Goal: Task Accomplishment & Management: Use online tool/utility

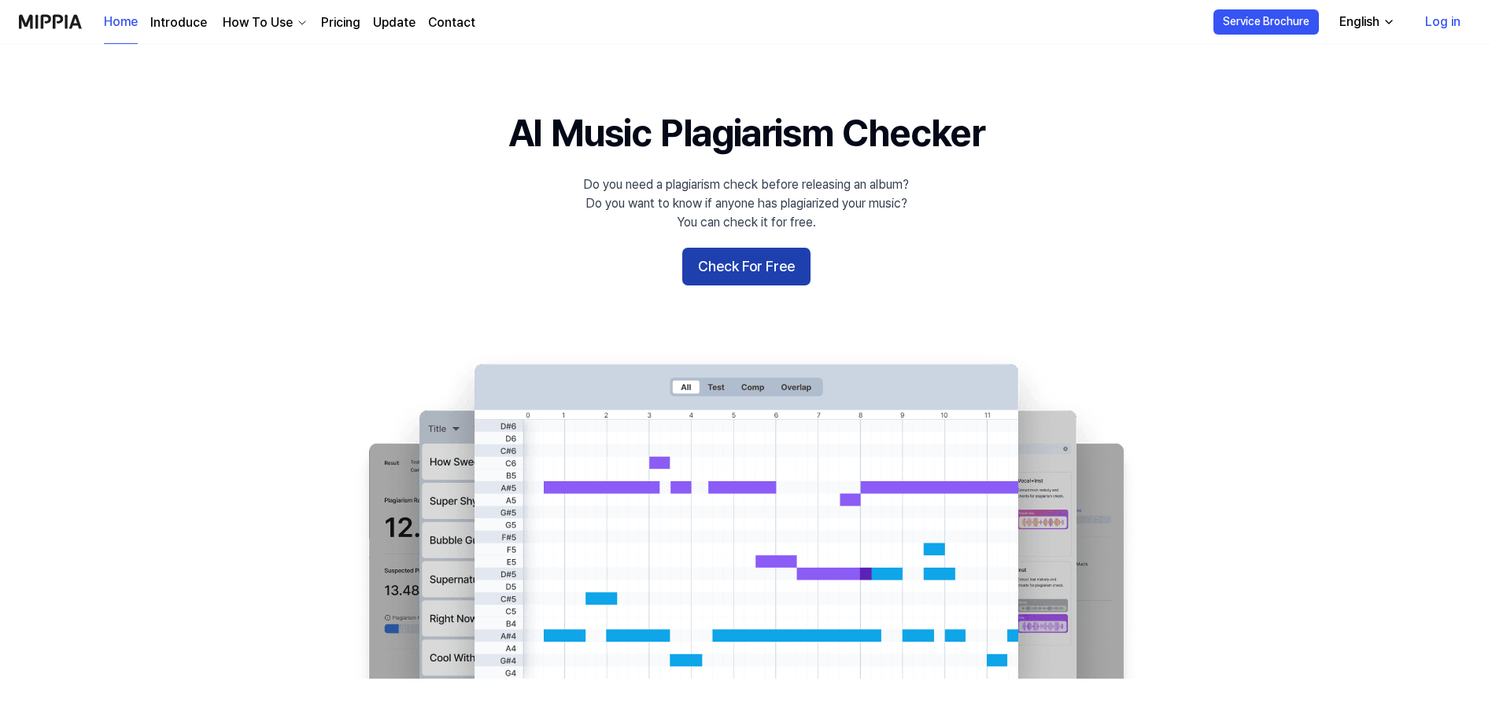
click at [749, 263] on button "Check For Free" at bounding box center [746, 267] width 128 height 38
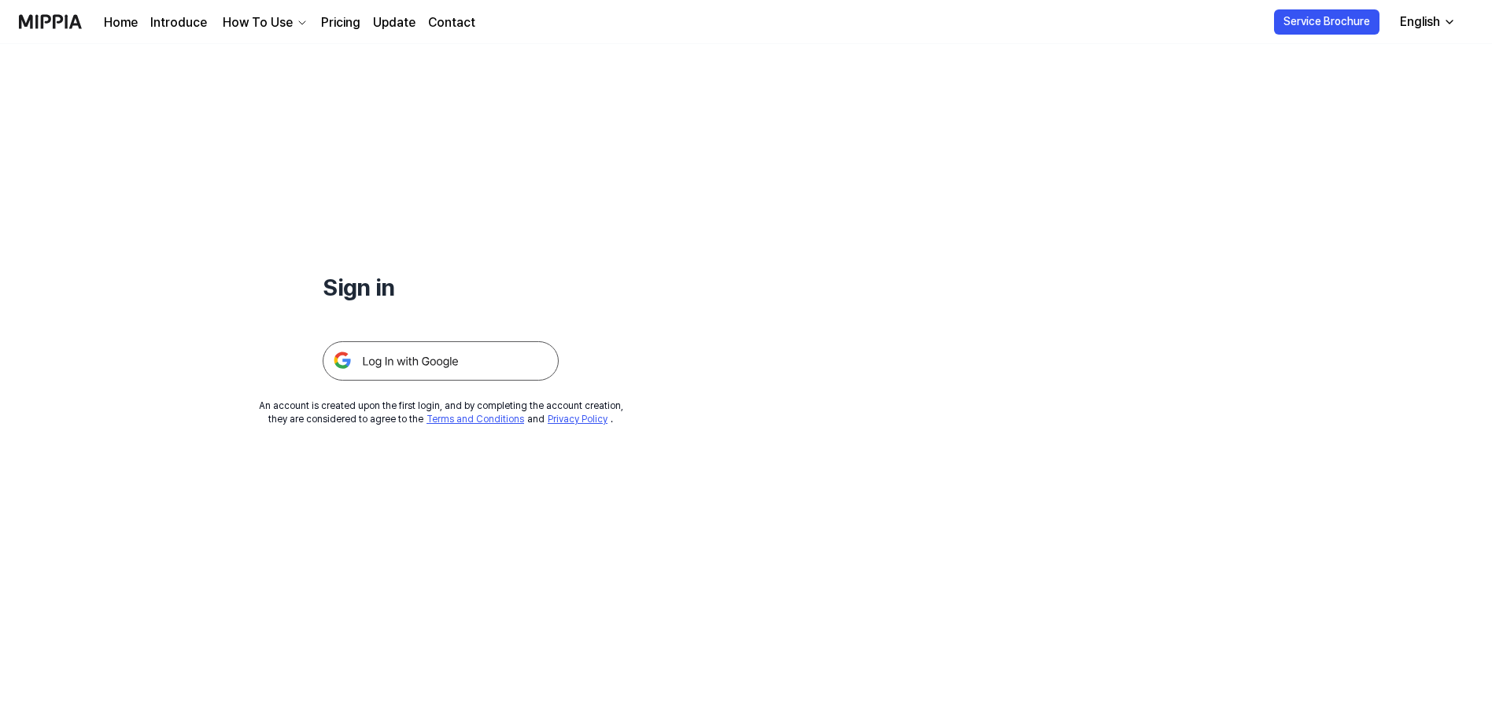
click at [1441, 18] on div "English" at bounding box center [1420, 22] width 46 height 19
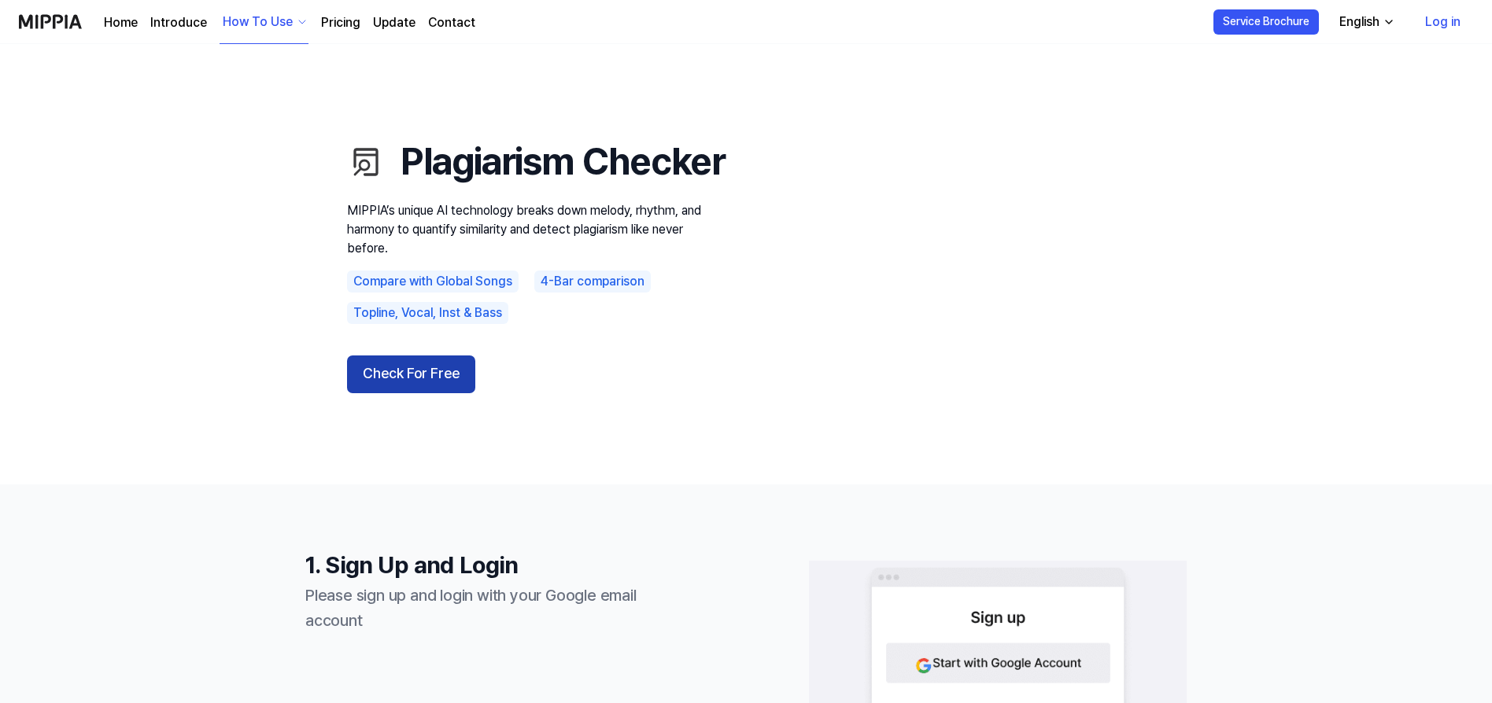
click at [437, 393] on button "Check For Free" at bounding box center [411, 375] width 128 height 38
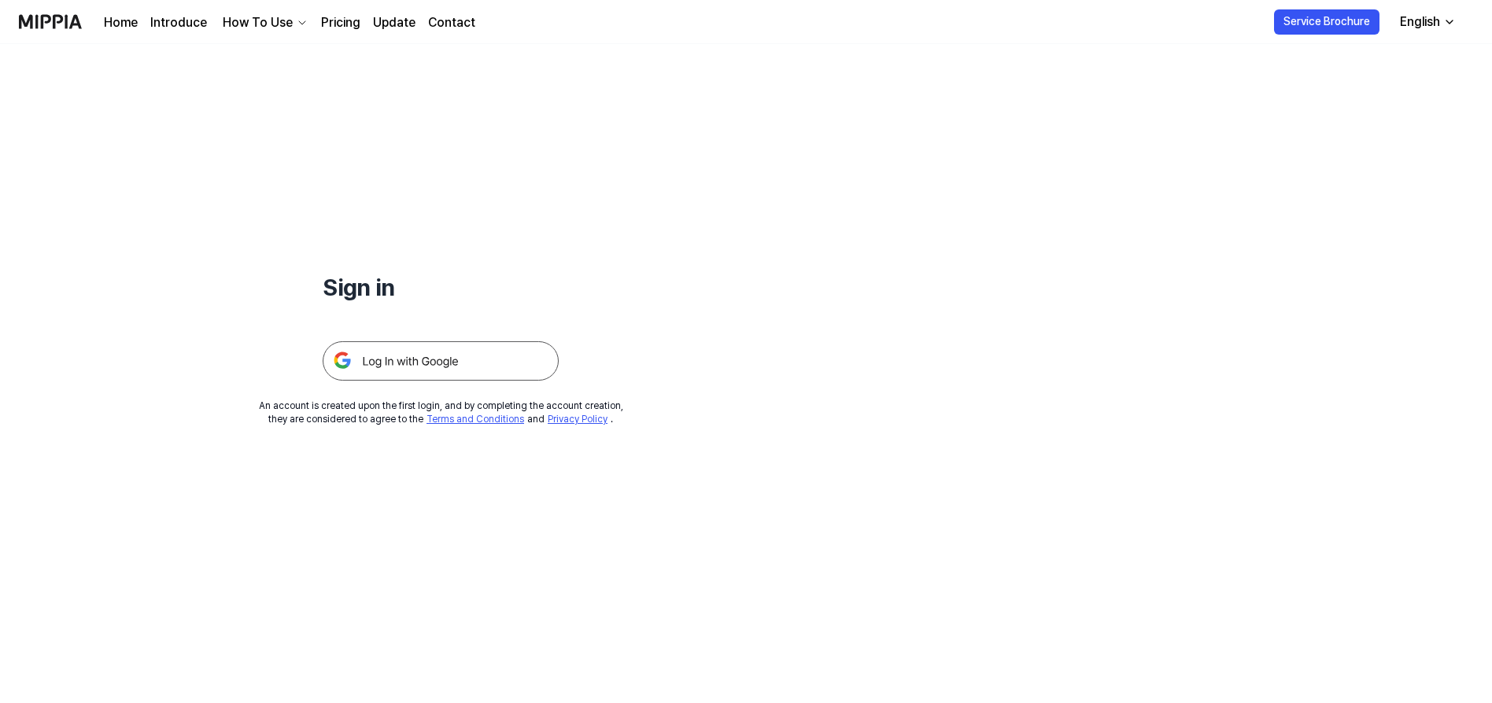
click at [414, 349] on img at bounding box center [441, 360] width 236 height 39
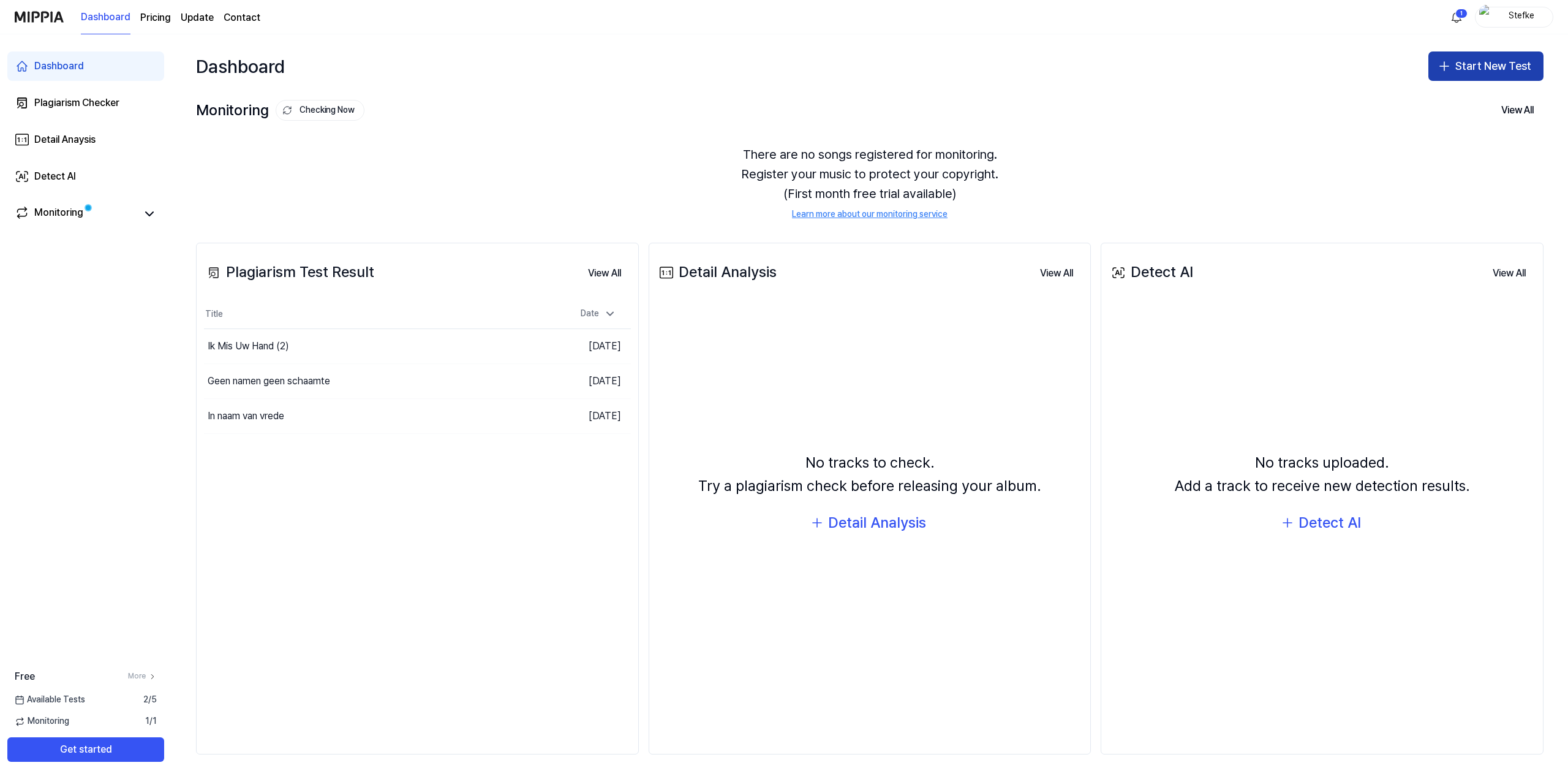
click at [1165, 62] on button "Start New Test" at bounding box center [1486, 66] width 115 height 30
click at [1165, 95] on div "Plagiarism test" at bounding box center [1457, 100] width 56 height 12
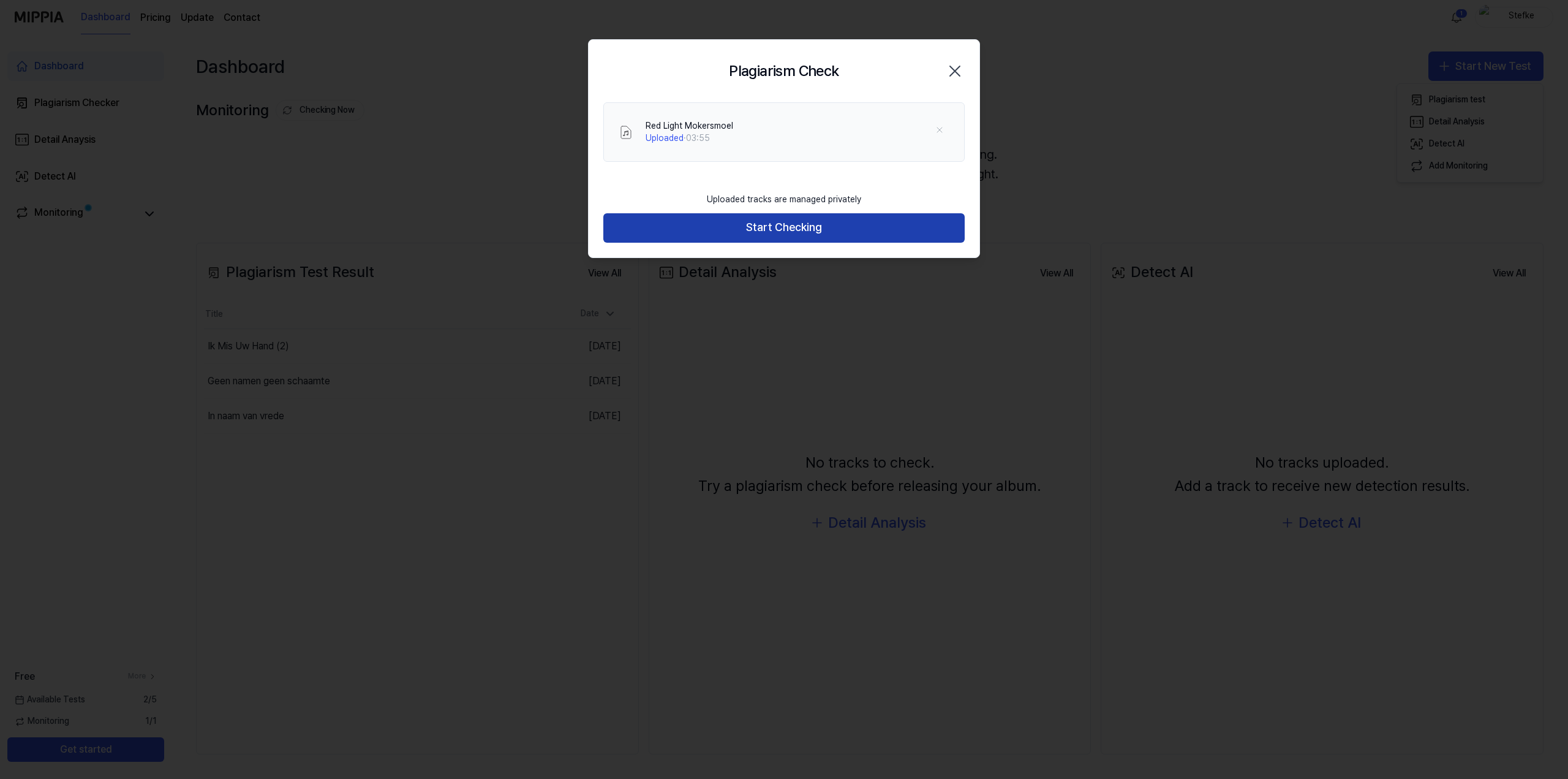
click at [786, 222] on button "Start Checking" at bounding box center [784, 228] width 361 height 30
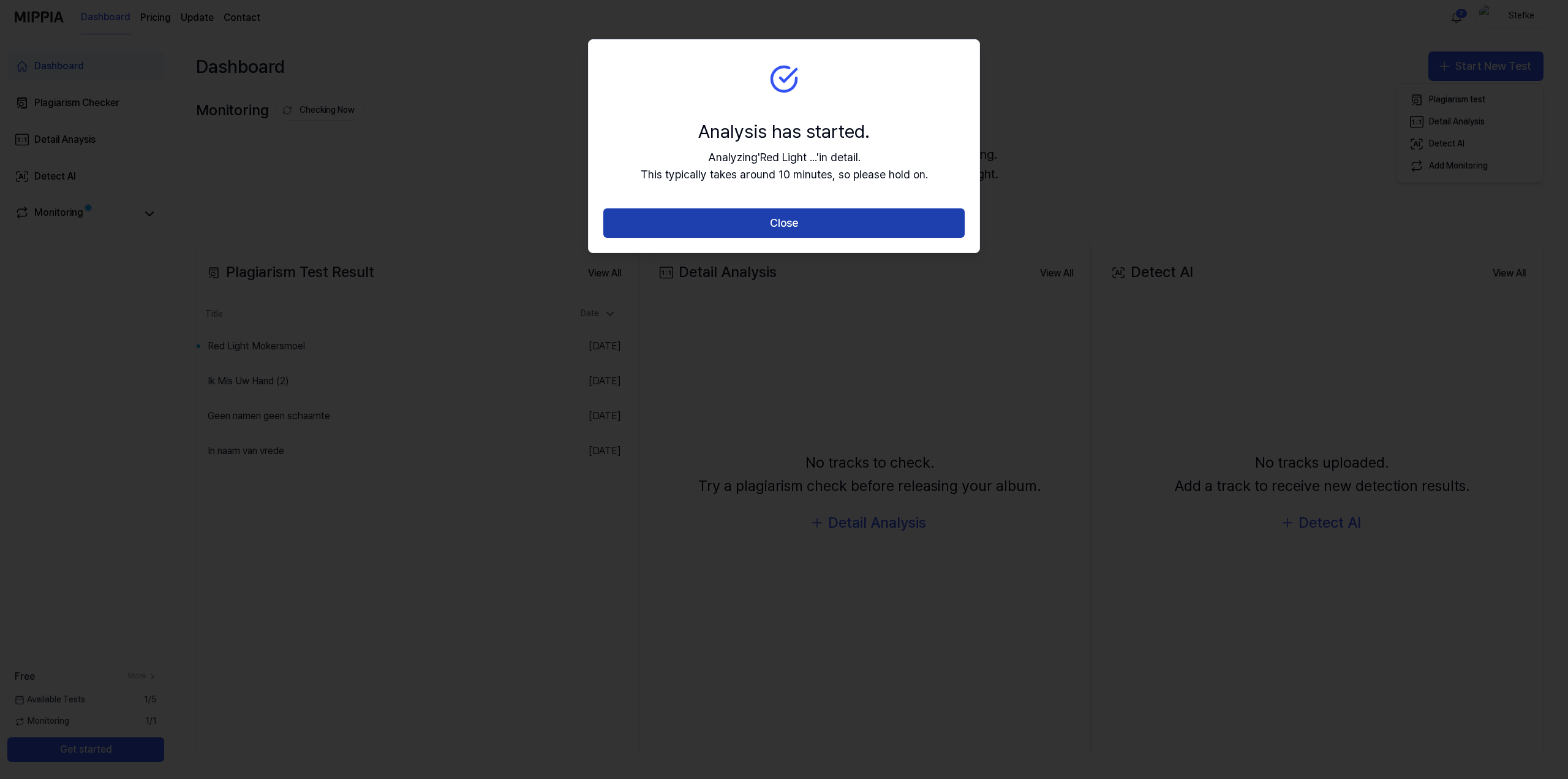
click at [807, 217] on button "Close" at bounding box center [784, 224] width 361 height 30
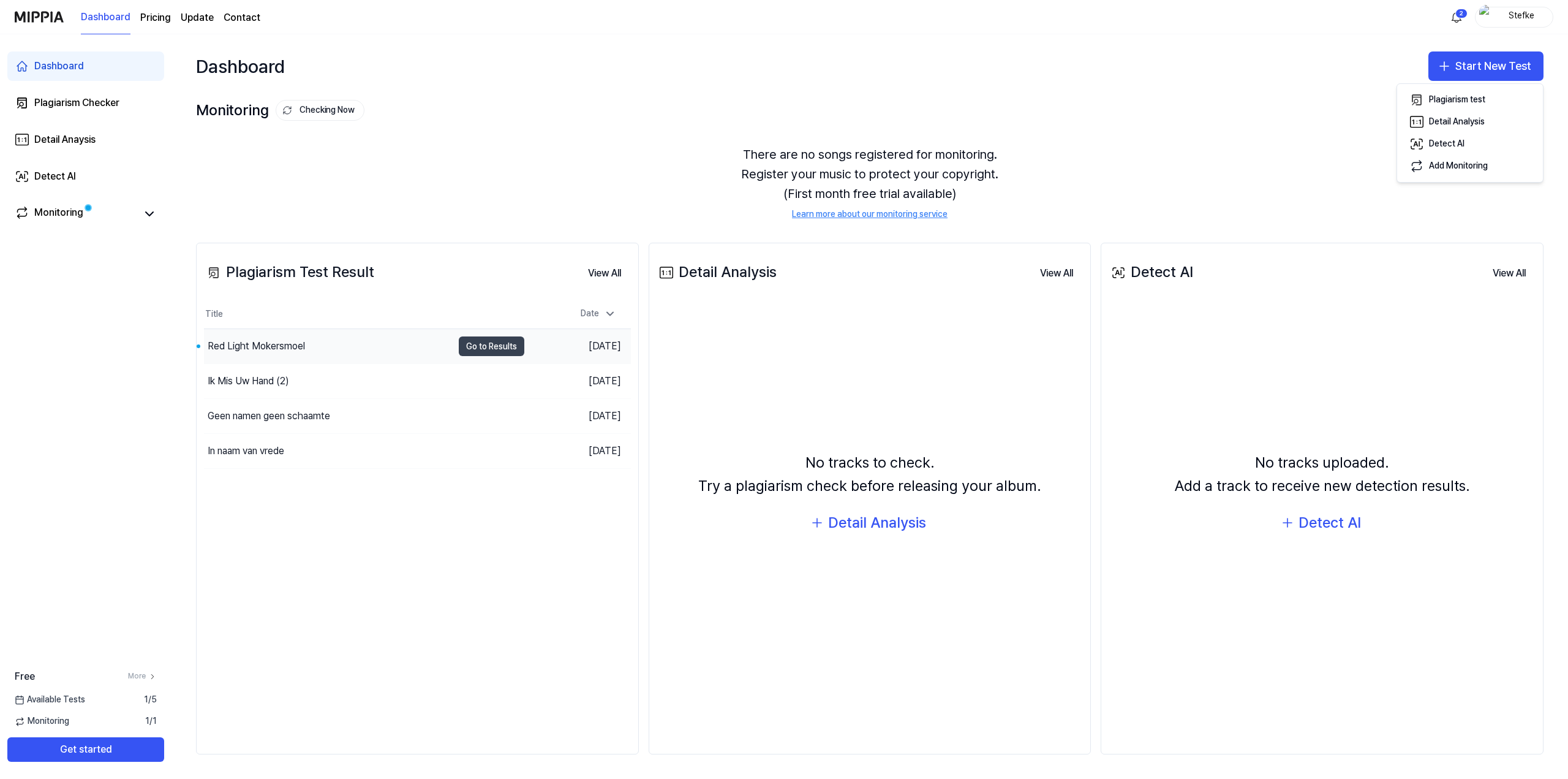
click at [495, 349] on button "Go to Results" at bounding box center [491, 346] width 65 height 19
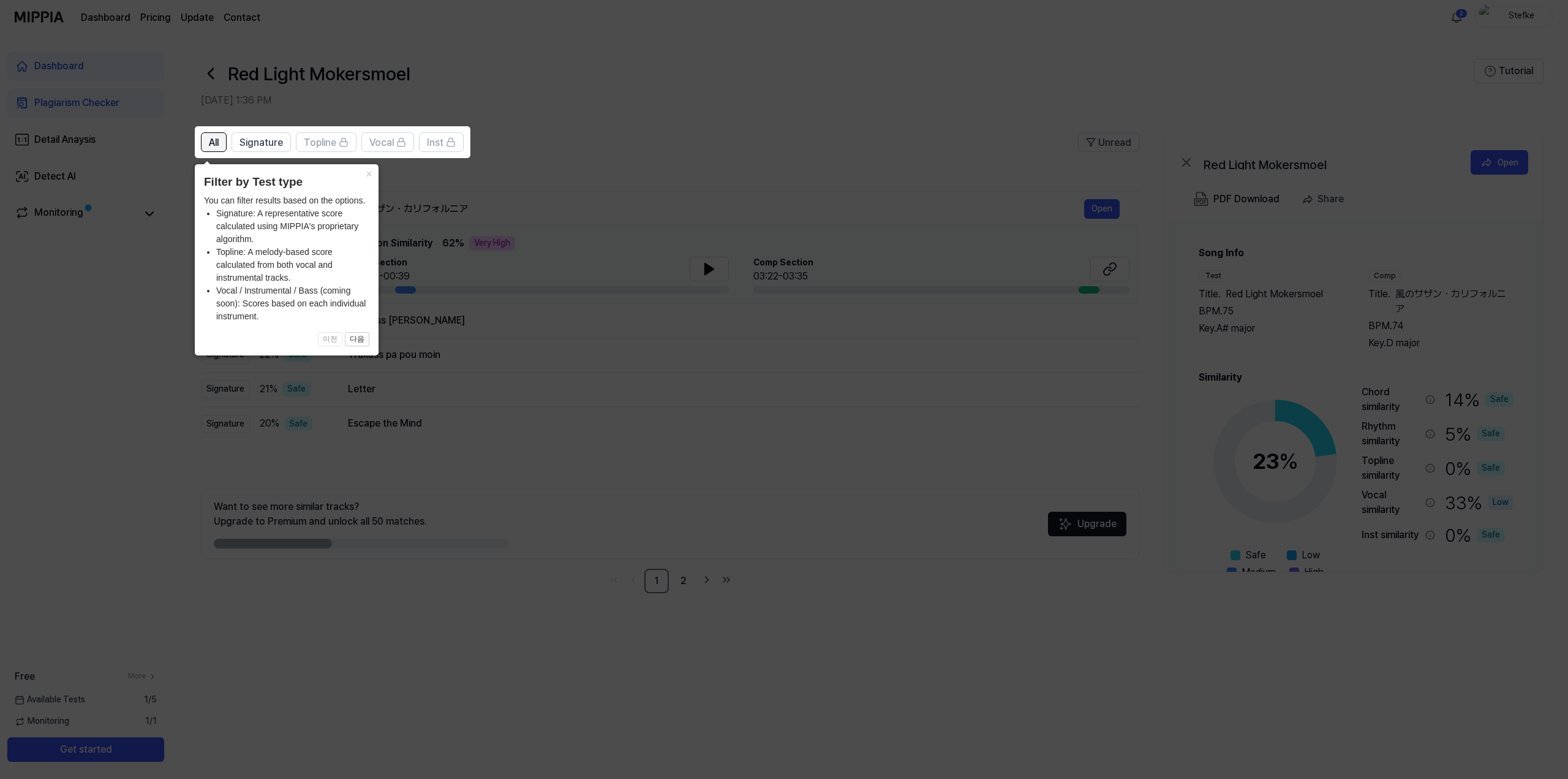
click at [213, 136] on span "All" at bounding box center [213, 143] width 10 height 15
click at [265, 139] on span "Signature" at bounding box center [262, 143] width 44 height 15
click at [207, 133] on button "All" at bounding box center [213, 142] width 26 height 19
click at [466, 319] on icon at bounding box center [784, 390] width 1568 height 779
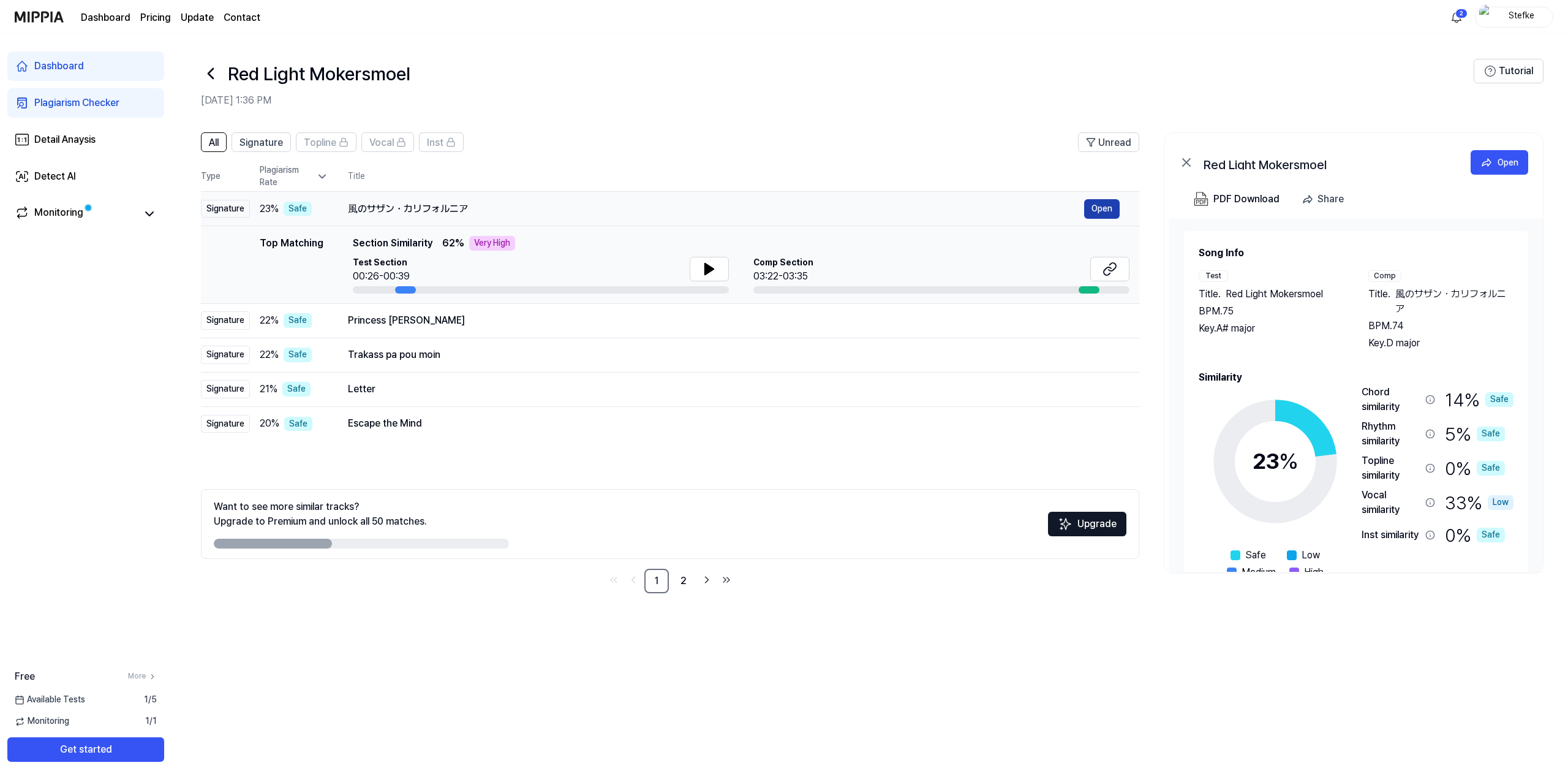
click at [1101, 203] on button "Open" at bounding box center [1102, 209] width 36 height 19
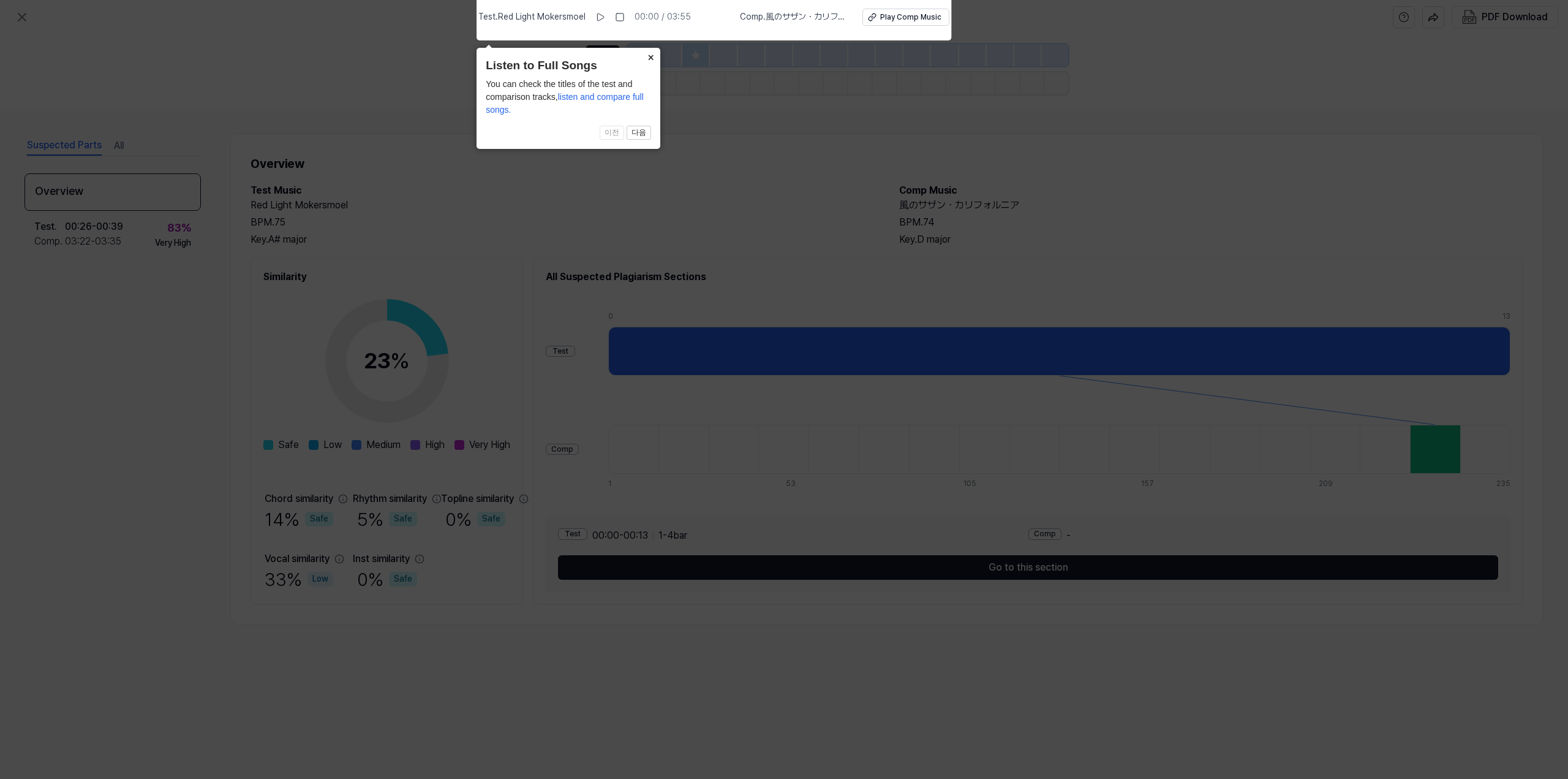
click at [649, 51] on button "×" at bounding box center [650, 56] width 19 height 17
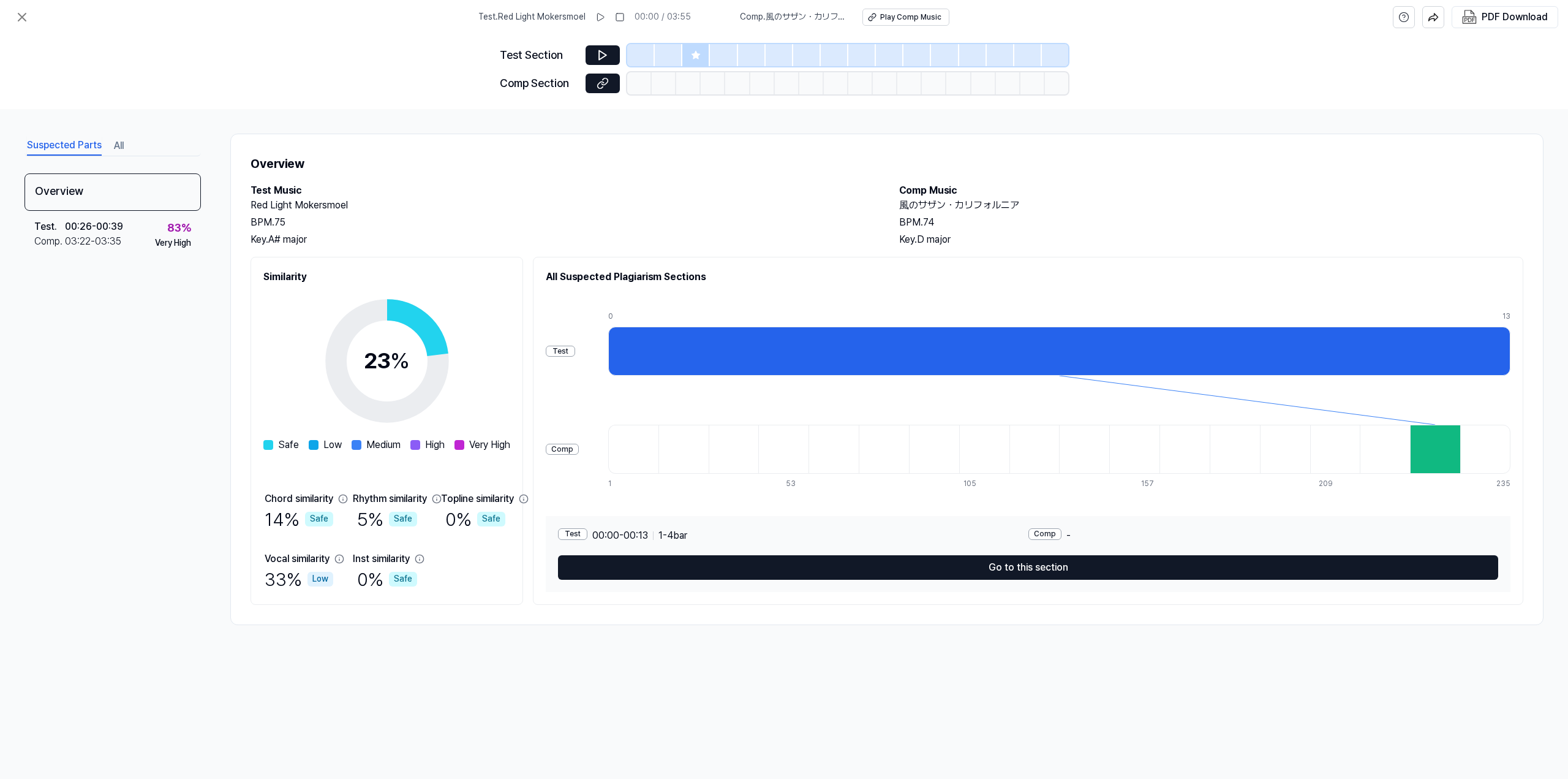
click at [116, 139] on button "All" at bounding box center [118, 146] width 10 height 19
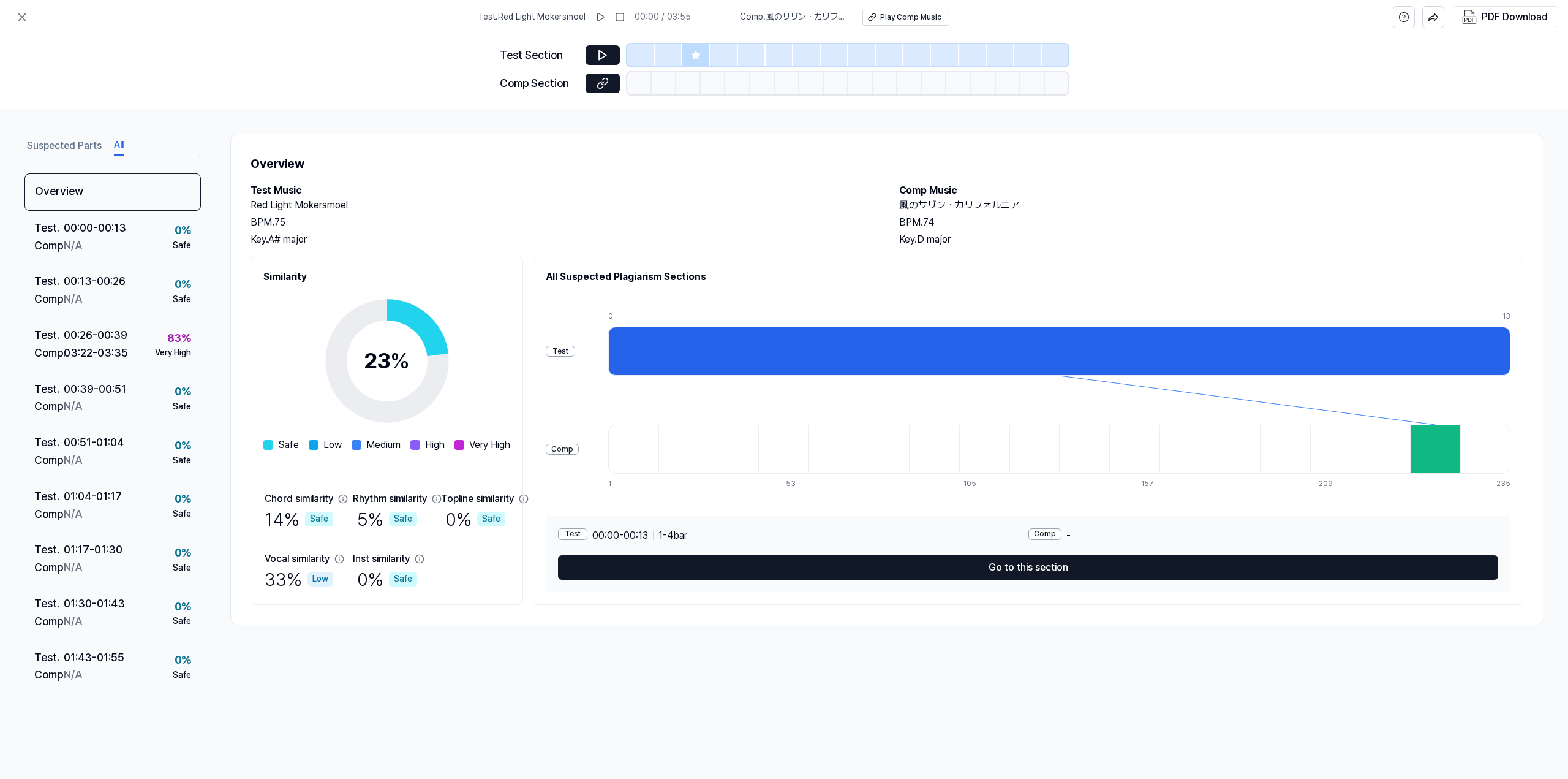
click at [688, 51] on div at bounding box center [695, 55] width 27 height 22
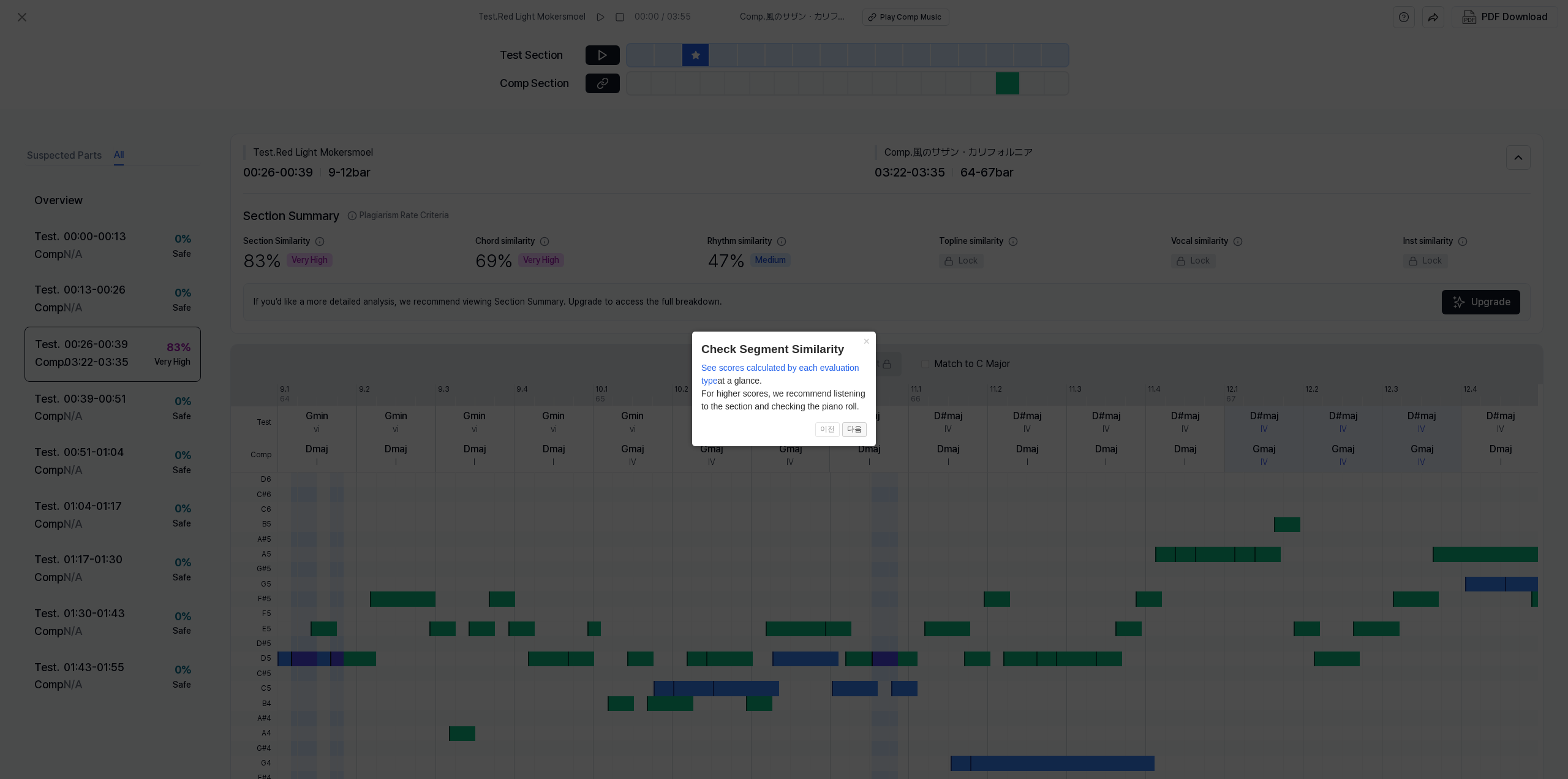
click at [850, 432] on button "다음" at bounding box center [854, 429] width 24 height 15
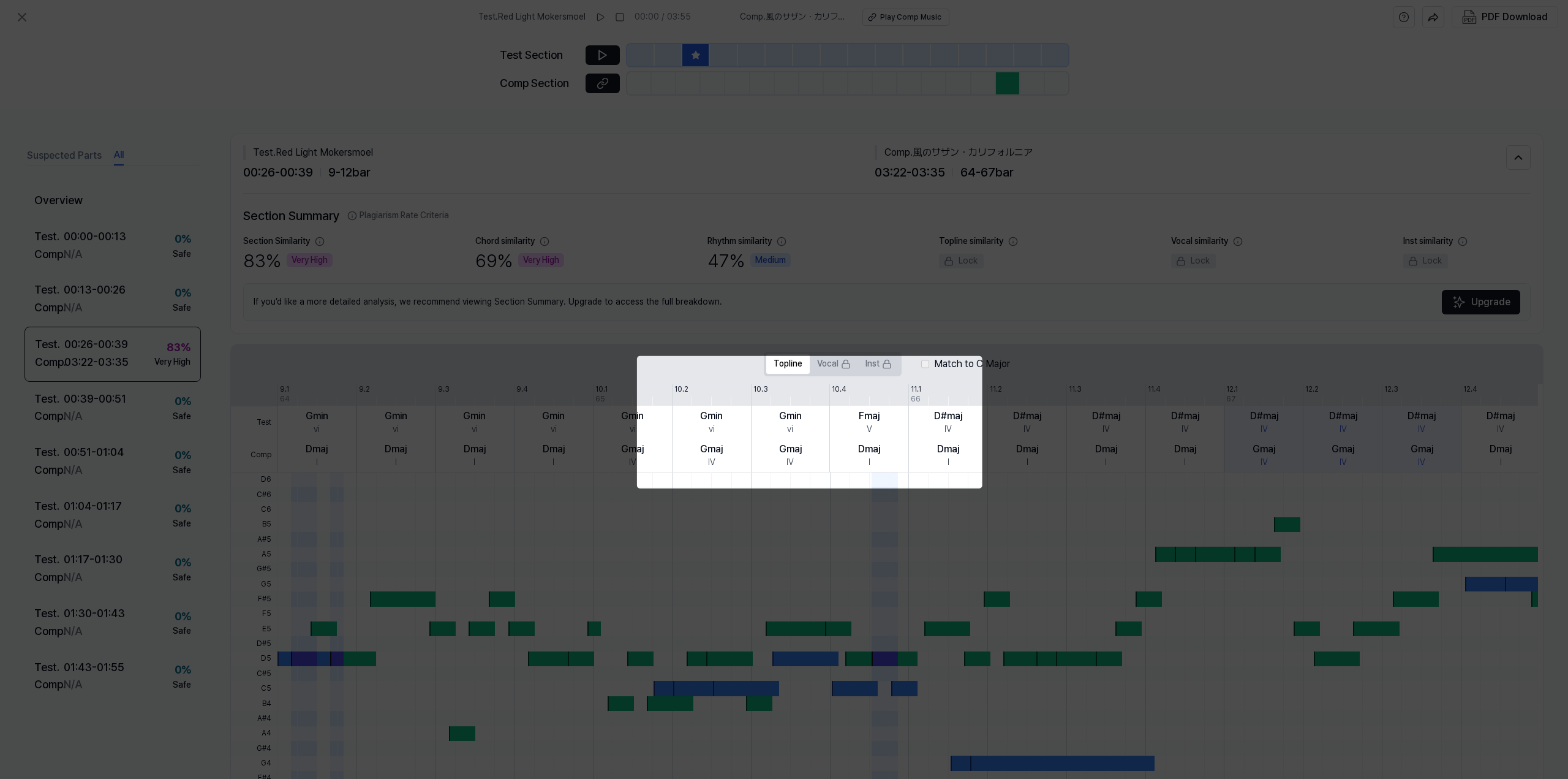
scroll to position [62, 0]
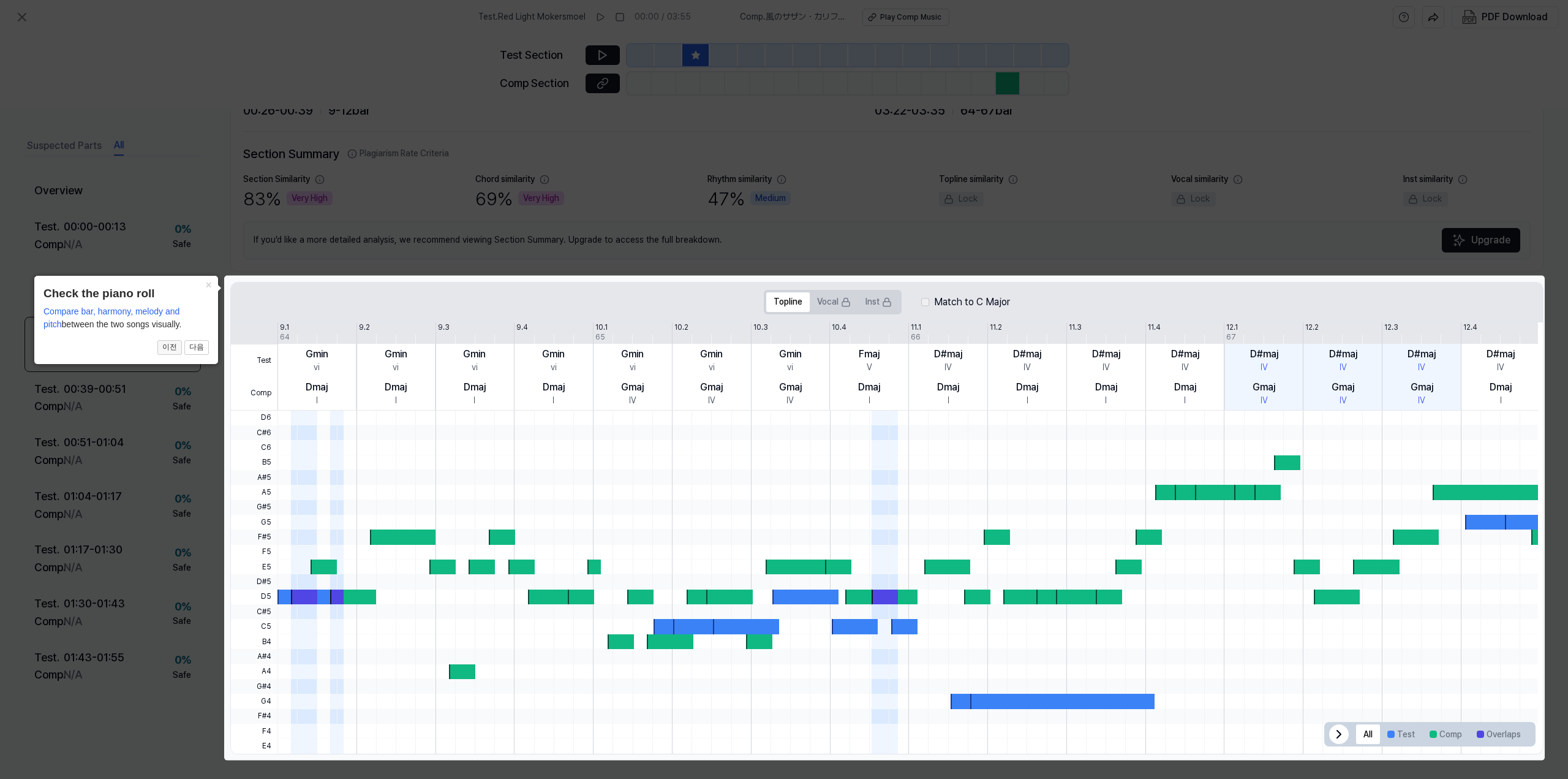
click at [176, 347] on button "이전" at bounding box center [169, 347] width 24 height 15
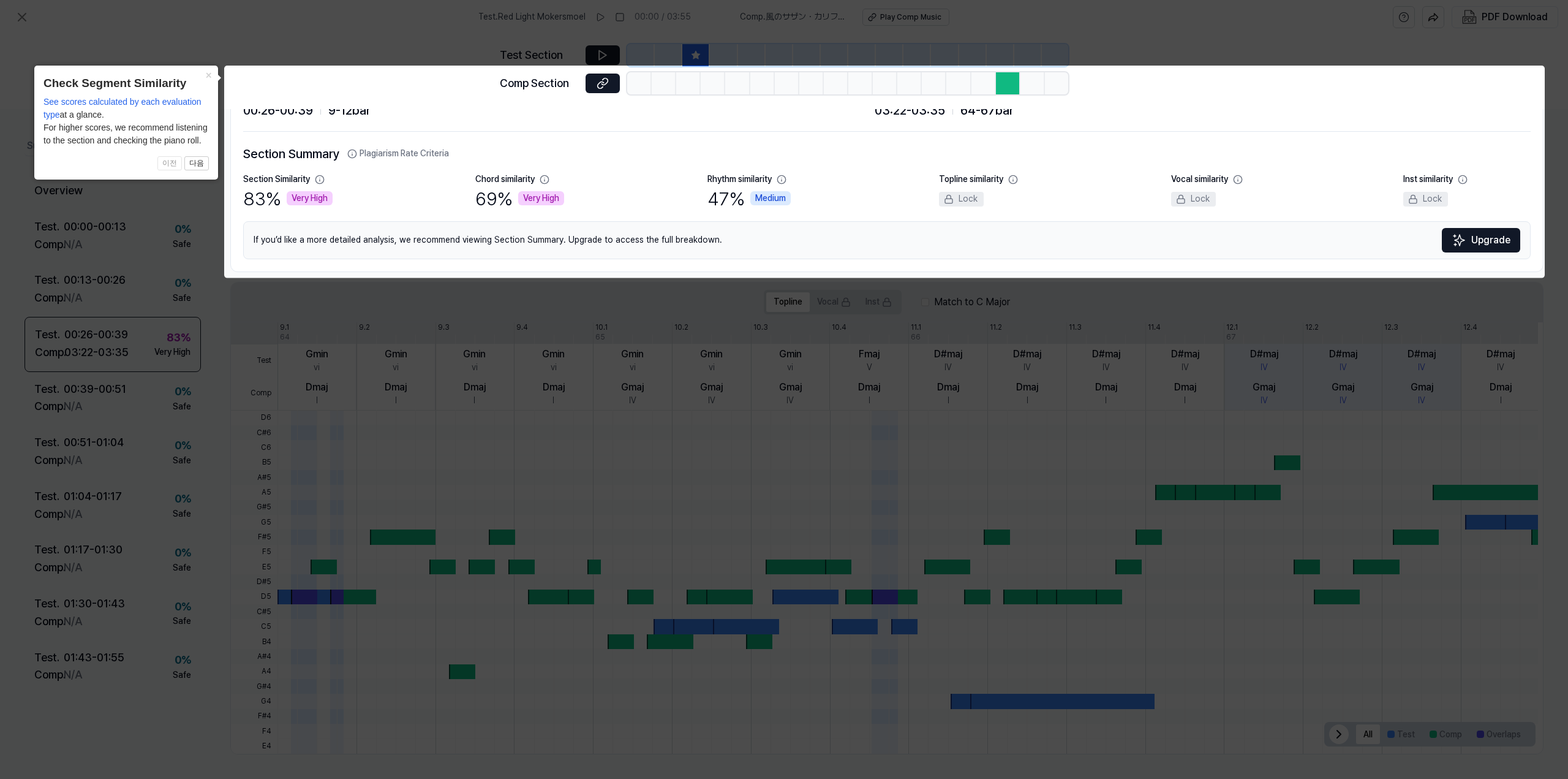
scroll to position [0, 0]
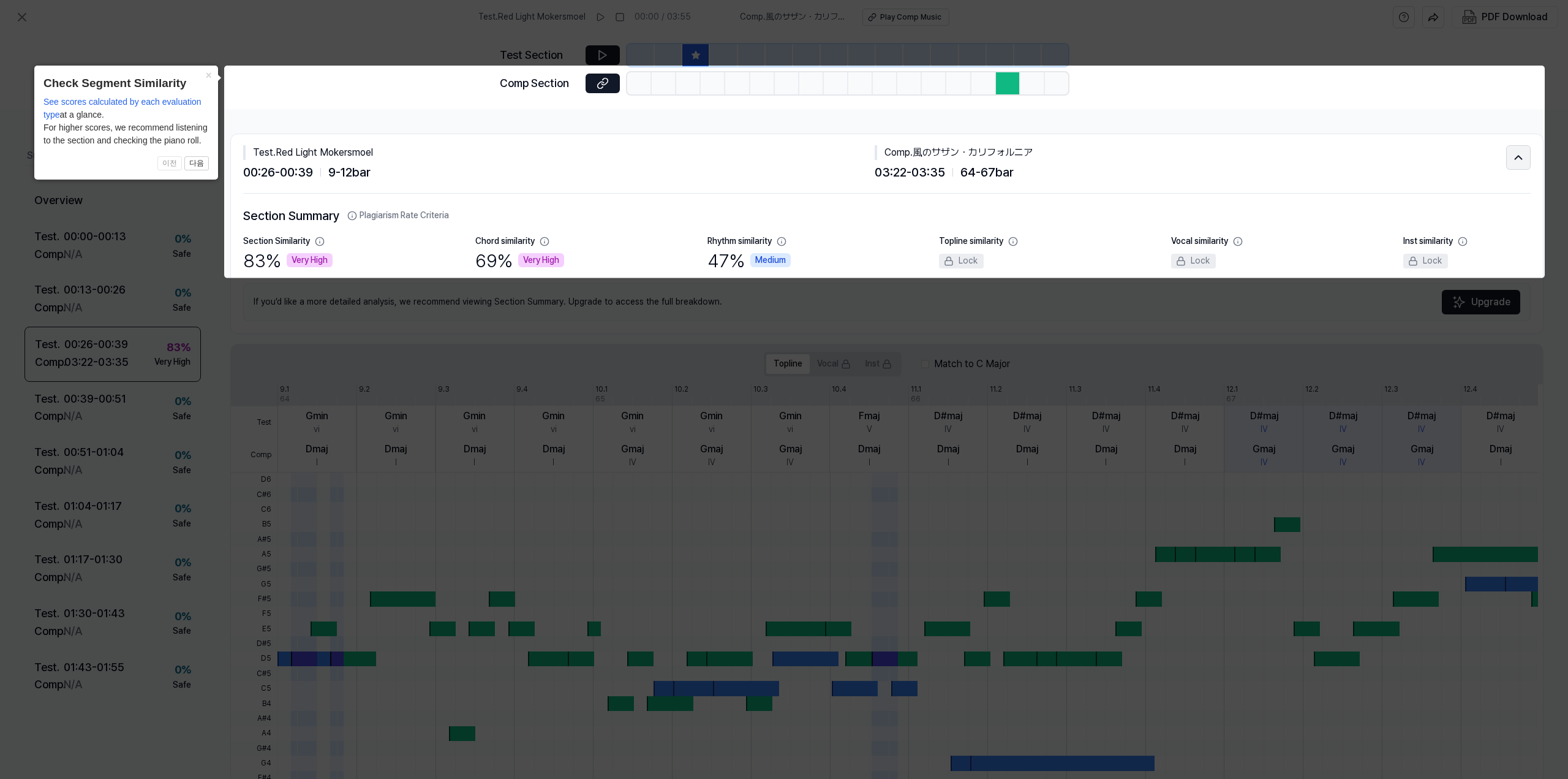
click at [1165, 153] on icon at bounding box center [1518, 157] width 13 height 15
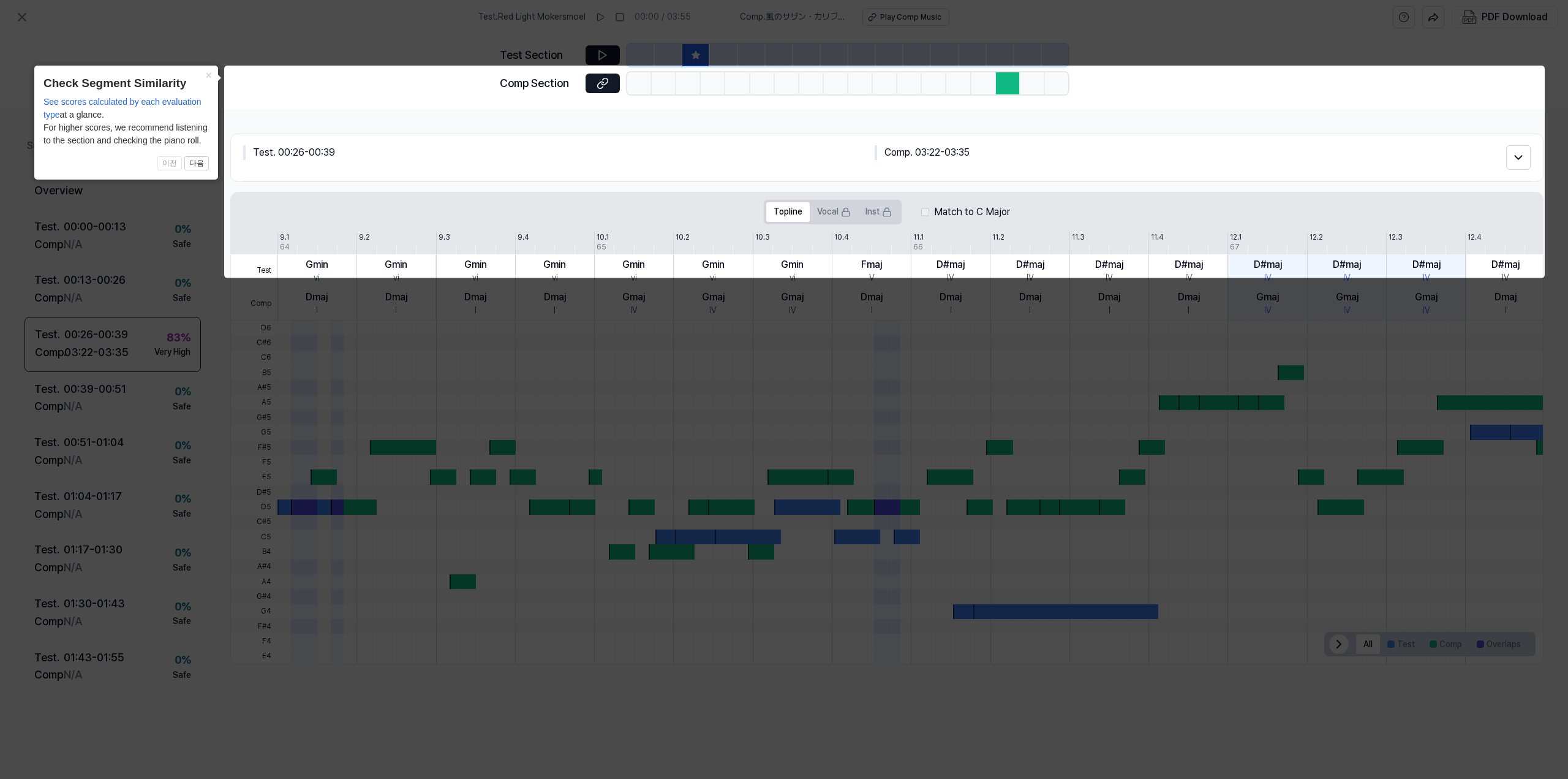
click at [478, 117] on body "Test . Red Light Mokersmoel 00:00 / 03:55 Comp . 風のサザン・カリフォルニア Play Comp Music …" at bounding box center [784, 390] width 1568 height 779
click at [151, 240] on icon at bounding box center [784, 390] width 1568 height 779
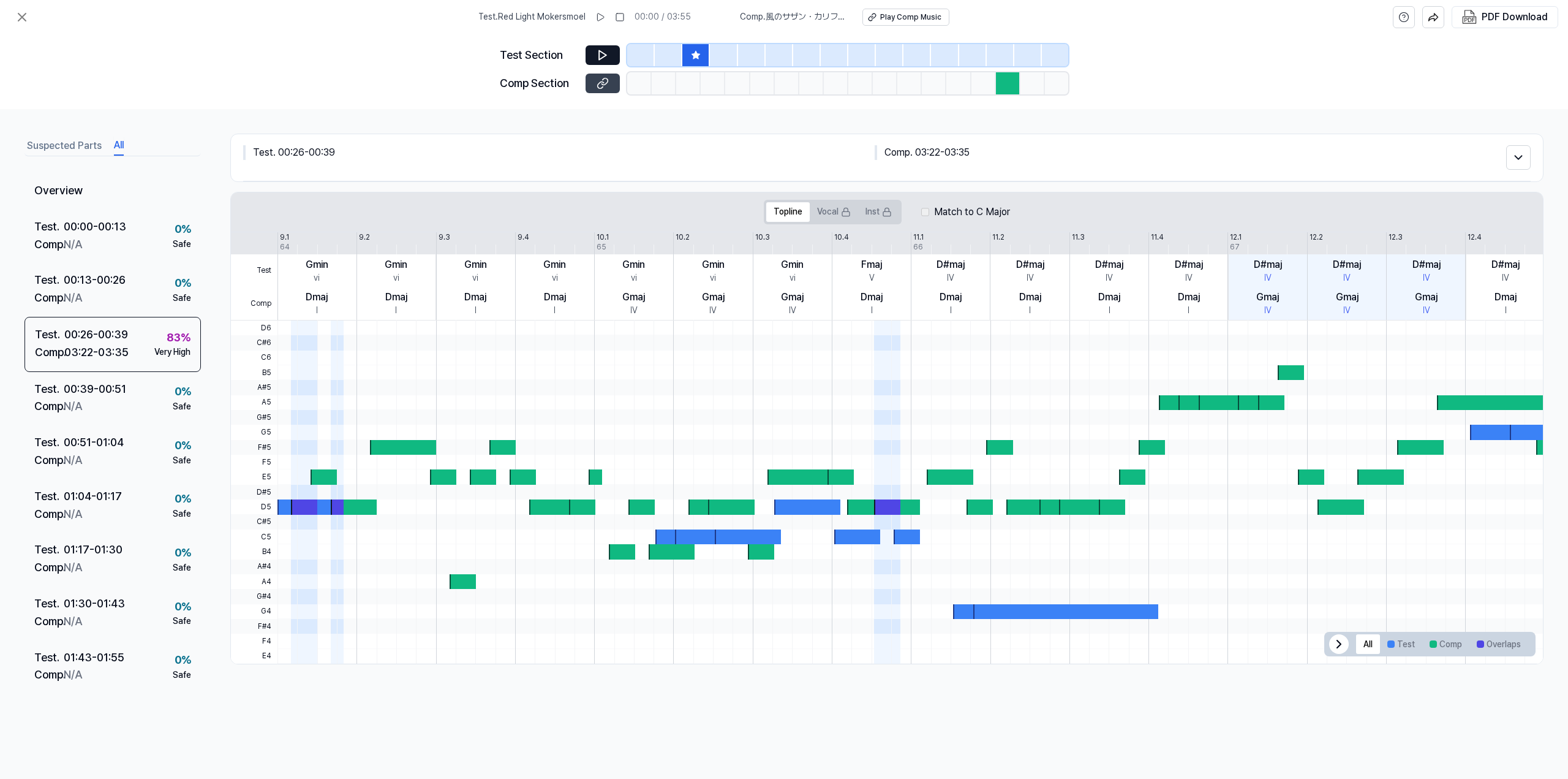
click at [602, 79] on icon at bounding box center [603, 83] width 12 height 12
click at [76, 139] on button "Suspected Parts" at bounding box center [65, 146] width 75 height 19
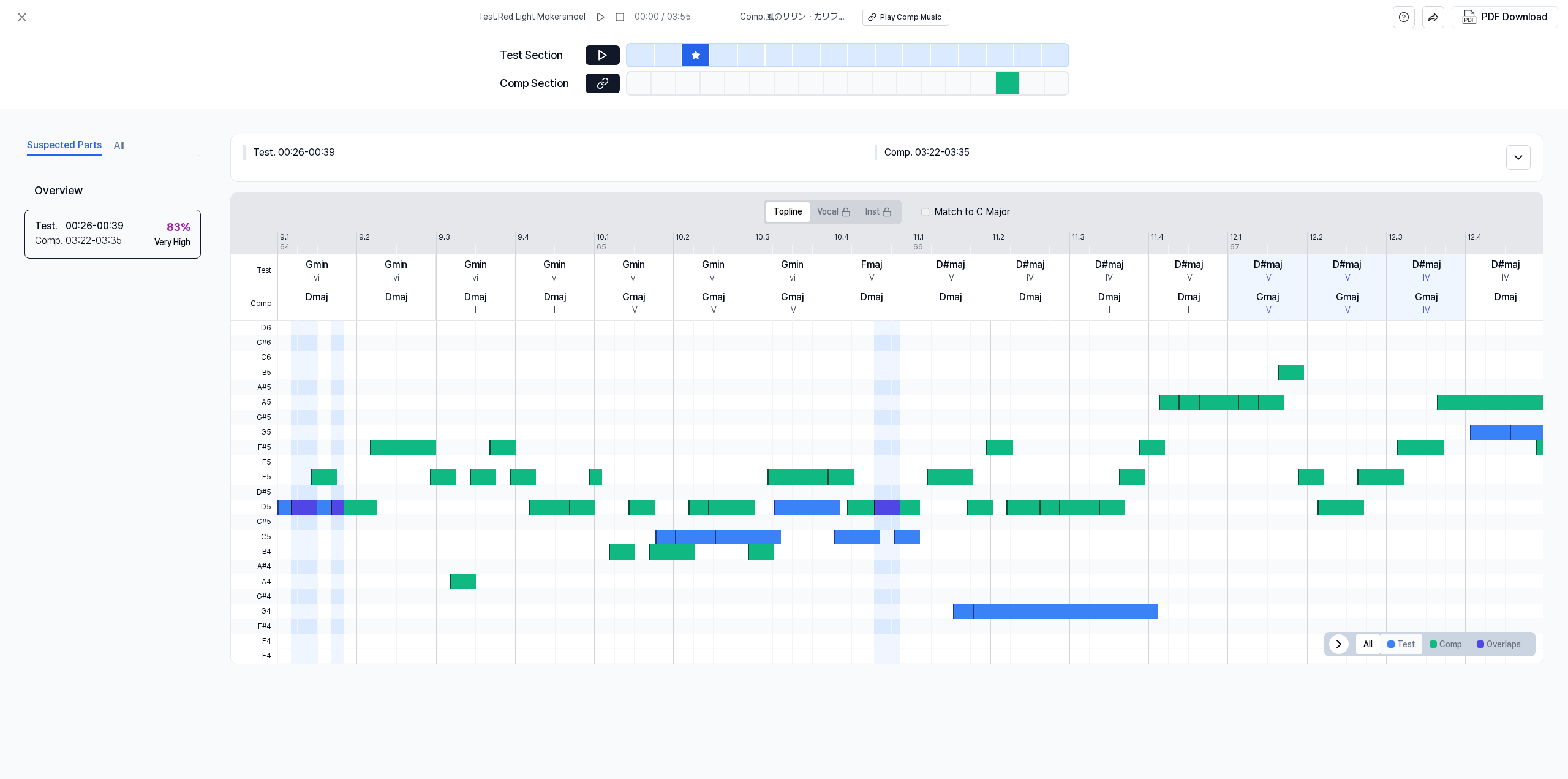
click at [1165, 548] on button "Test" at bounding box center [1401, 643] width 42 height 19
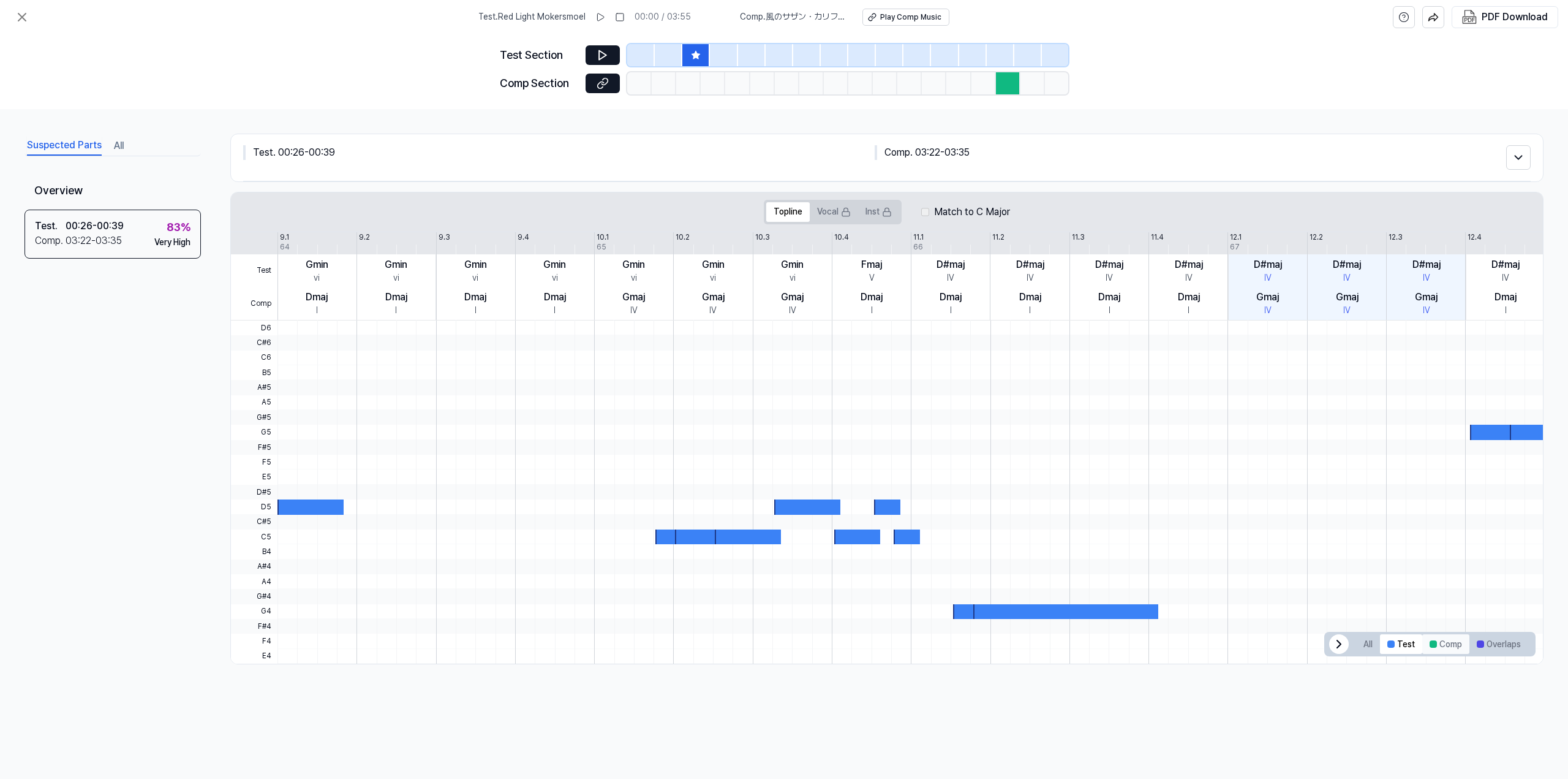
click at [1165, 548] on button "Comp" at bounding box center [1446, 643] width 47 height 19
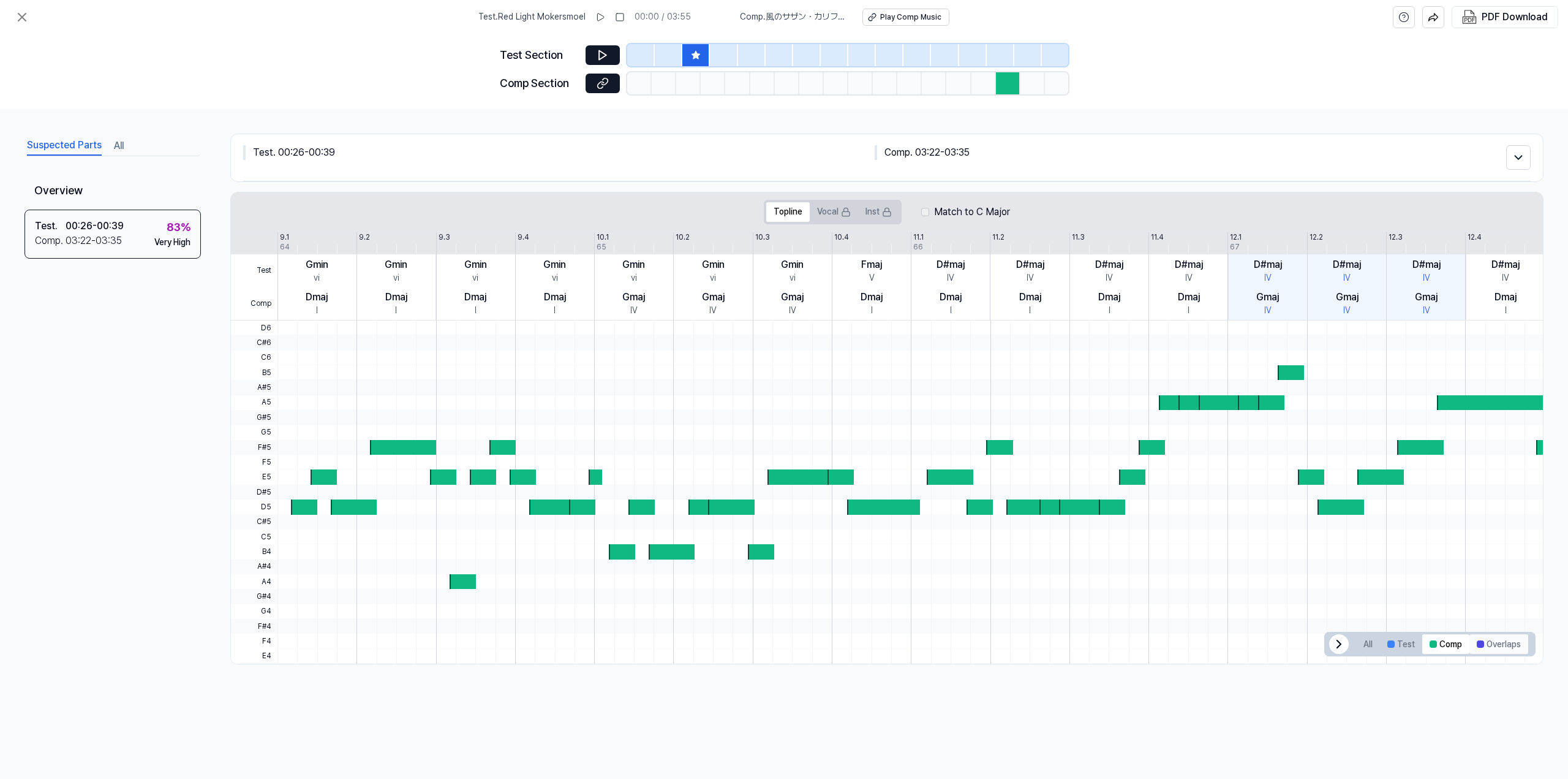
click at [1165, 548] on button "Overlaps" at bounding box center [1499, 643] width 59 height 19
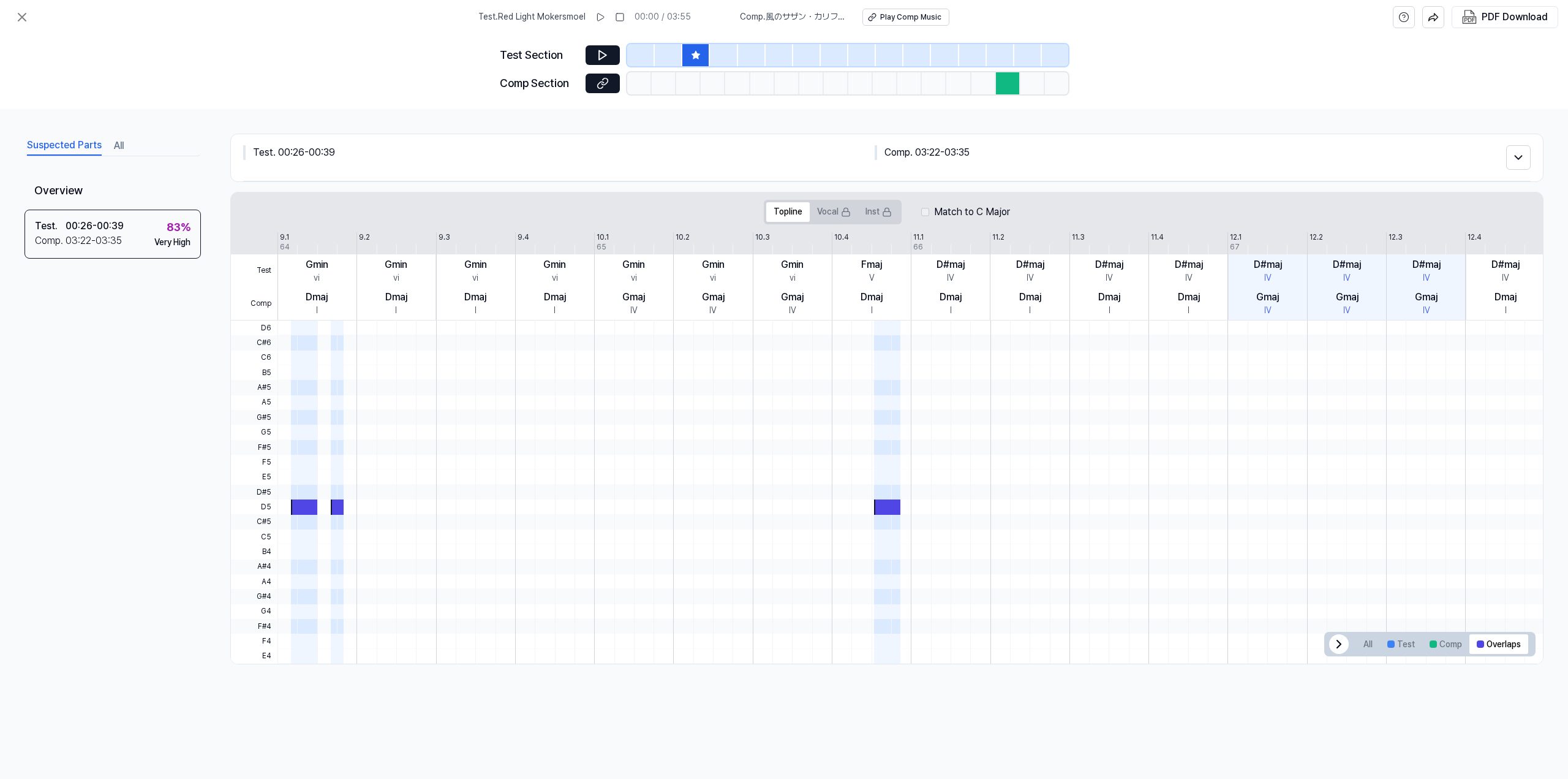
click at [1165, 548] on span "All Test Comp Overlaps" at bounding box center [1429, 643] width 211 height 24
click at [118, 140] on button "All" at bounding box center [118, 146] width 10 height 19
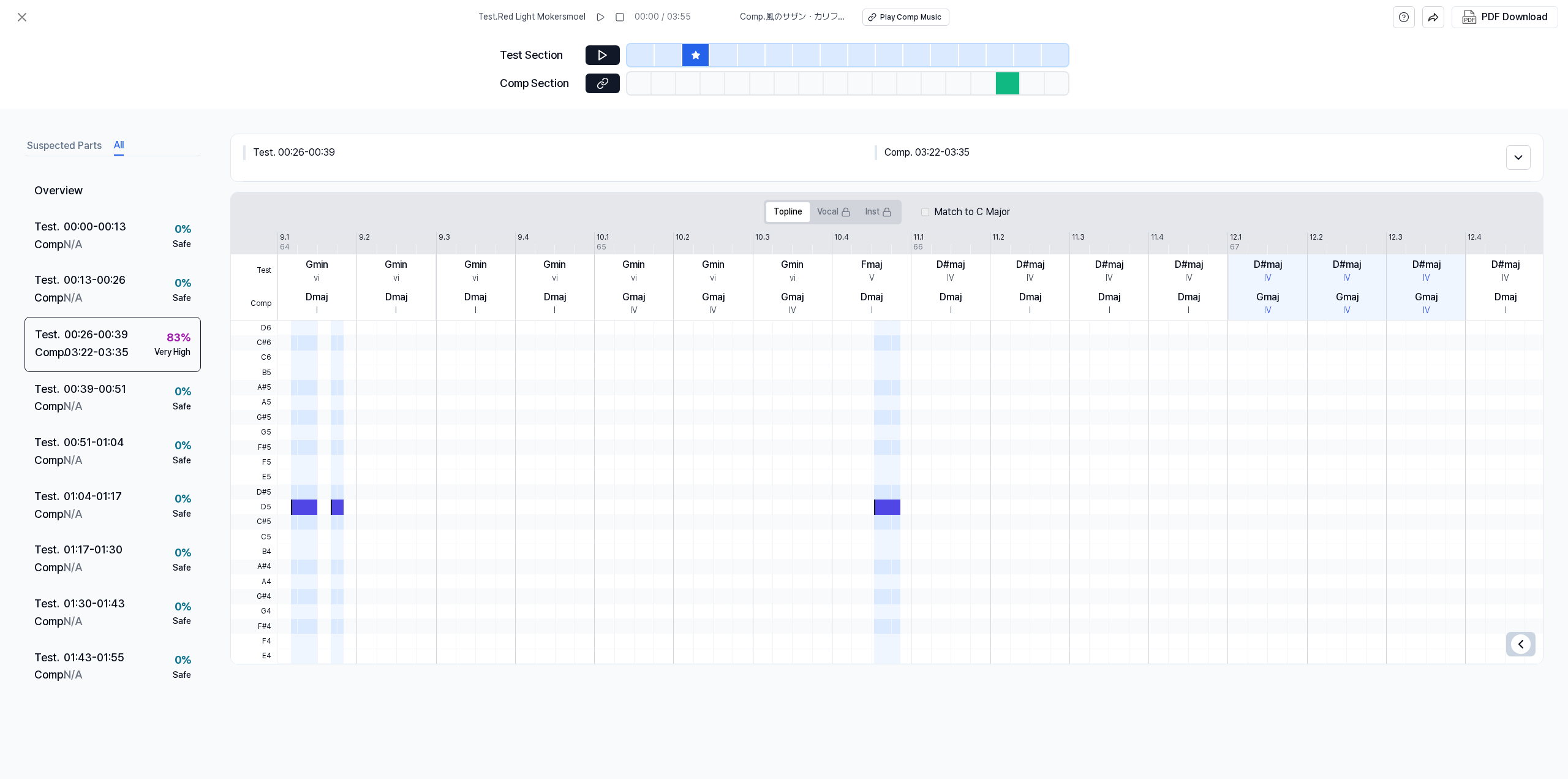
click at [51, 143] on button "Suspected Parts" at bounding box center [65, 146] width 75 height 19
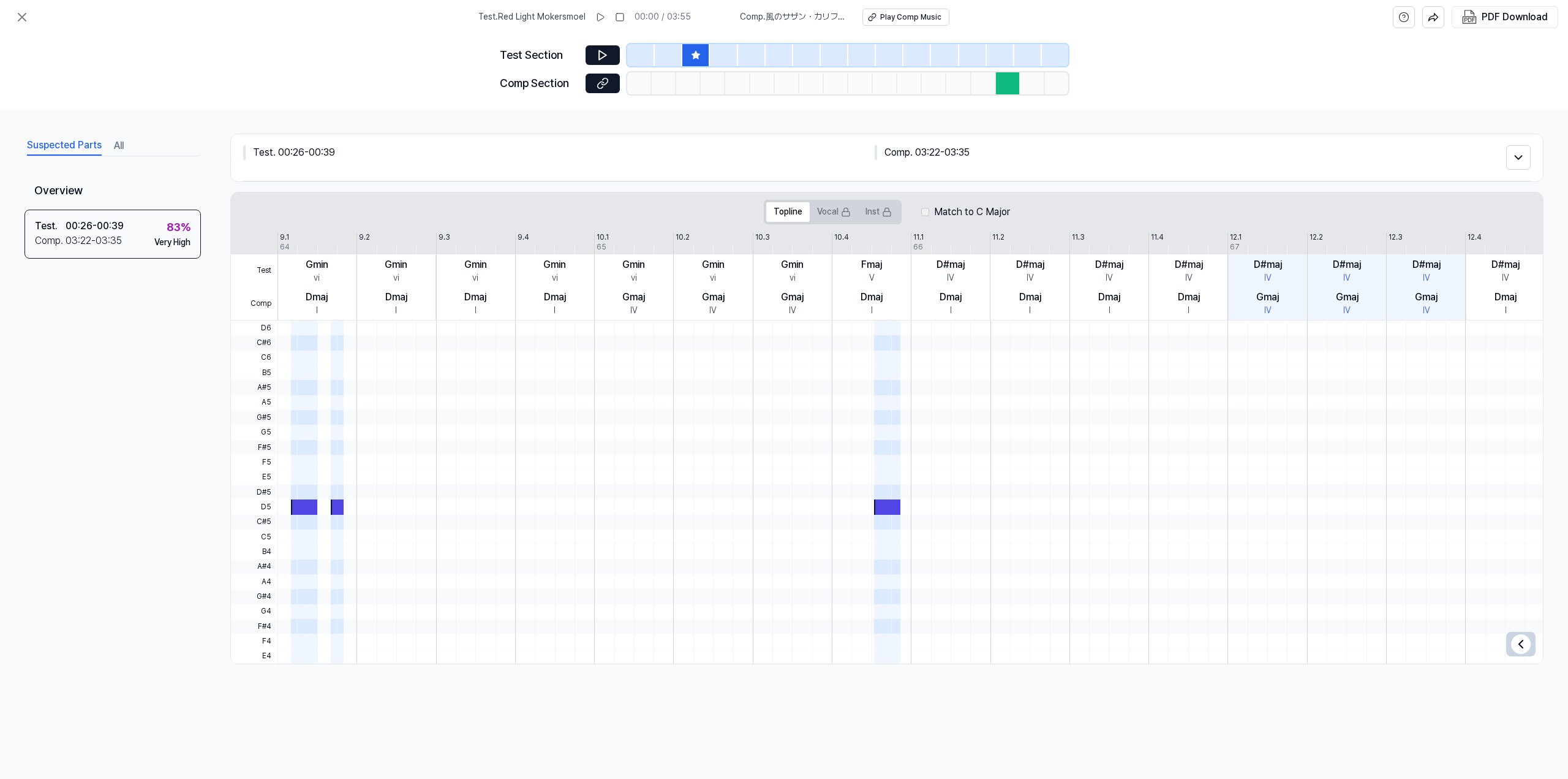
click at [534, 50] on div "Test Section" at bounding box center [539, 55] width 79 height 18
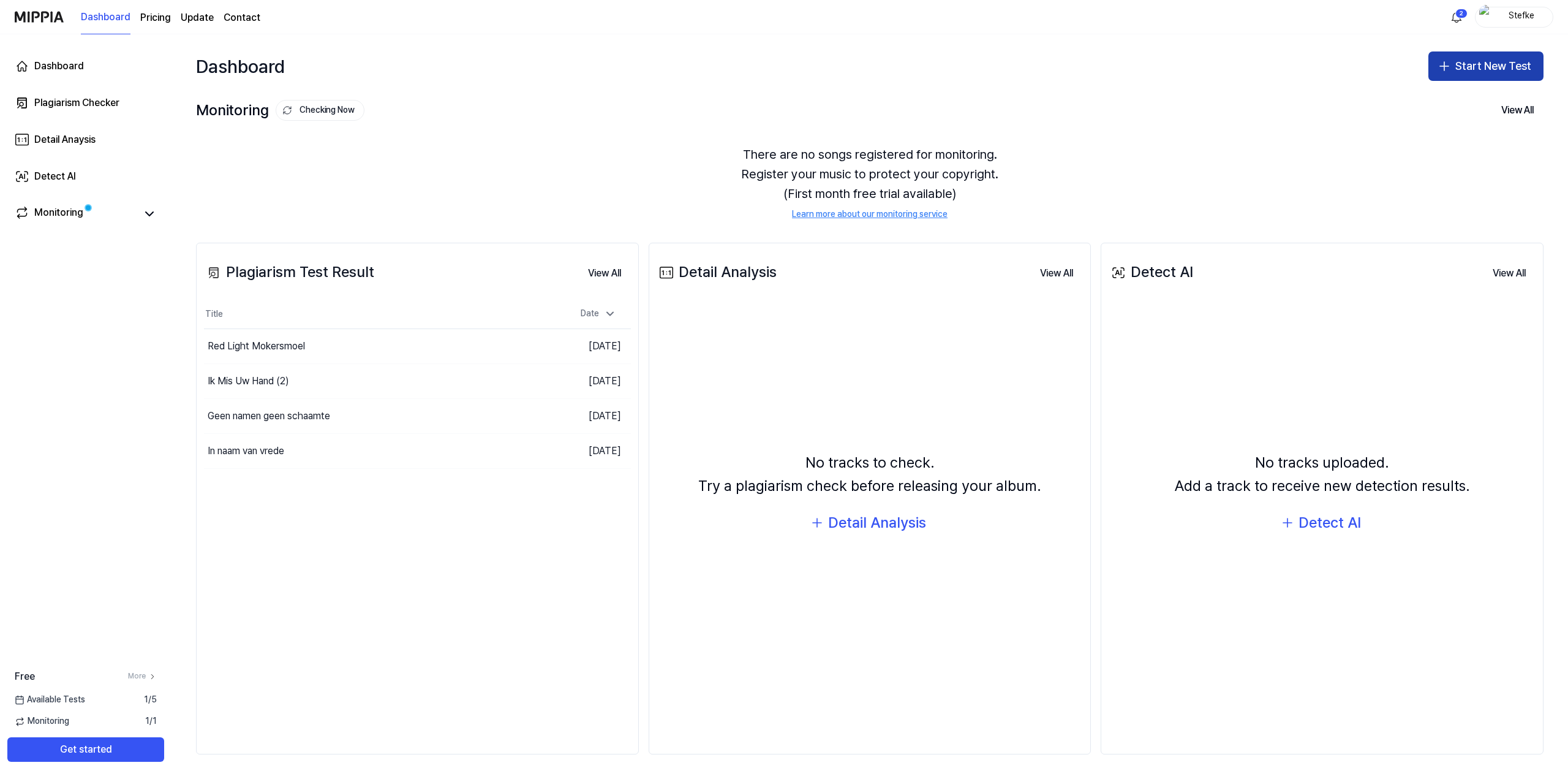
click at [1165, 62] on button "Start New Test" at bounding box center [1486, 66] width 115 height 30
click at [1165, 96] on div "Plagiarism test" at bounding box center [1457, 100] width 56 height 12
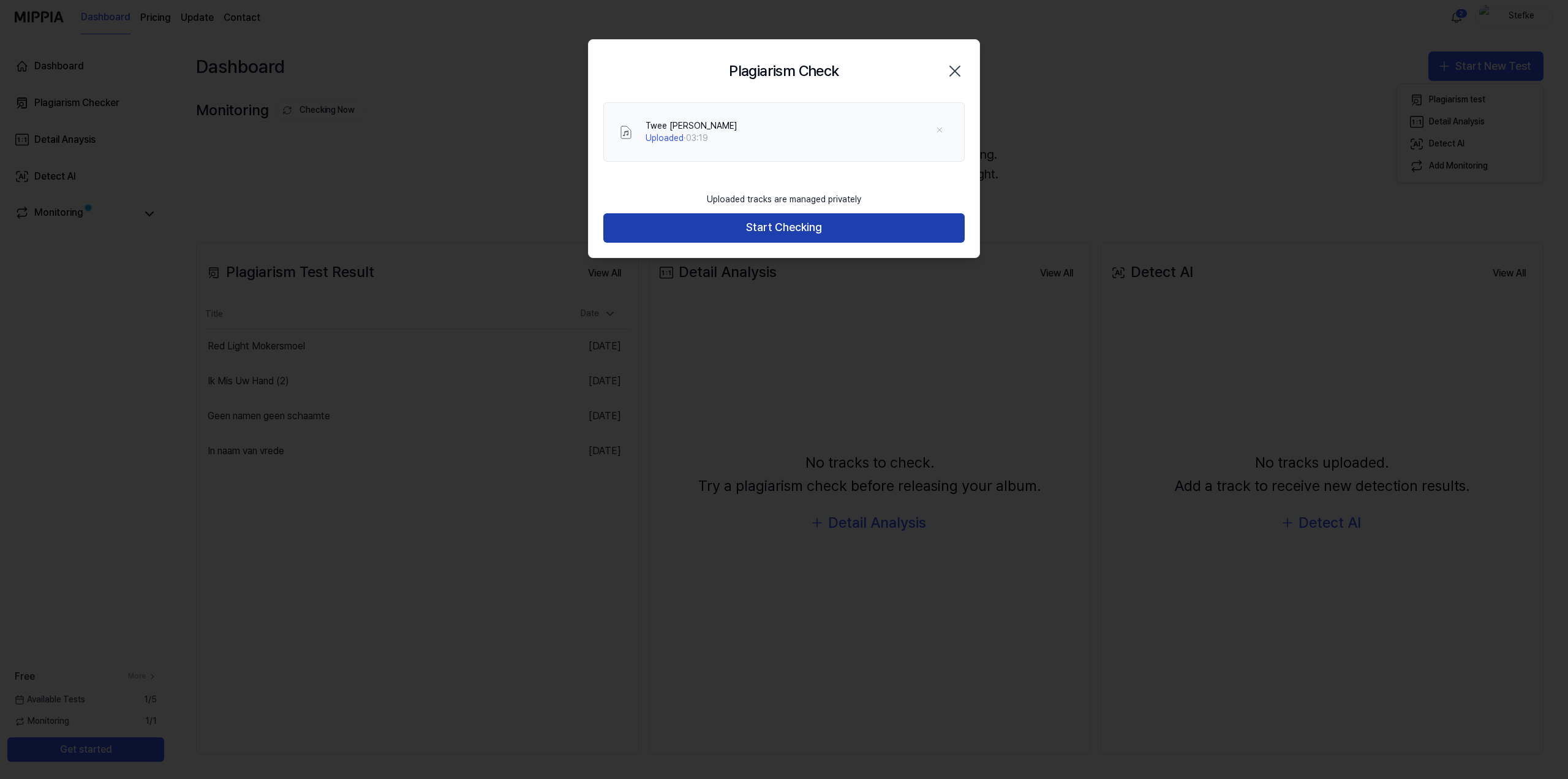
click at [793, 229] on button "Start Checking" at bounding box center [784, 228] width 361 height 30
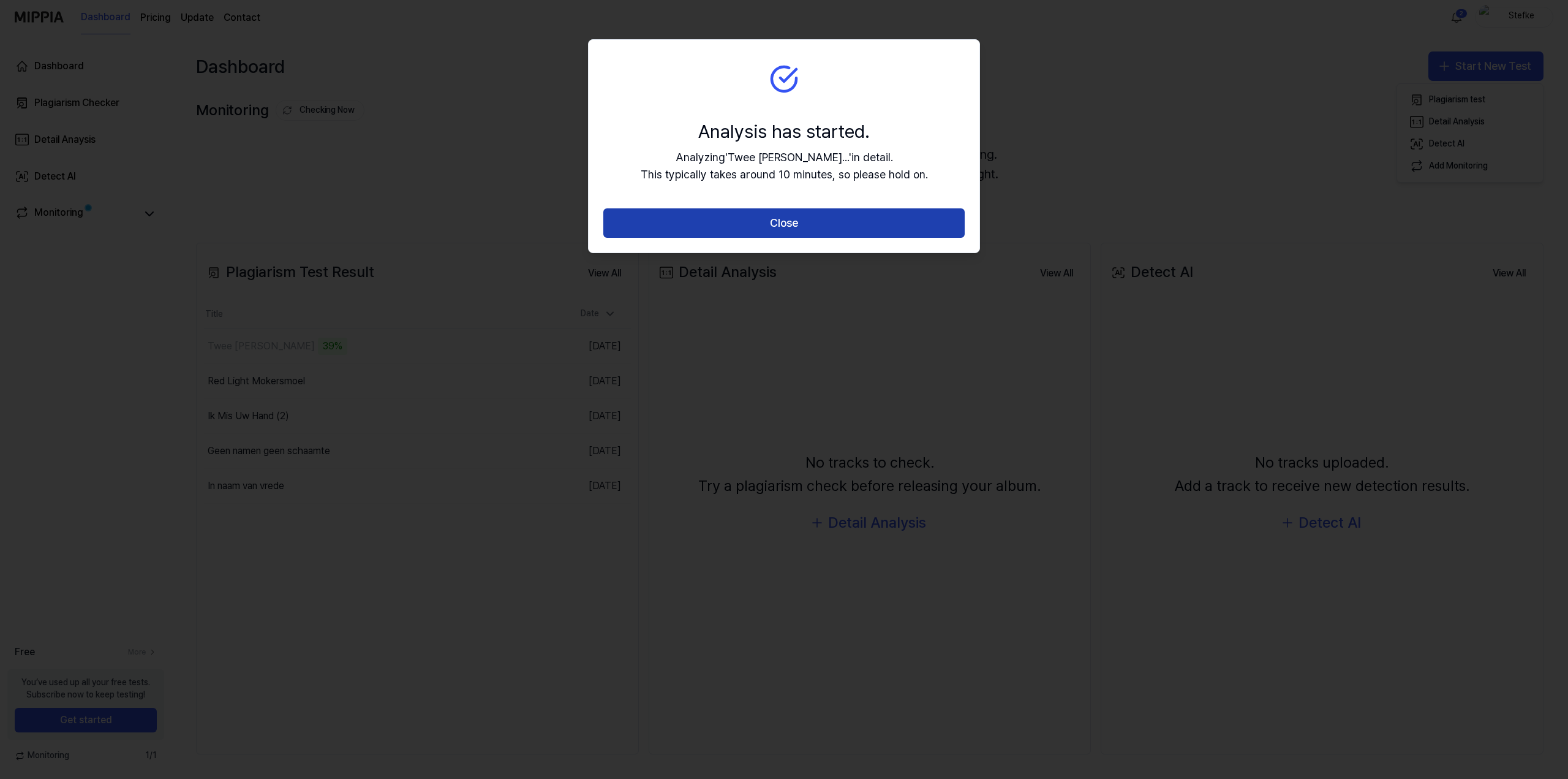
click at [767, 218] on button "Close" at bounding box center [784, 224] width 361 height 30
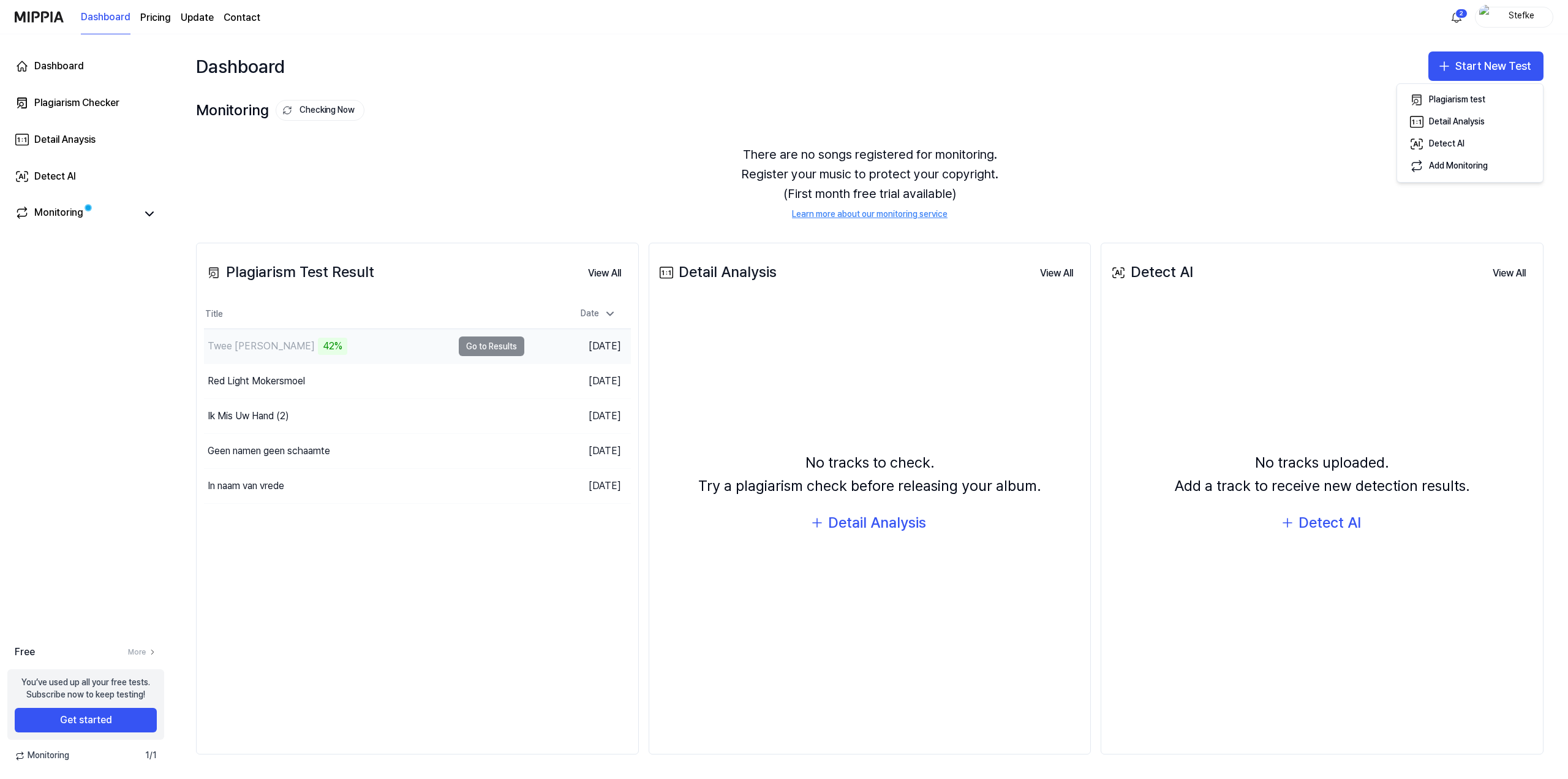
click at [507, 344] on td "Twee Koppen 42% Go to Results" at bounding box center [364, 347] width 320 height 34
click at [469, 341] on button "Go to Results" at bounding box center [491, 346] width 65 height 19
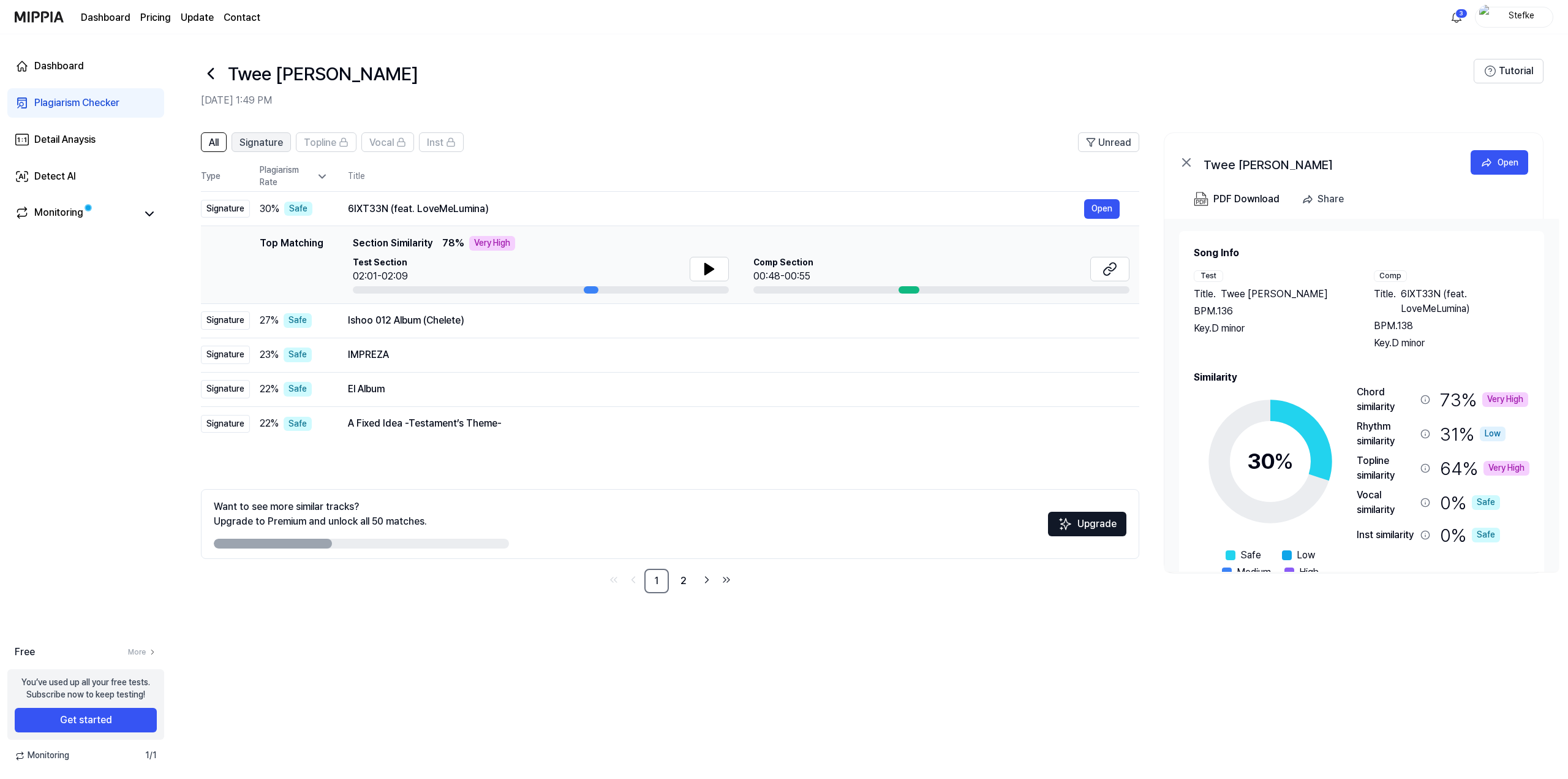
click at [271, 136] on span "Signature" at bounding box center [262, 143] width 44 height 15
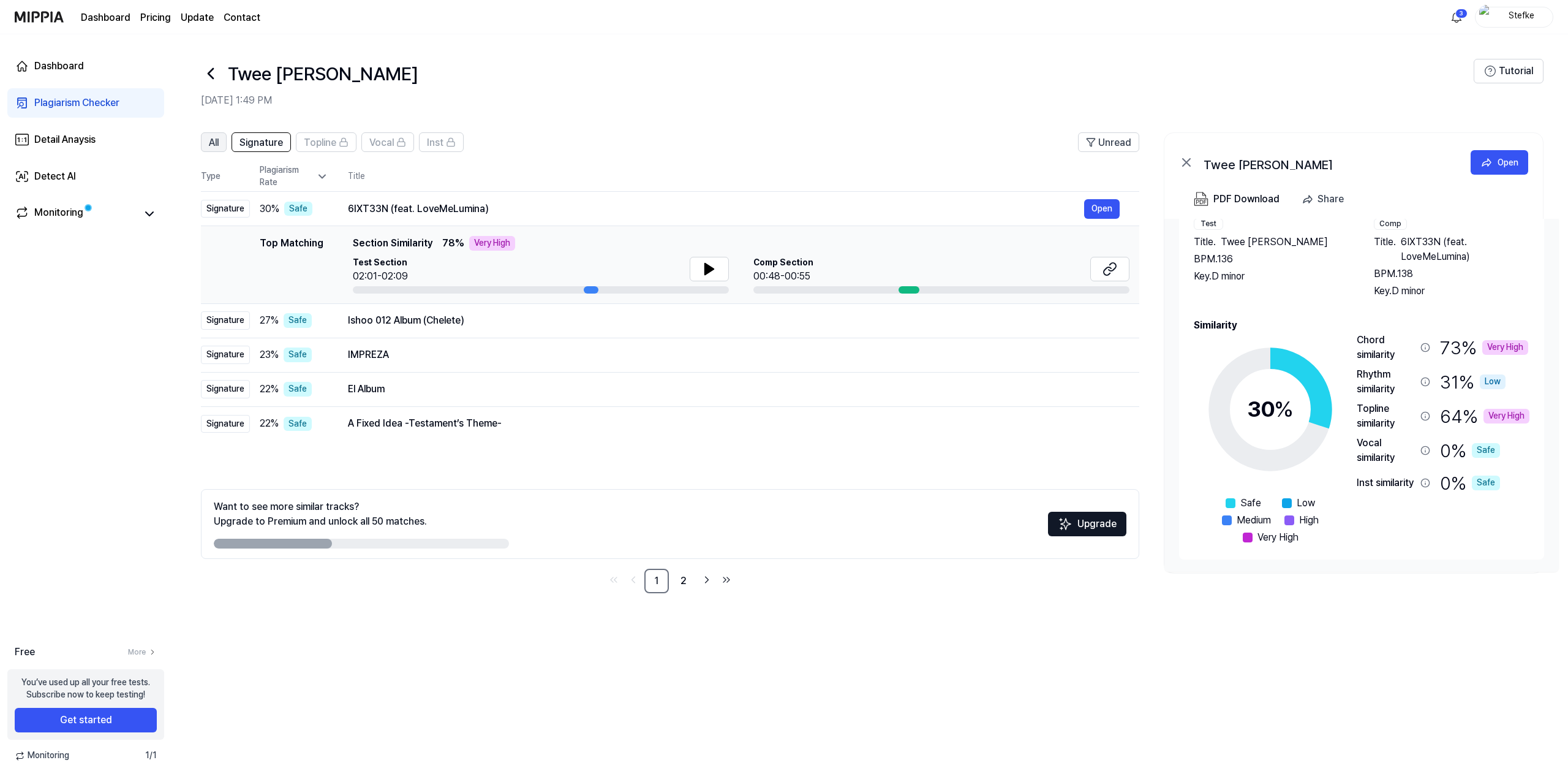
click at [216, 142] on span "All" at bounding box center [213, 143] width 10 height 15
click at [149, 213] on icon at bounding box center [149, 213] width 15 height 15
click at [90, 214] on link "Monitoring" at bounding box center [76, 214] width 122 height 17
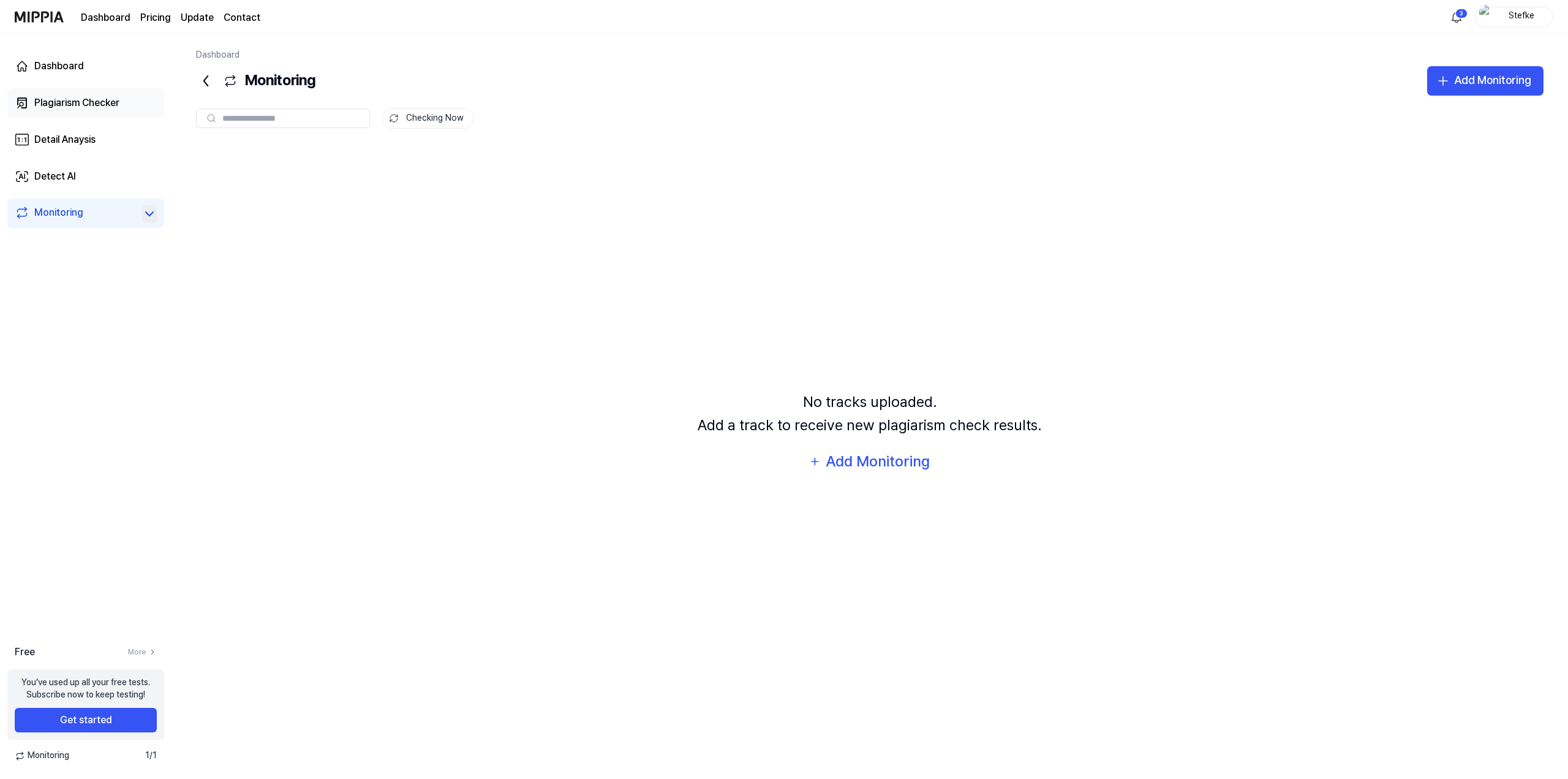
click at [68, 101] on div "Plagiarism Checker" at bounding box center [76, 103] width 85 height 15
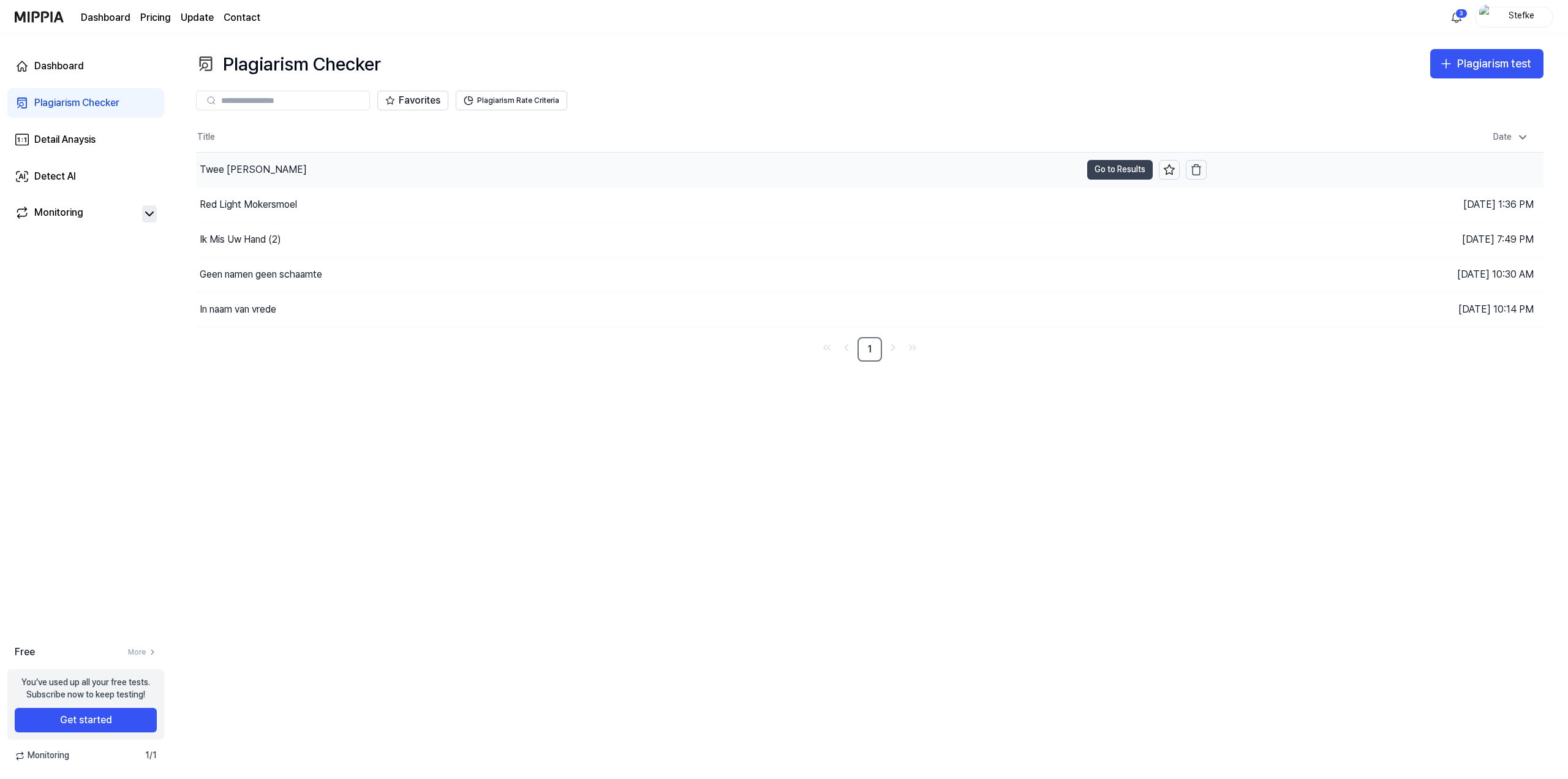
click at [1102, 168] on button "Go to Results" at bounding box center [1120, 169] width 65 height 19
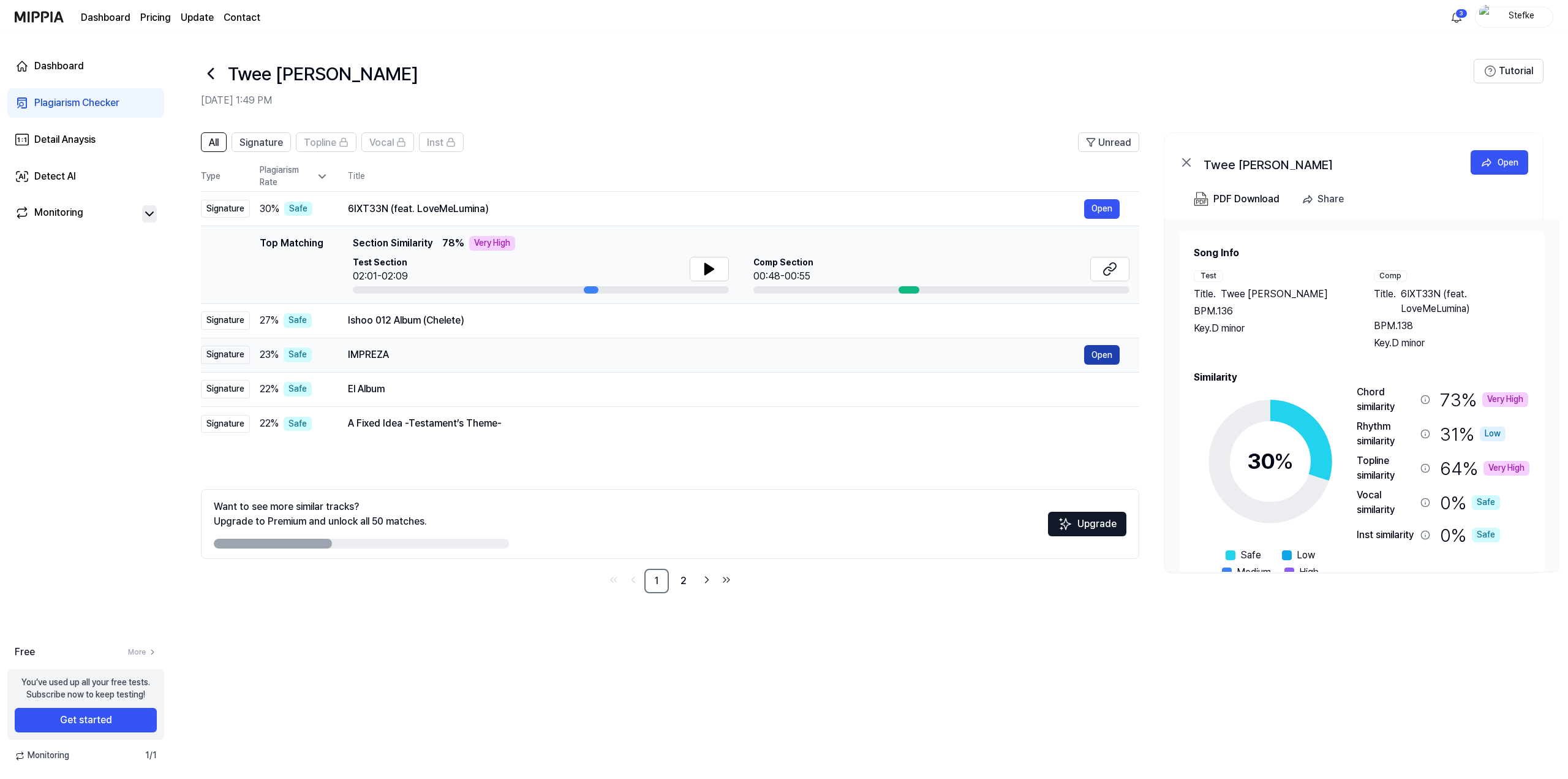
click at [1104, 353] on button "Open" at bounding box center [1102, 354] width 36 height 19
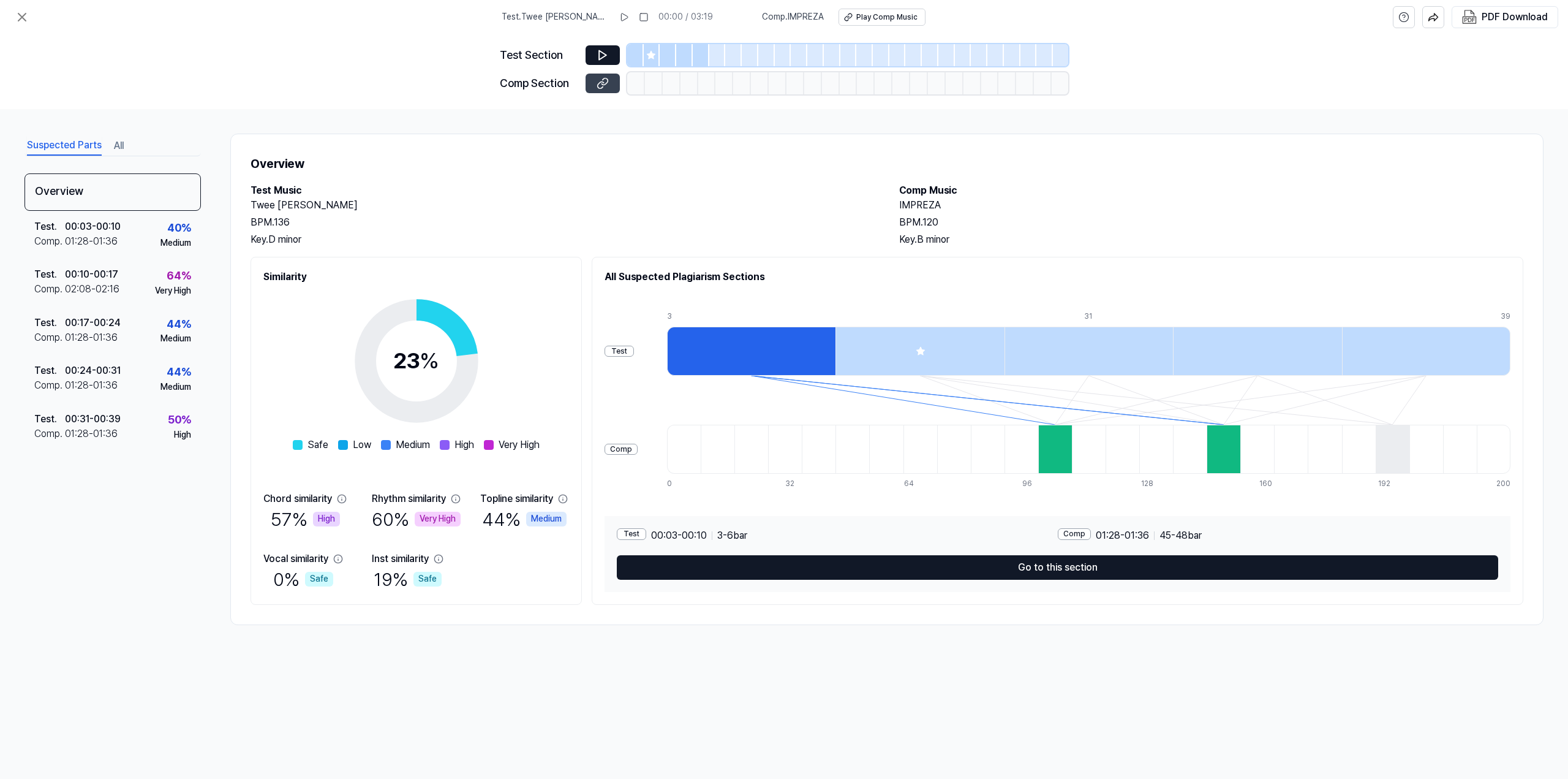
click at [600, 84] on icon at bounding box center [603, 83] width 12 height 12
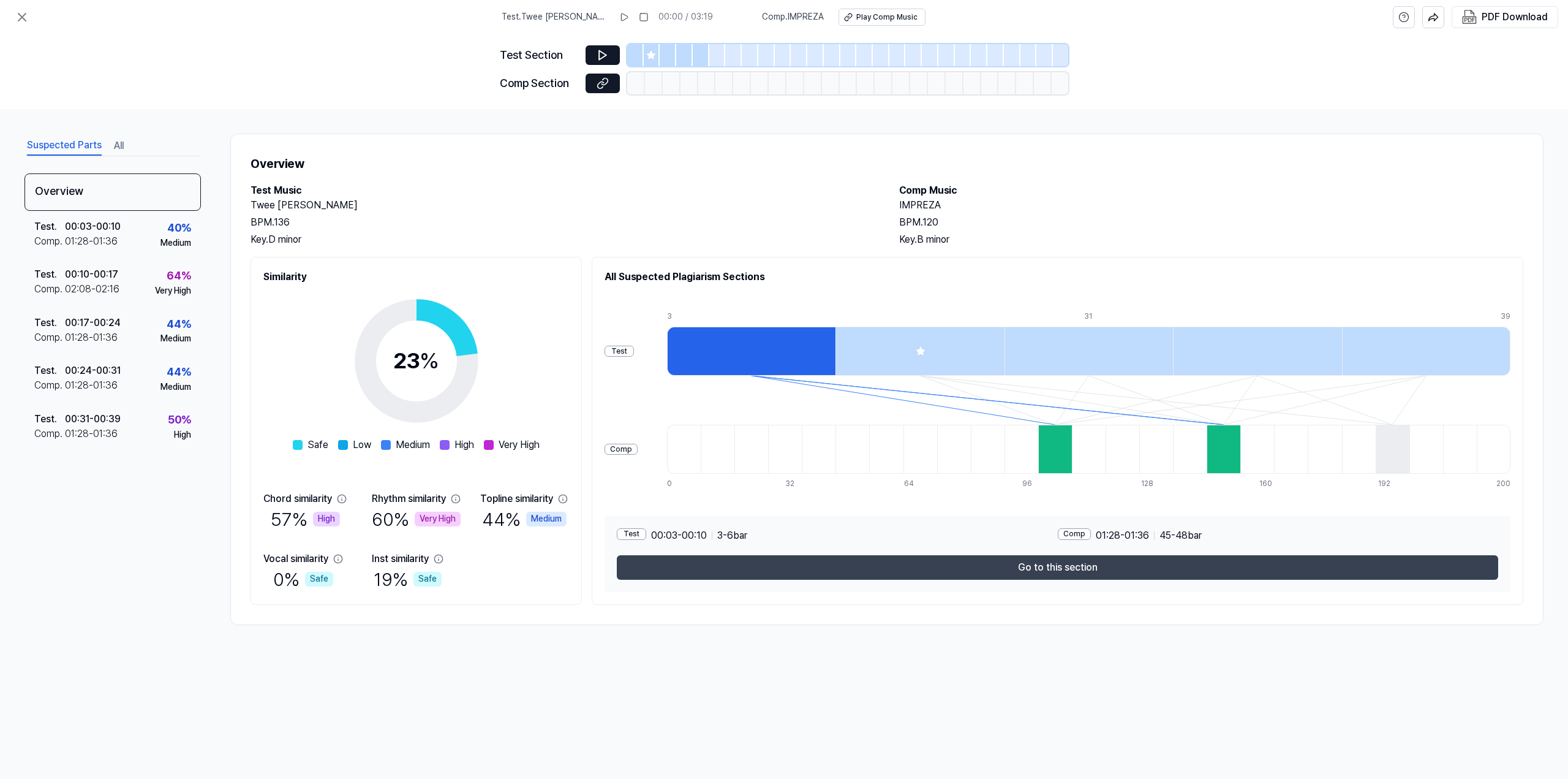
click at [1020, 548] on button "Go to this section" at bounding box center [1057, 567] width 881 height 24
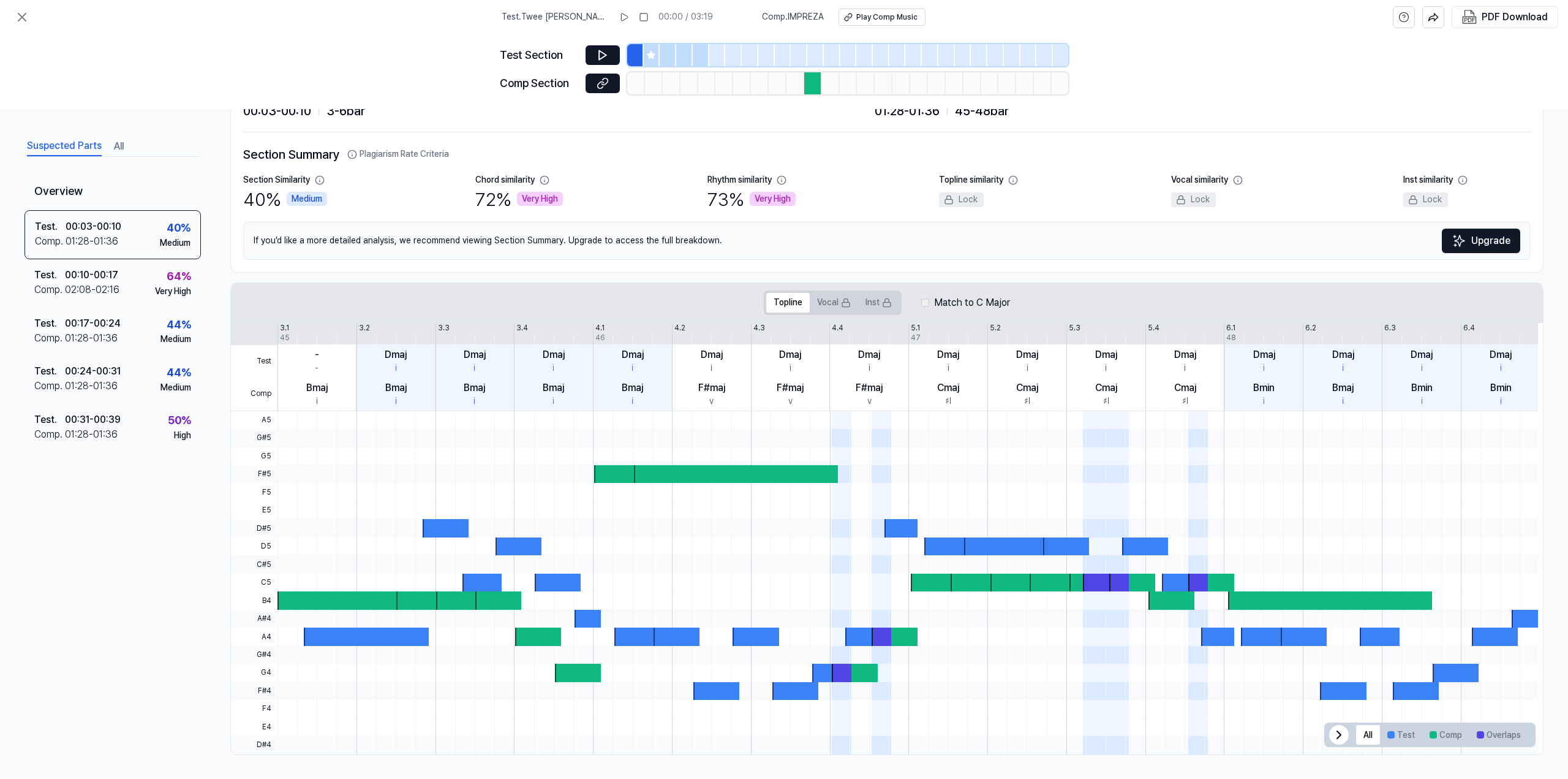
scroll to position [62, 0]
click at [1165, 548] on button "Overlaps" at bounding box center [1499, 734] width 59 height 19
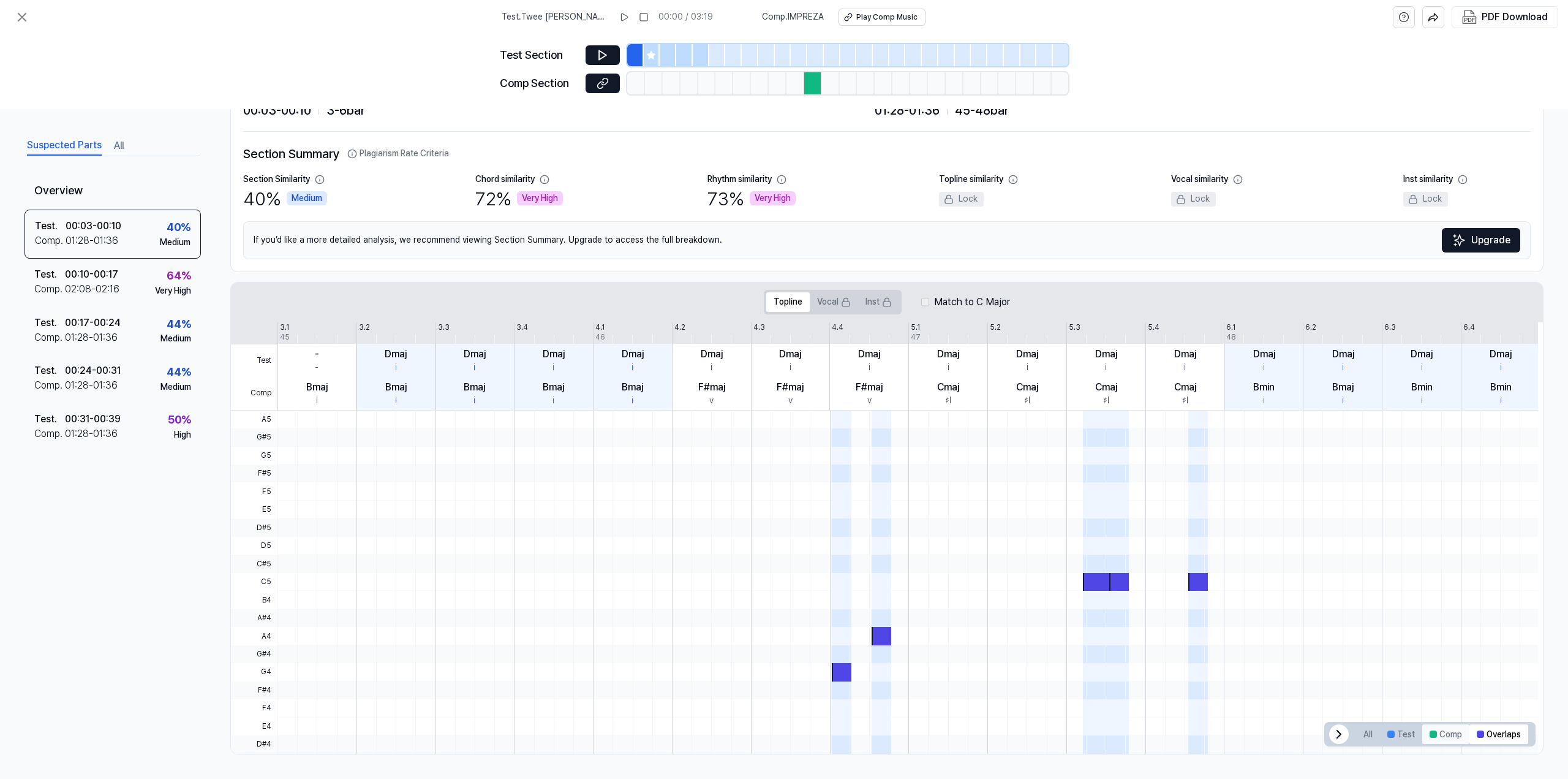
click at [1165, 548] on button "Comp" at bounding box center [1446, 734] width 47 height 19
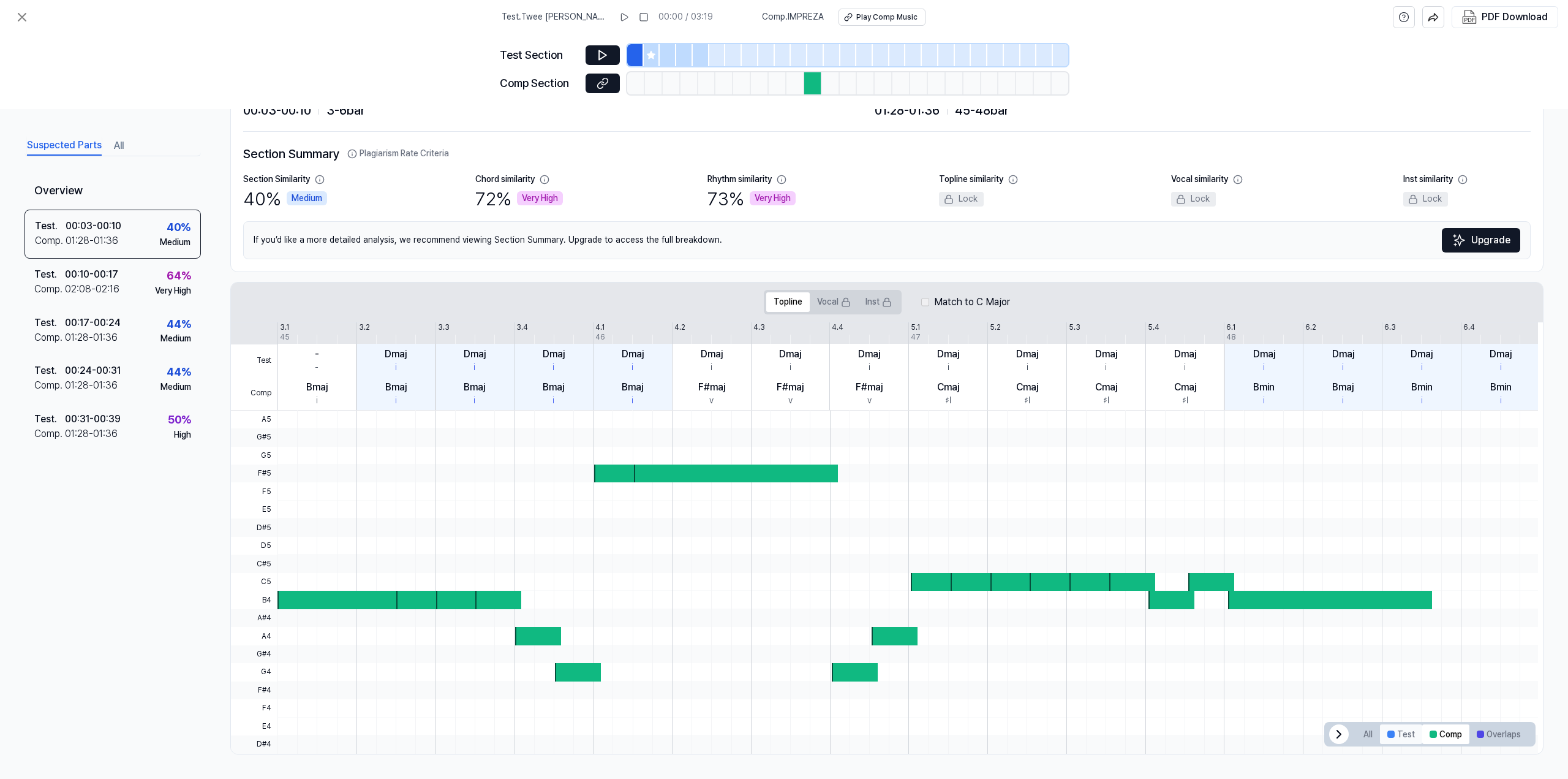
click at [1165, 548] on div at bounding box center [1390, 734] width 7 height 7
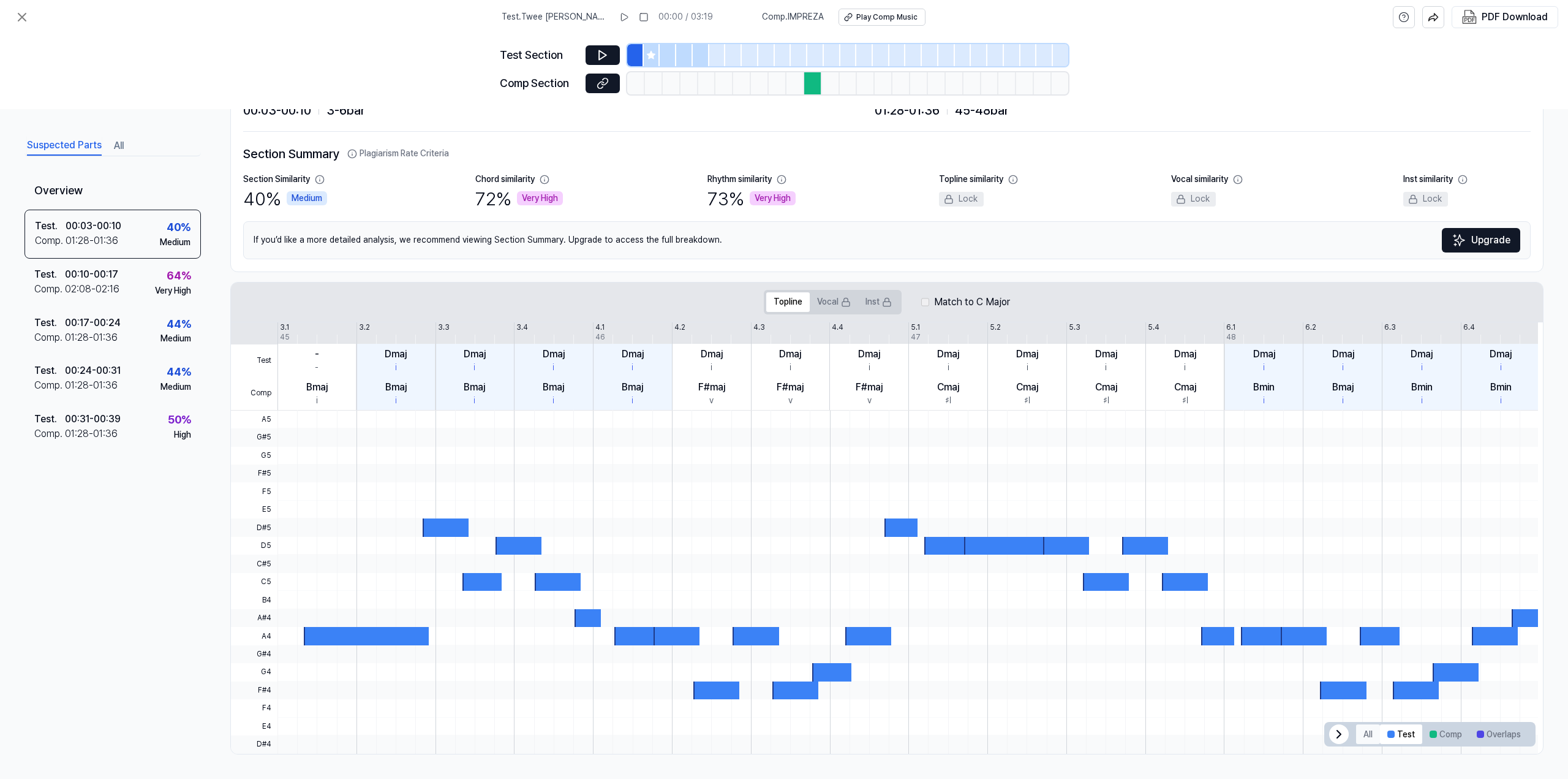
click at [1165, 548] on button "All" at bounding box center [1368, 734] width 24 height 19
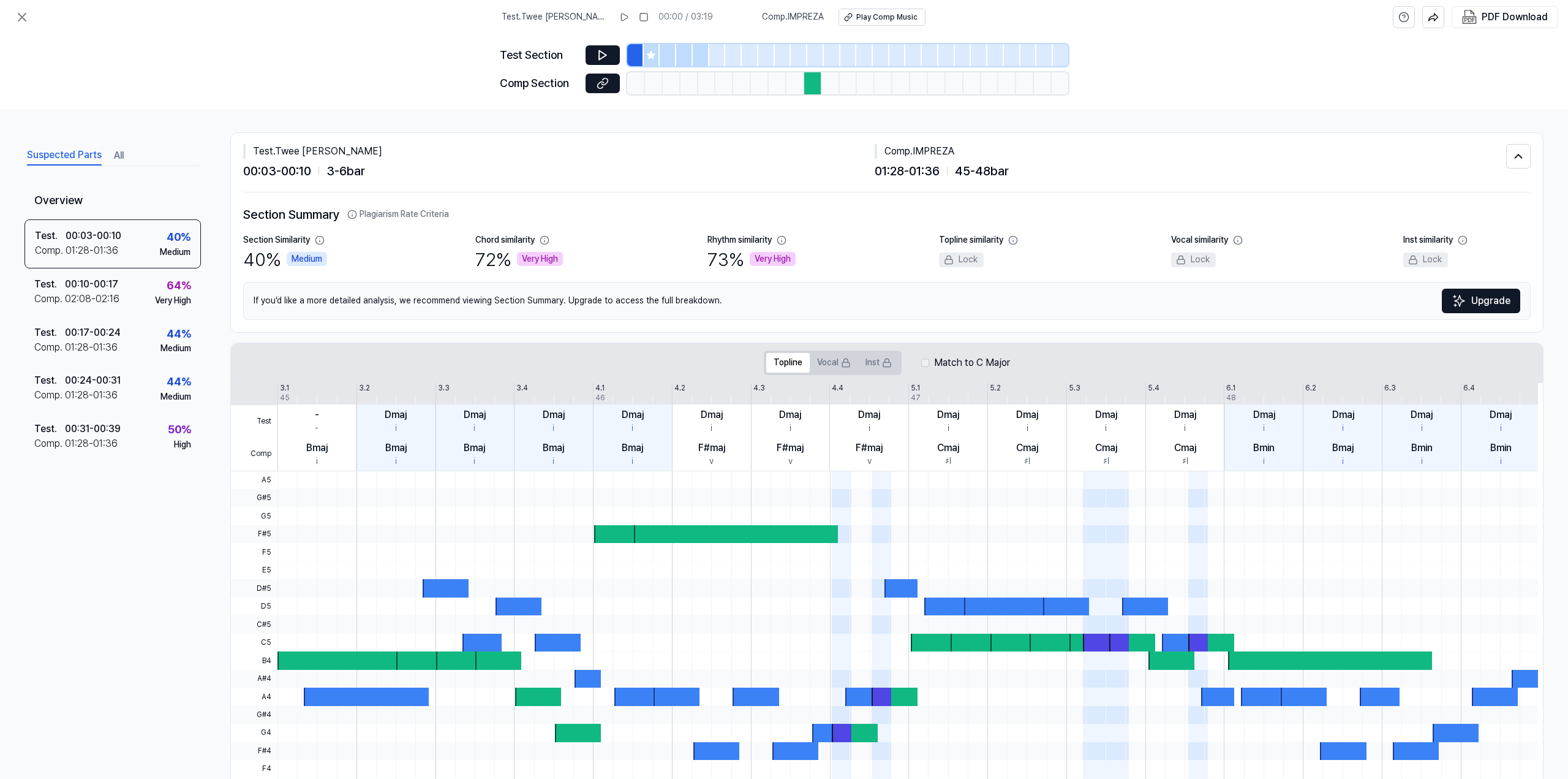
scroll to position [0, 0]
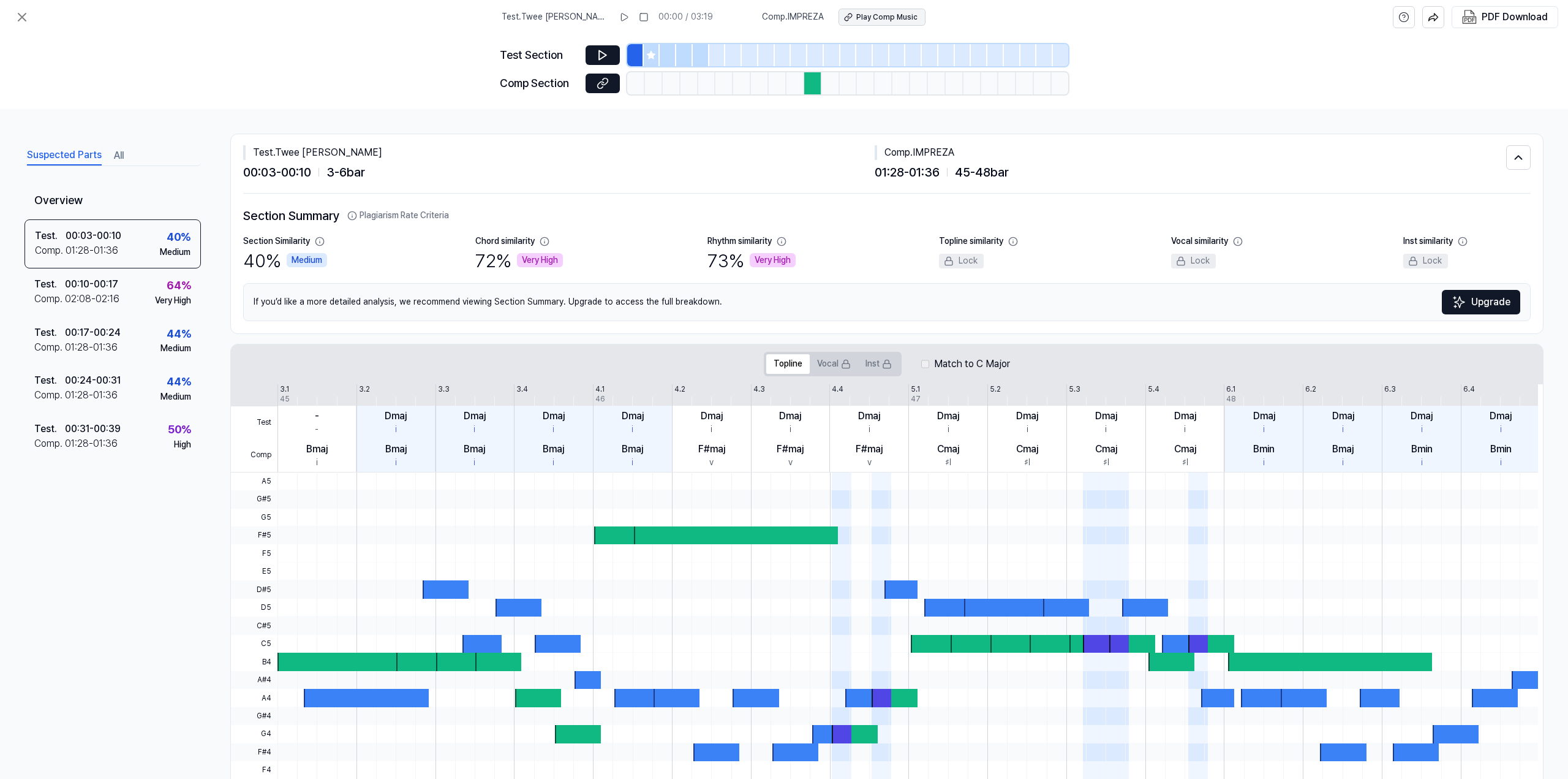
click at [862, 13] on div "Play Comp Music" at bounding box center [887, 17] width 62 height 10
click at [103, 154] on div "Suspected Parts All" at bounding box center [112, 154] width 177 height 23
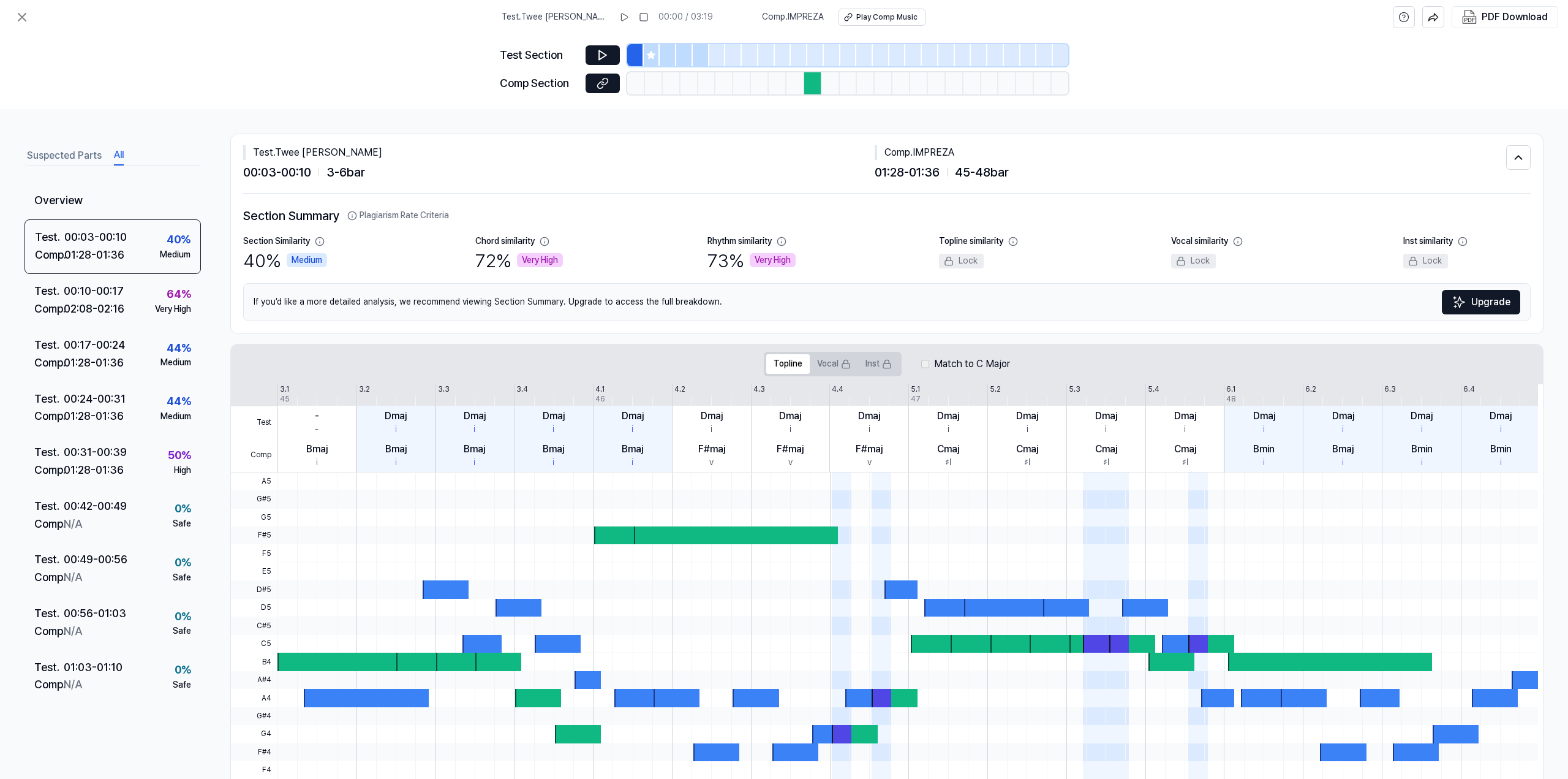
click at [116, 152] on button "All" at bounding box center [118, 155] width 10 height 19
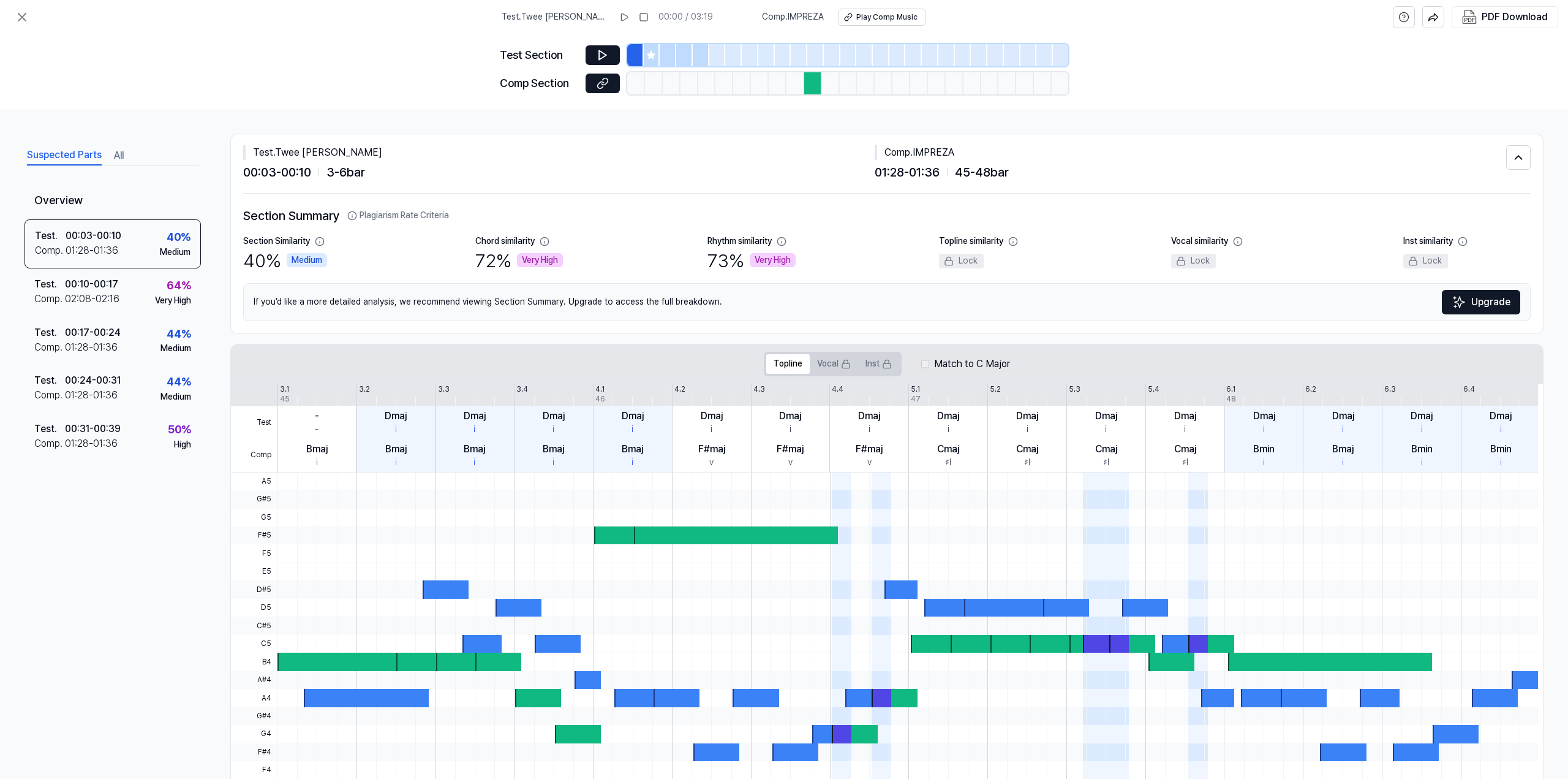
click at [59, 149] on button "Suspected Parts" at bounding box center [65, 155] width 75 height 19
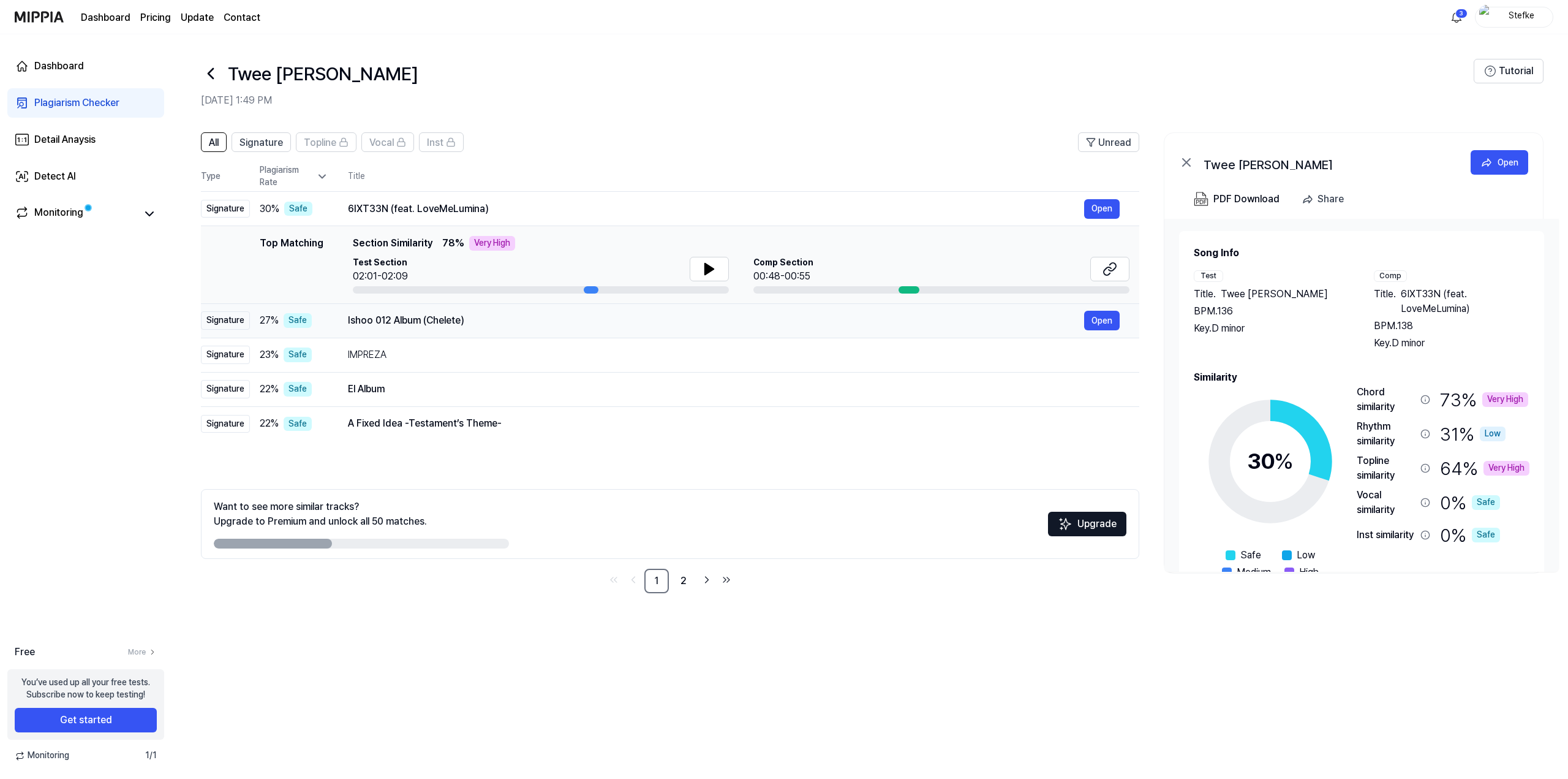
click at [385, 320] on div "Ishoo 012 Album (Chelete)" at bounding box center [716, 320] width 737 height 15
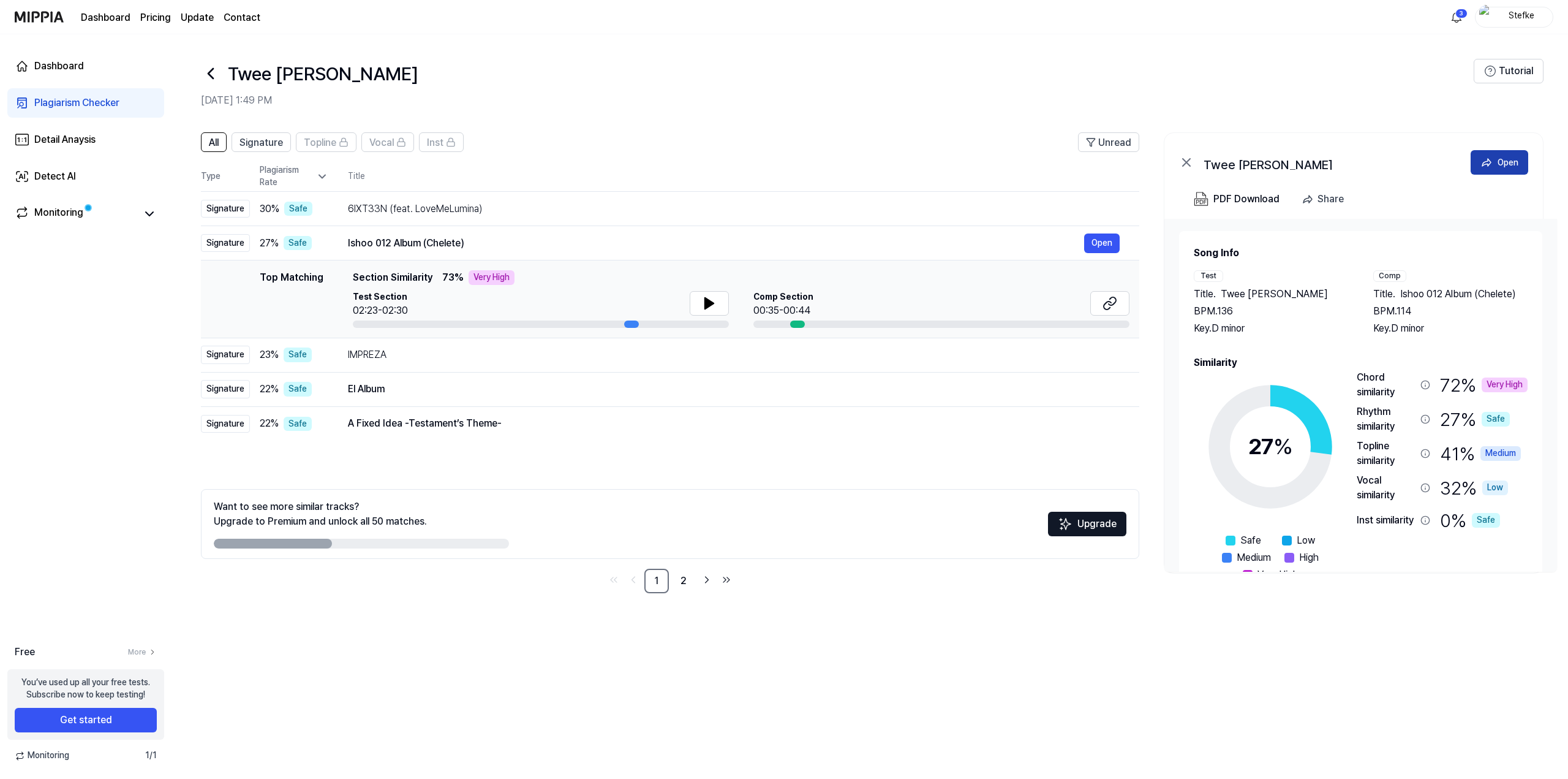
click at [1165, 157] on div "Open" at bounding box center [1508, 162] width 21 height 13
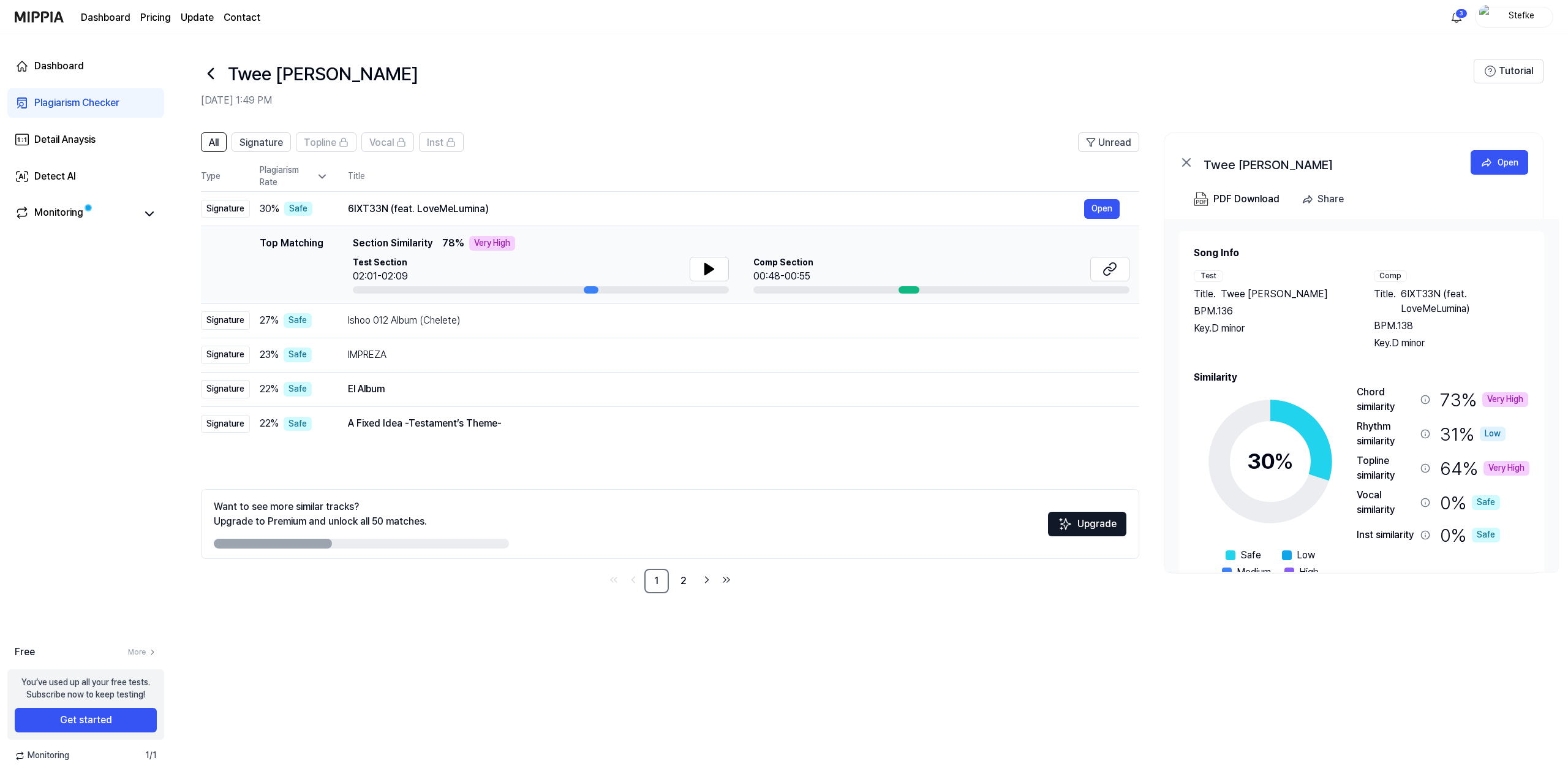
click at [1165, 273] on div "Comp" at bounding box center [1390, 276] width 33 height 12
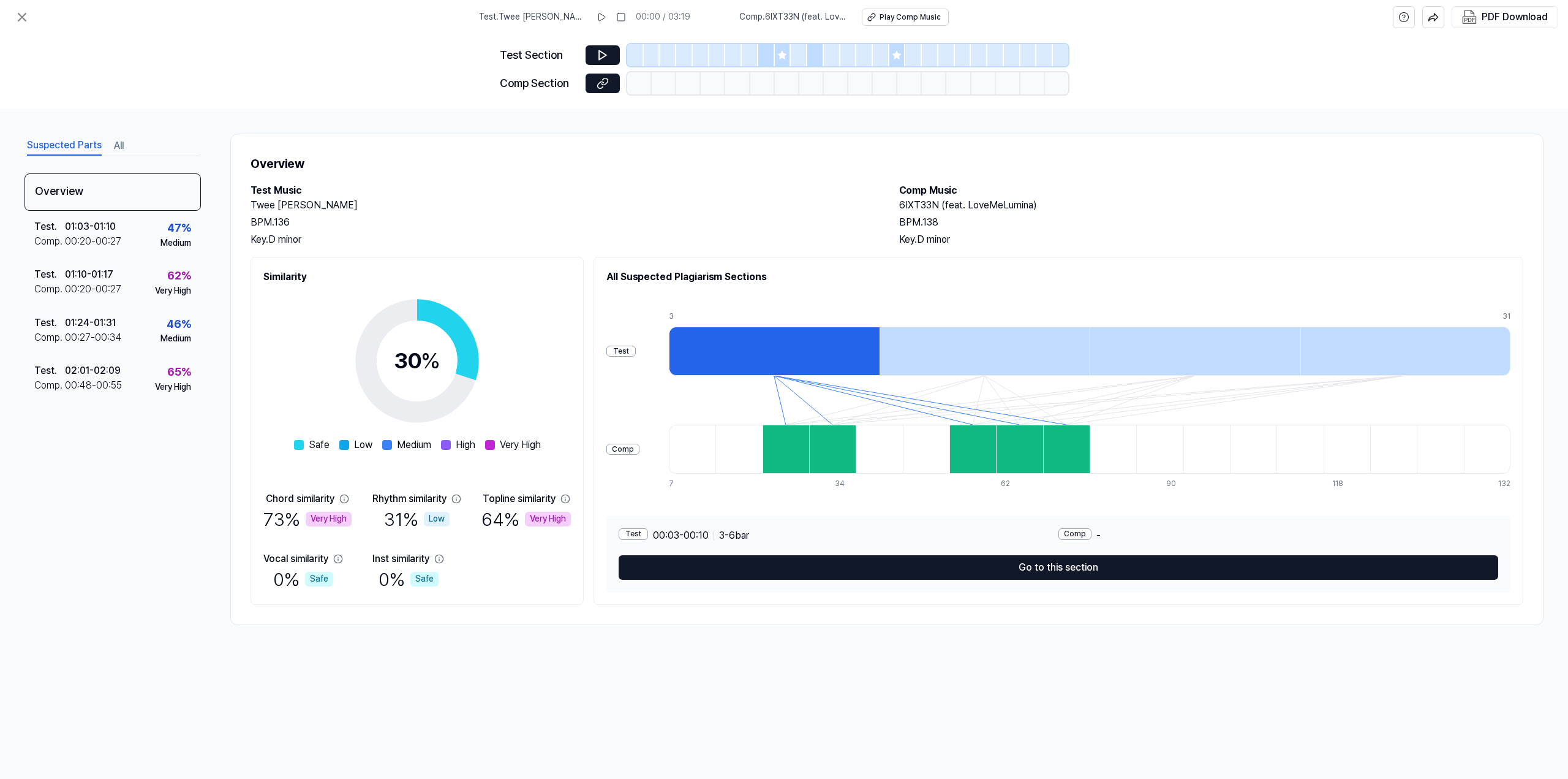
click at [786, 55] on icon at bounding box center [782, 55] width 8 height 8
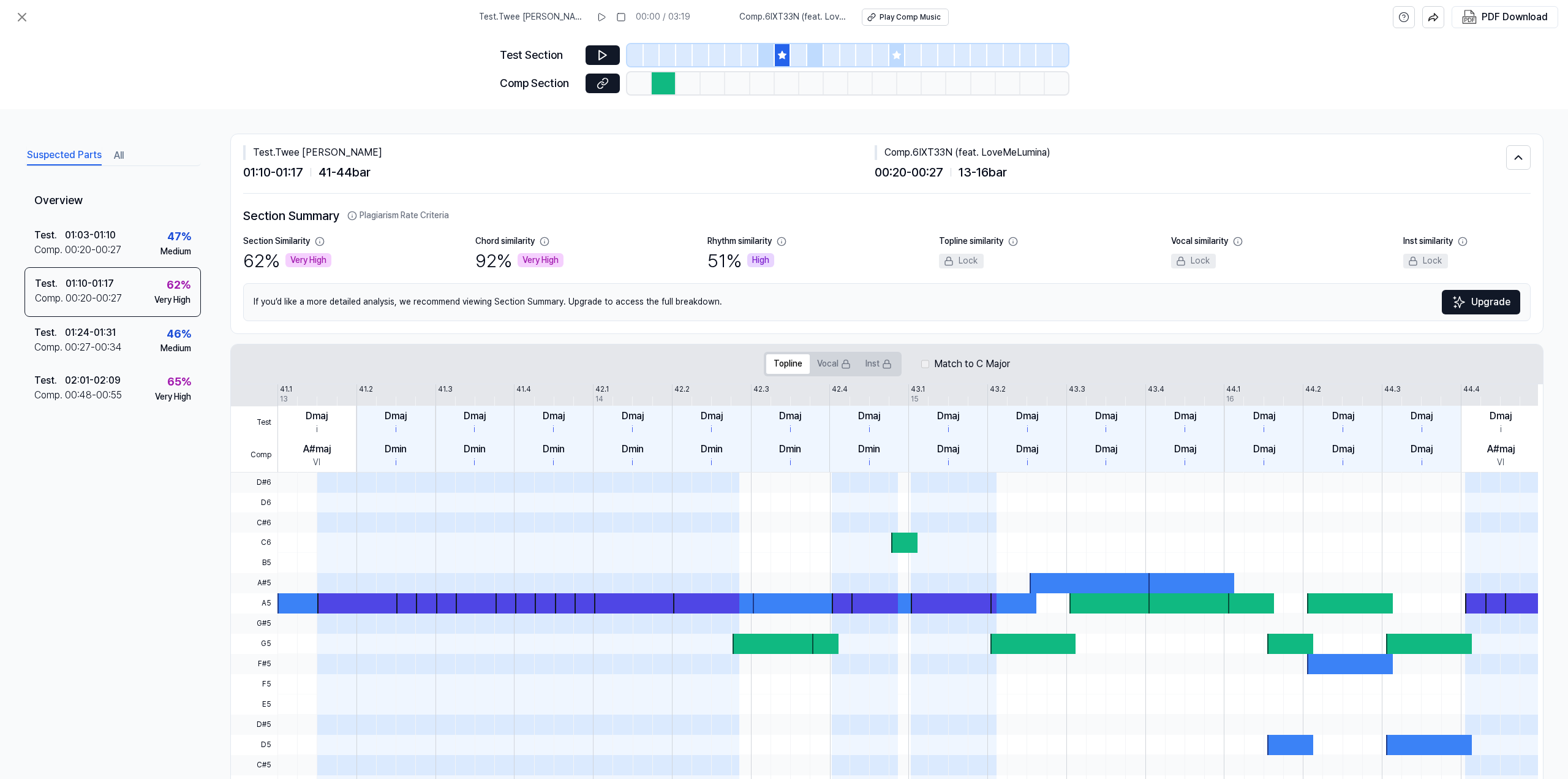
click at [898, 51] on icon at bounding box center [897, 55] width 10 height 10
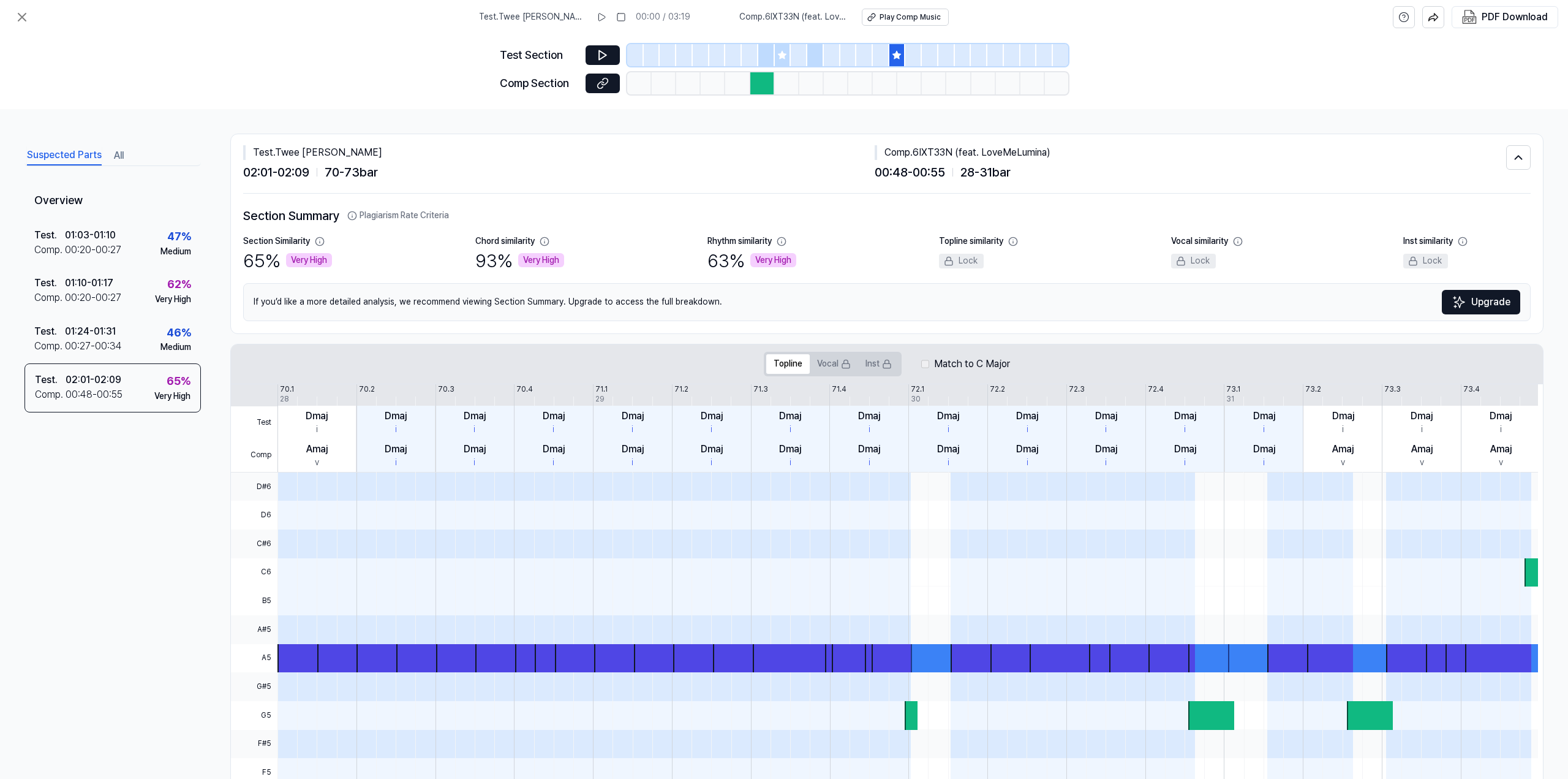
click at [760, 82] on div at bounding box center [762, 83] width 24 height 22
click at [783, 57] on icon at bounding box center [782, 55] width 8 height 8
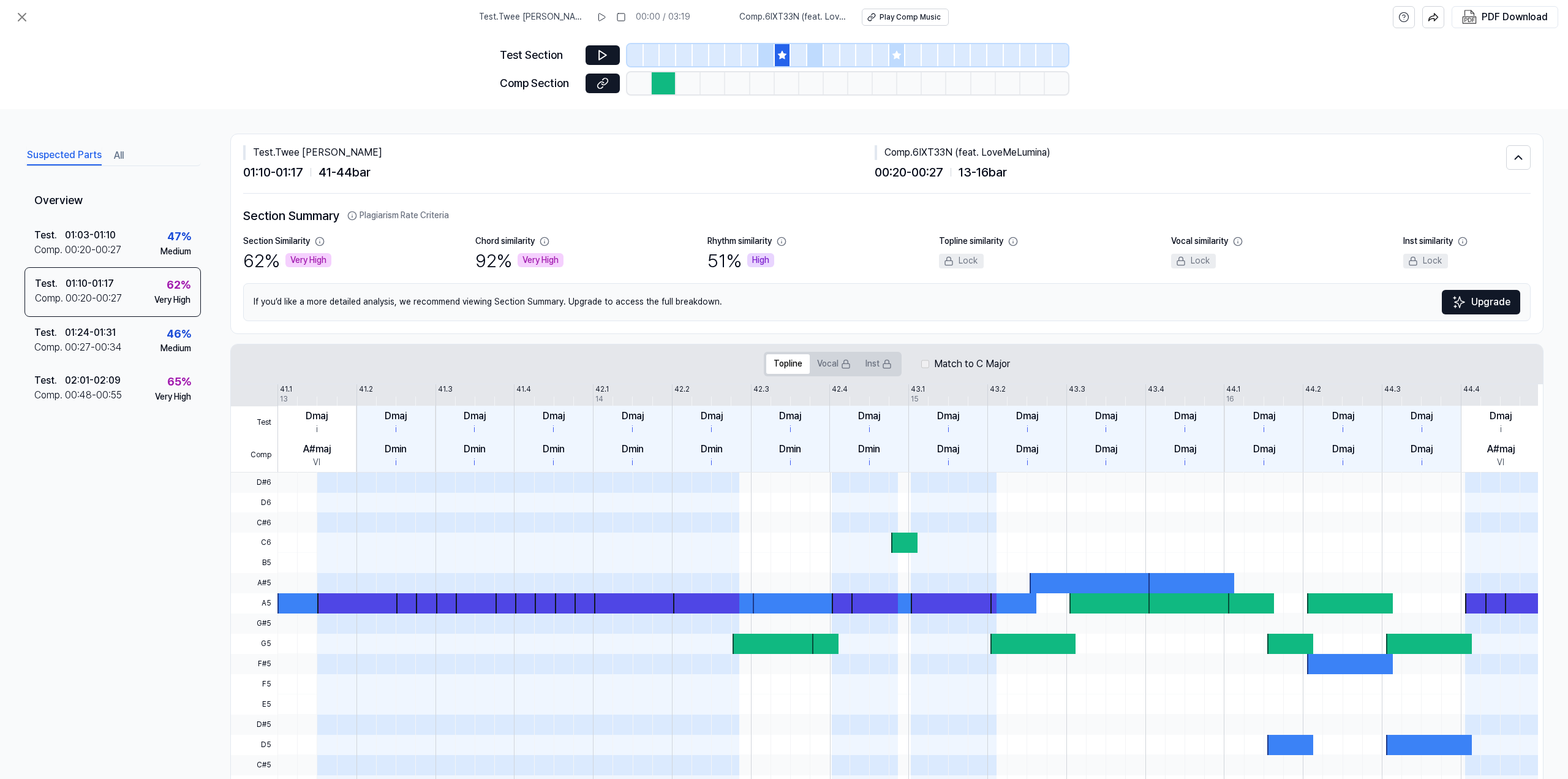
click at [800, 52] on div at bounding box center [799, 55] width 16 height 22
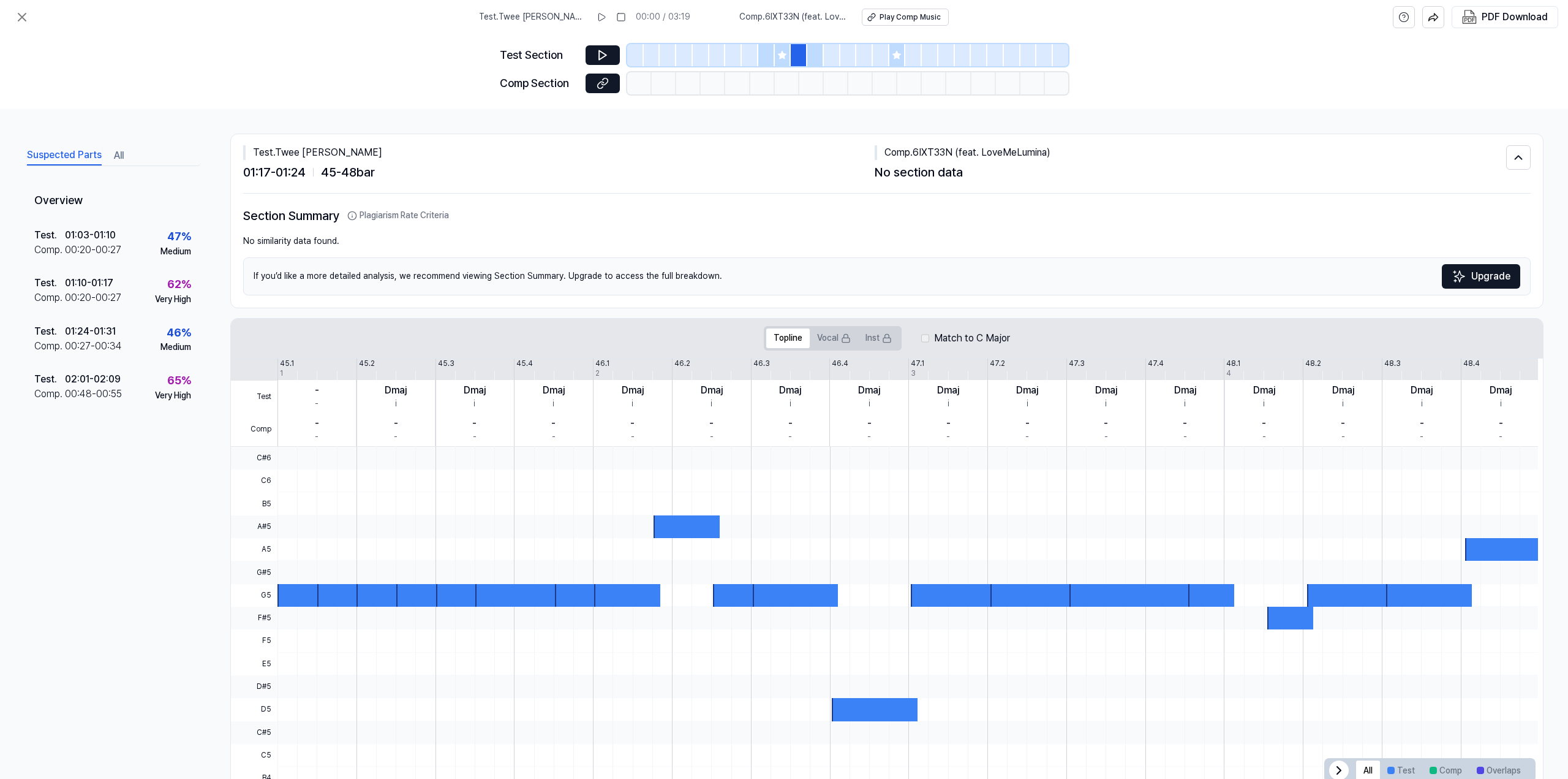
click at [817, 52] on div at bounding box center [815, 55] width 16 height 22
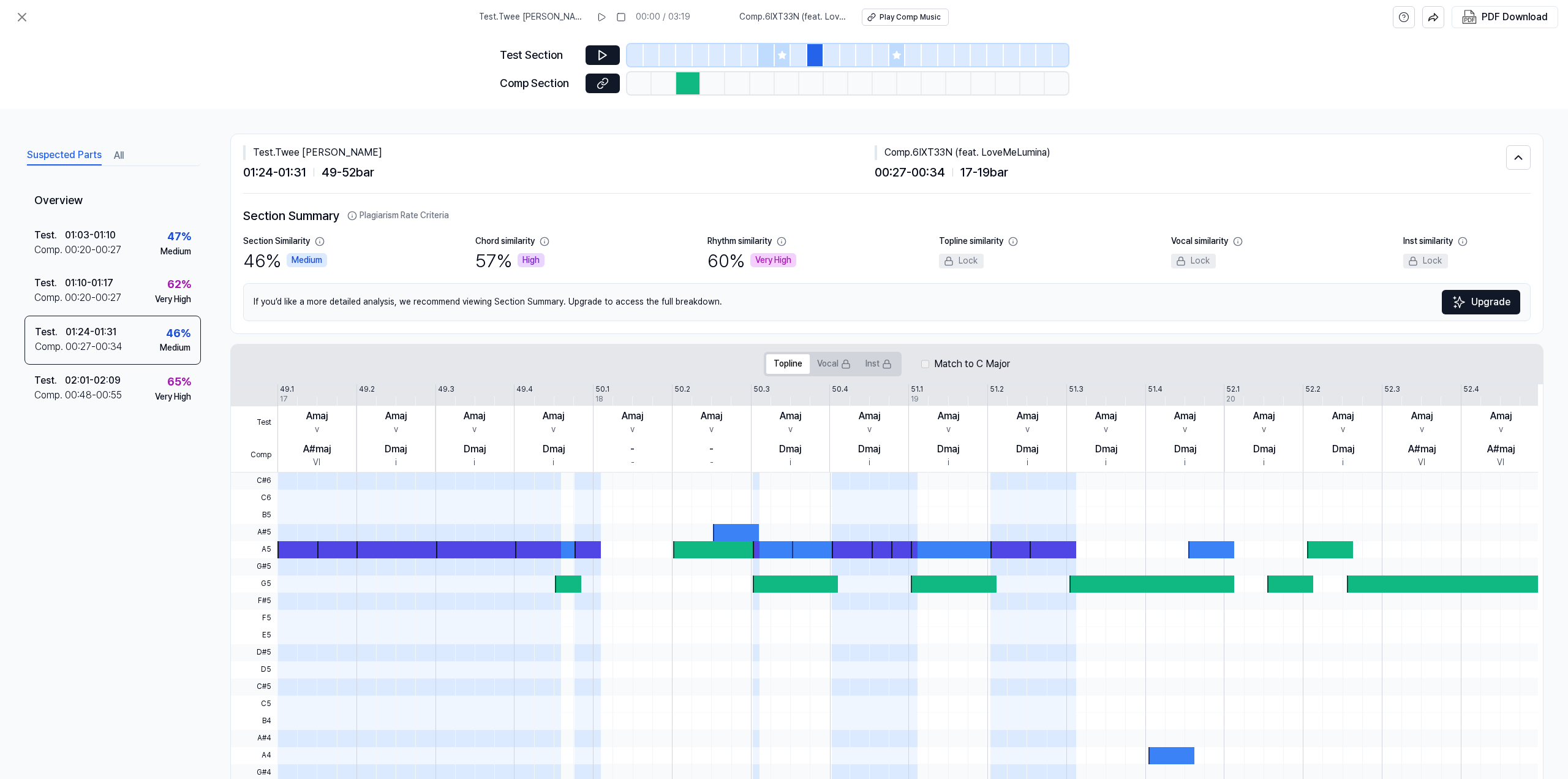
click at [829, 52] on div at bounding box center [831, 55] width 16 height 22
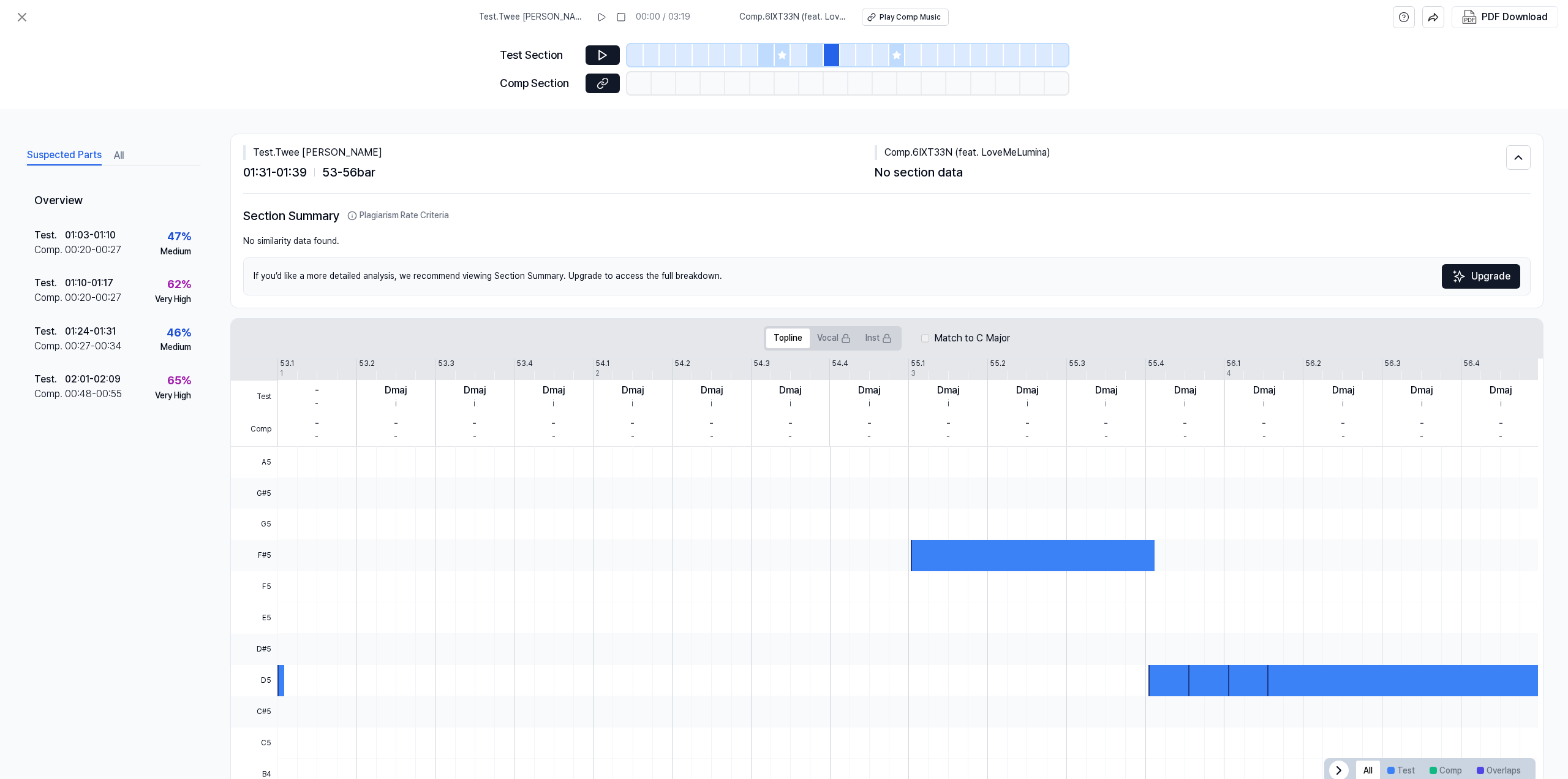
click at [849, 51] on div at bounding box center [848, 55] width 16 height 22
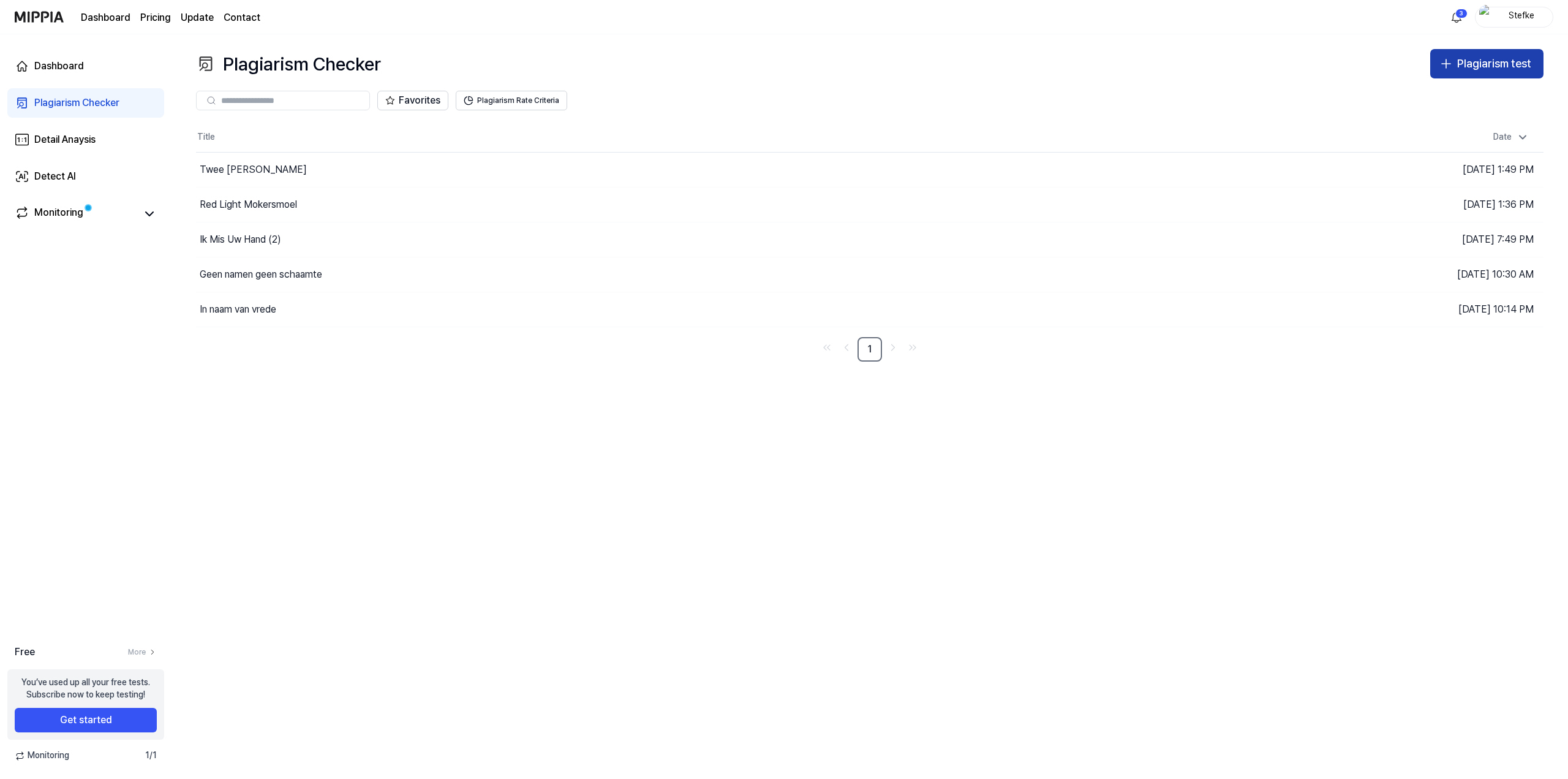
click at [1165, 59] on div "Plagiarism test" at bounding box center [1494, 64] width 74 height 18
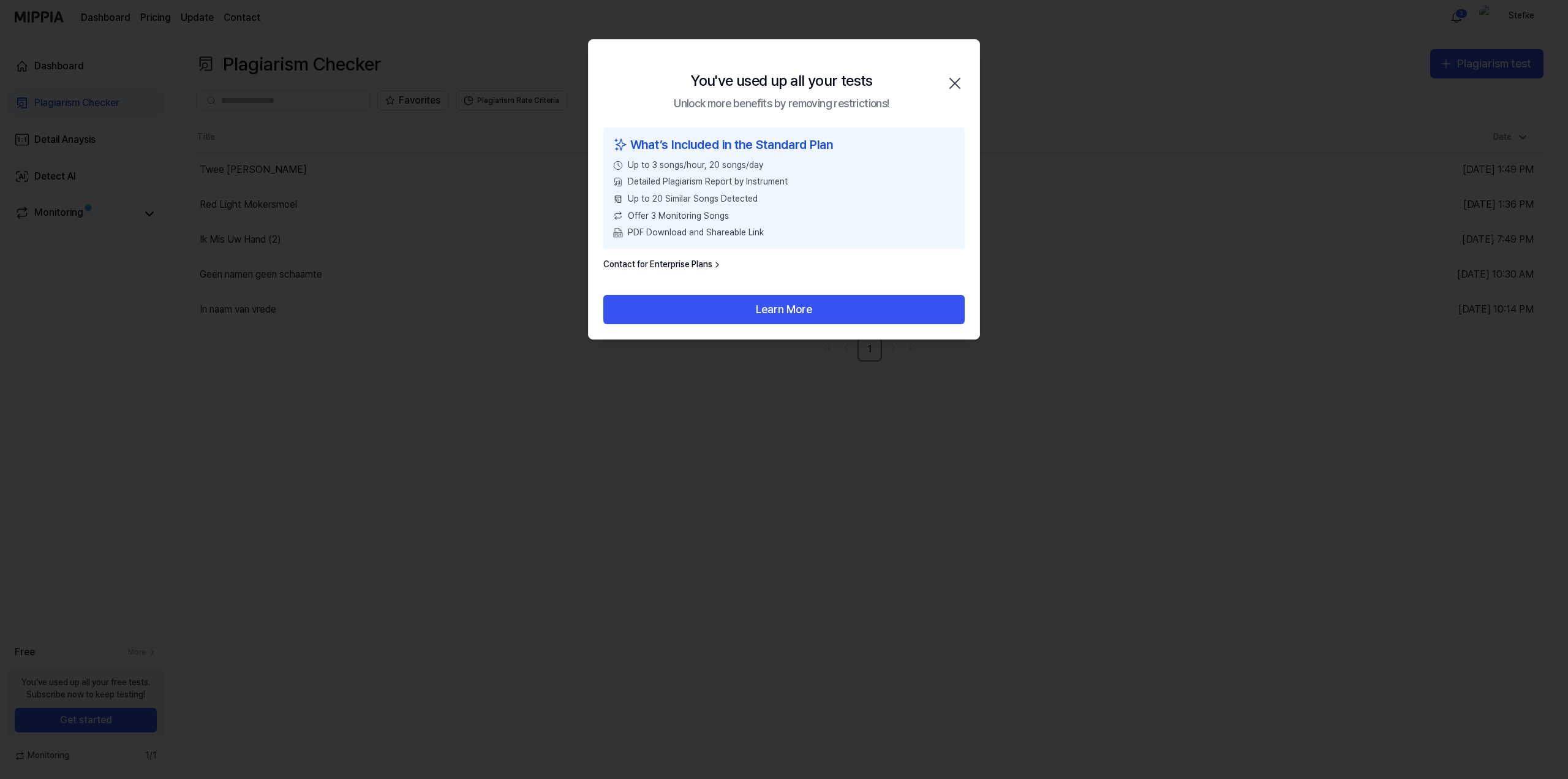
click at [948, 81] on icon "button" at bounding box center [955, 83] width 19 height 19
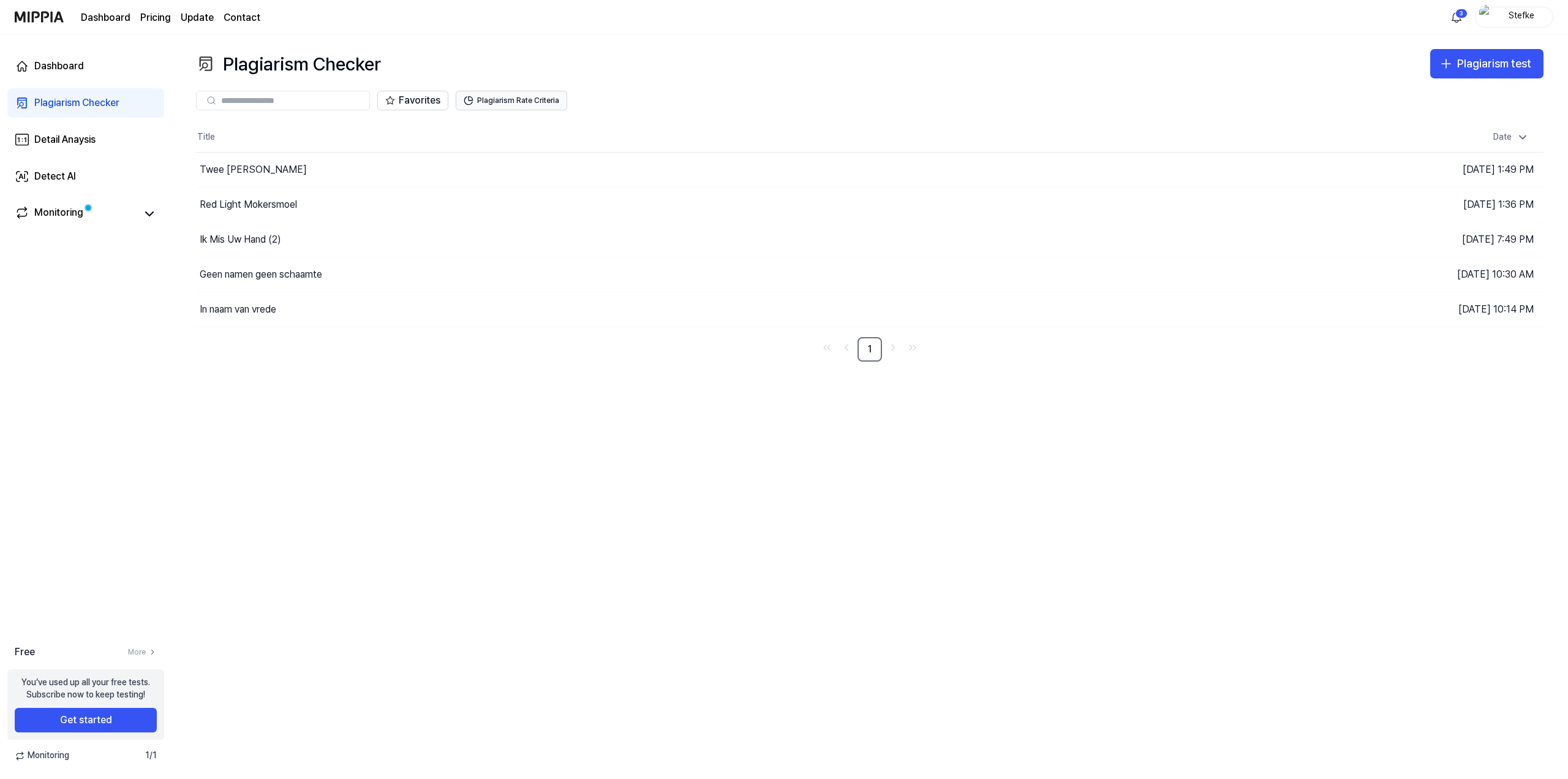
click at [519, 94] on button "Plagiarism Rate Criteria" at bounding box center [511, 100] width 111 height 19
click at [430, 97] on button "Favorites" at bounding box center [413, 100] width 71 height 19
click at [505, 93] on button "Plagiarism Rate Criteria" at bounding box center [511, 100] width 111 height 19
click at [221, 166] on div "Twee Koppen" at bounding box center [253, 170] width 107 height 15
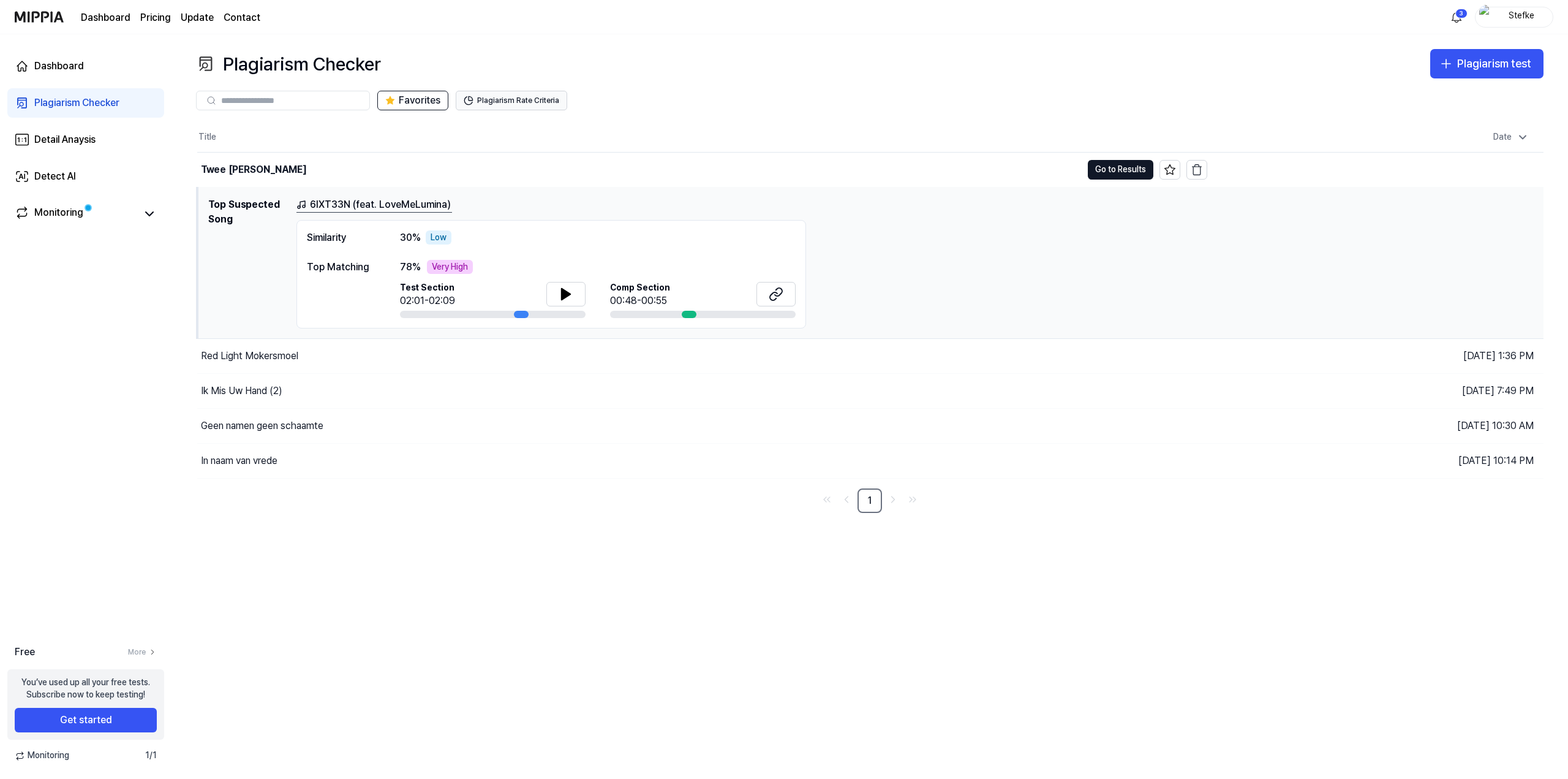
click at [476, 102] on button "Plagiarism Rate Criteria" at bounding box center [511, 100] width 111 height 19
click at [253, 231] on h1 "Top Suspected Song" at bounding box center [248, 263] width 79 height 132
click at [259, 349] on div "Red Light Mokersmoel" at bounding box center [249, 356] width 97 height 15
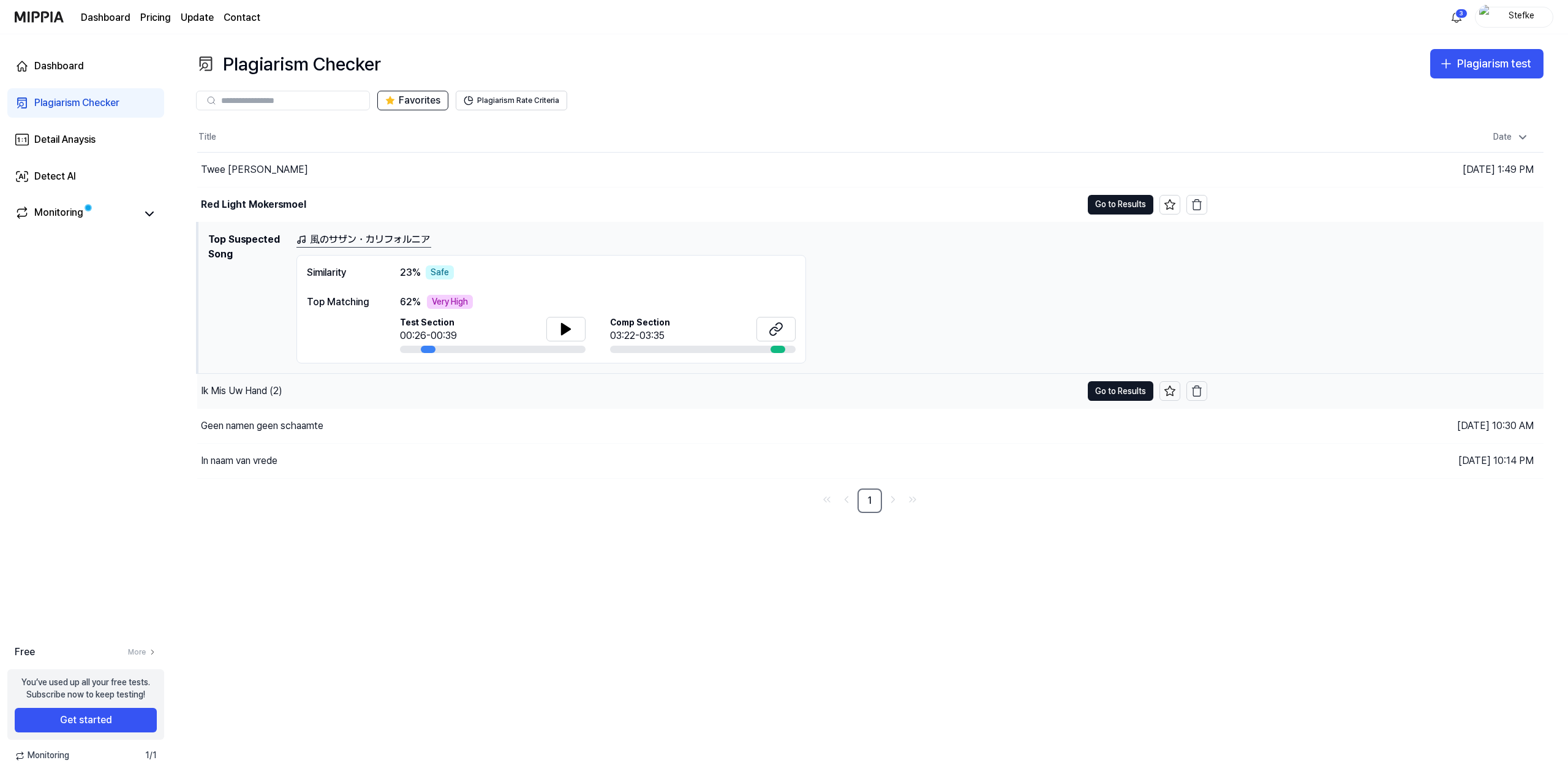
click at [237, 388] on div "Ik Mis Uw Hand (2)" at bounding box center [241, 391] width 82 height 15
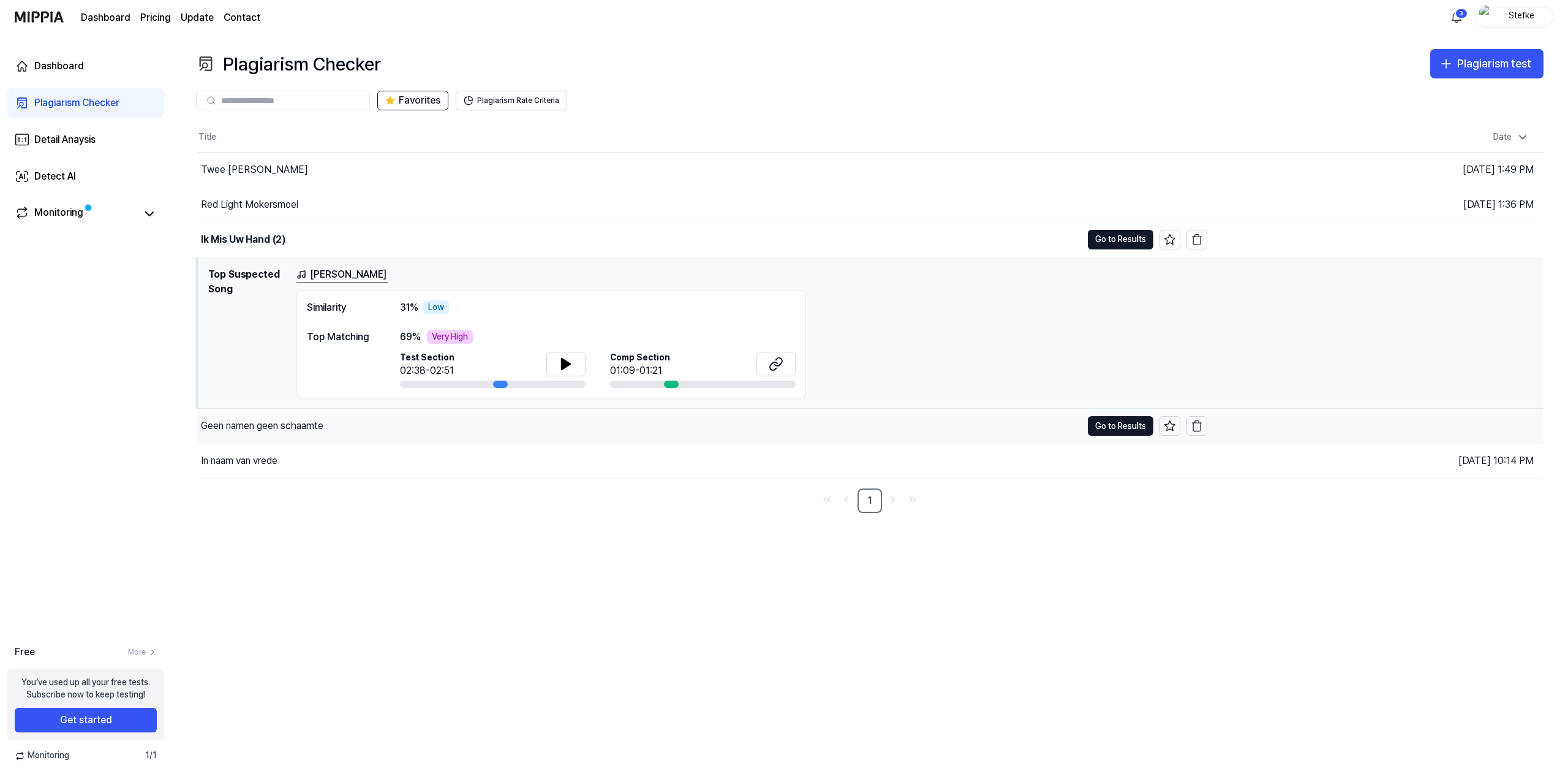
click at [242, 423] on div "Geen namen geen schaamte" at bounding box center [262, 425] width 122 height 15
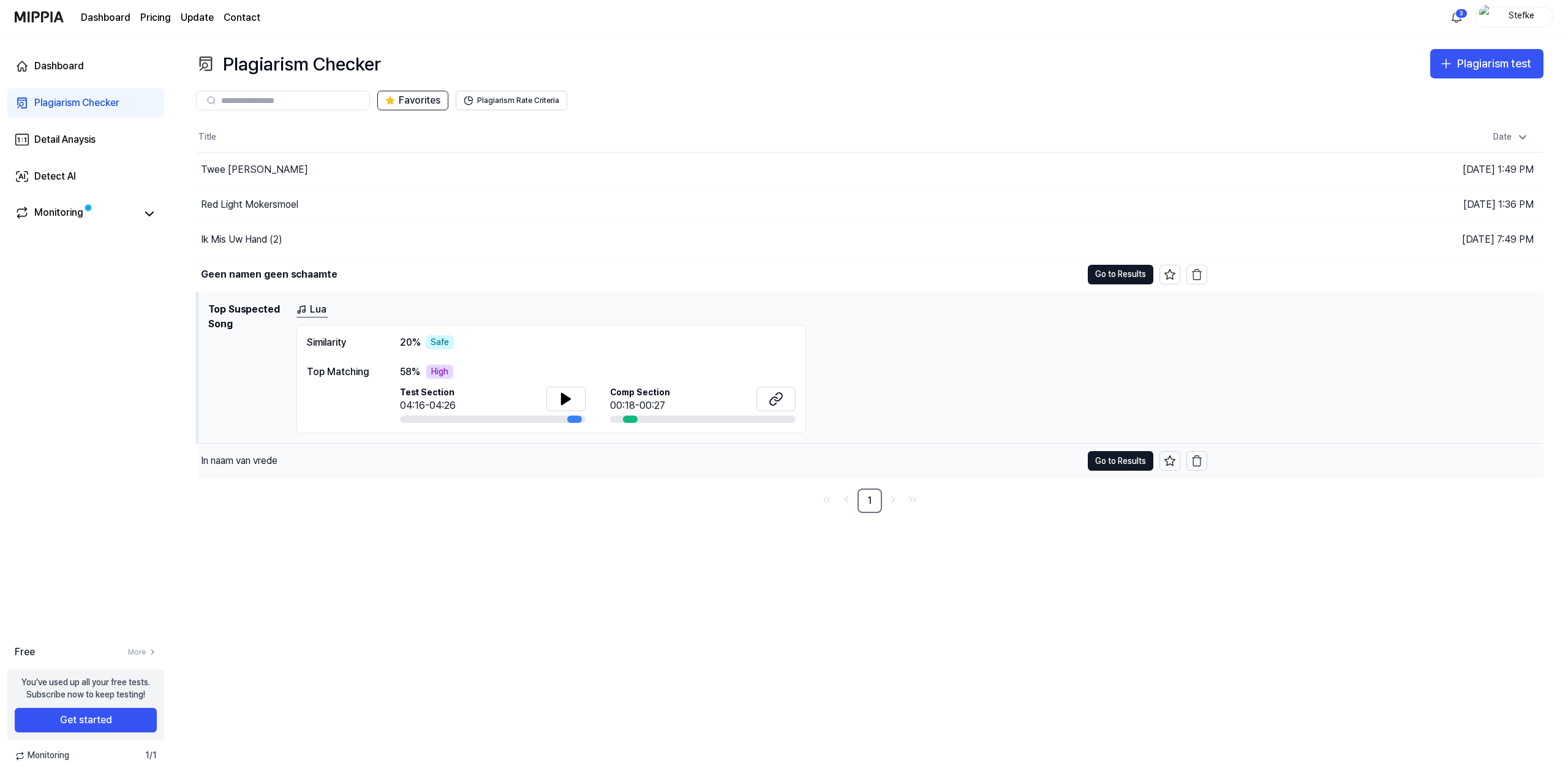
click at [242, 456] on div "In naam van vrede" at bounding box center [239, 460] width 76 height 15
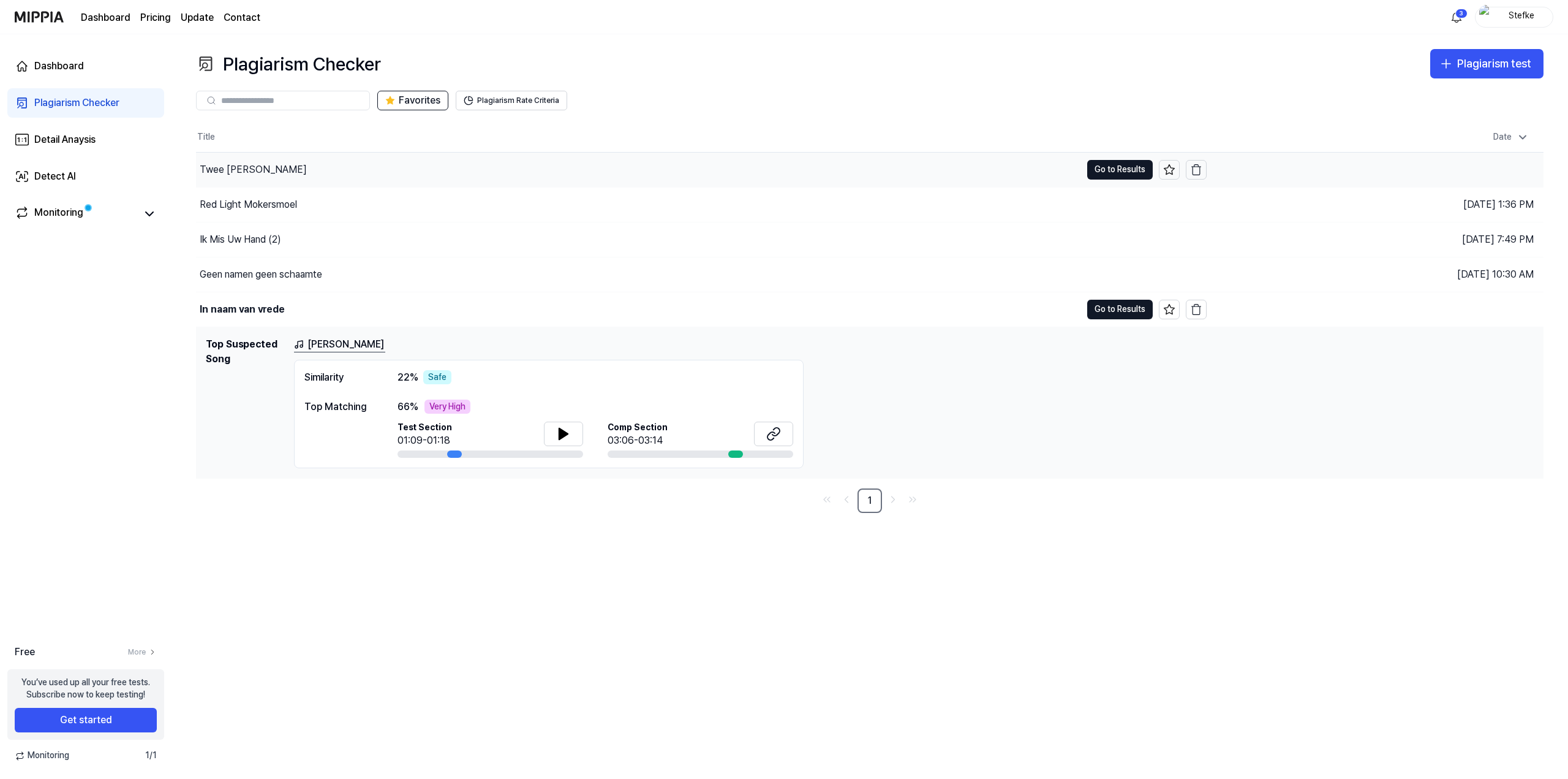
click at [227, 160] on div "Twee Koppen" at bounding box center [638, 170] width 885 height 34
